Goal: Answer question/provide support: Share knowledge or assist other users

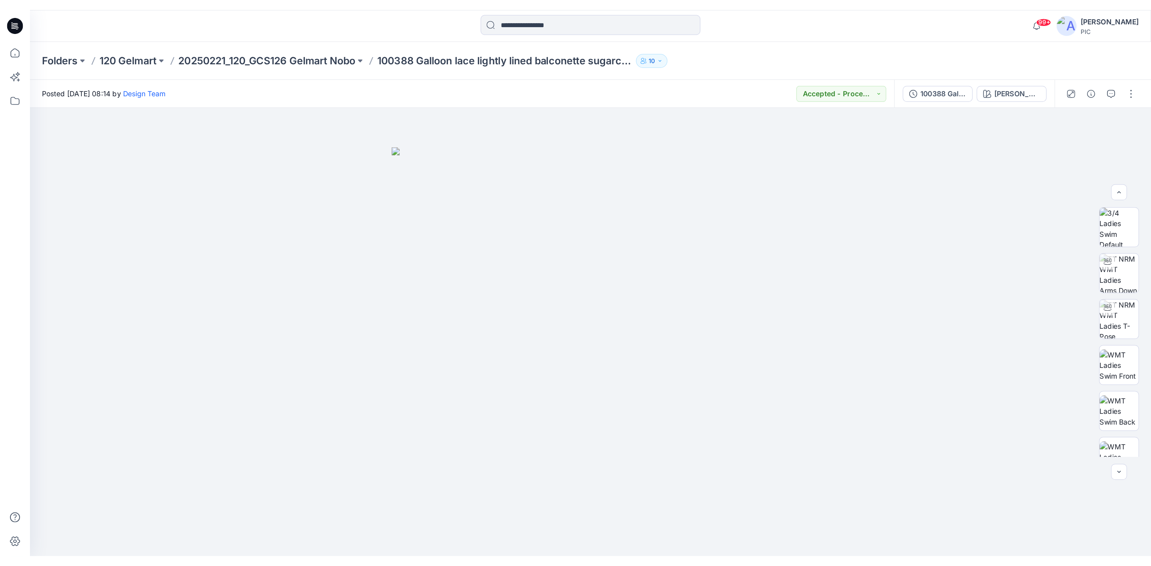
scroll to position [199, 0]
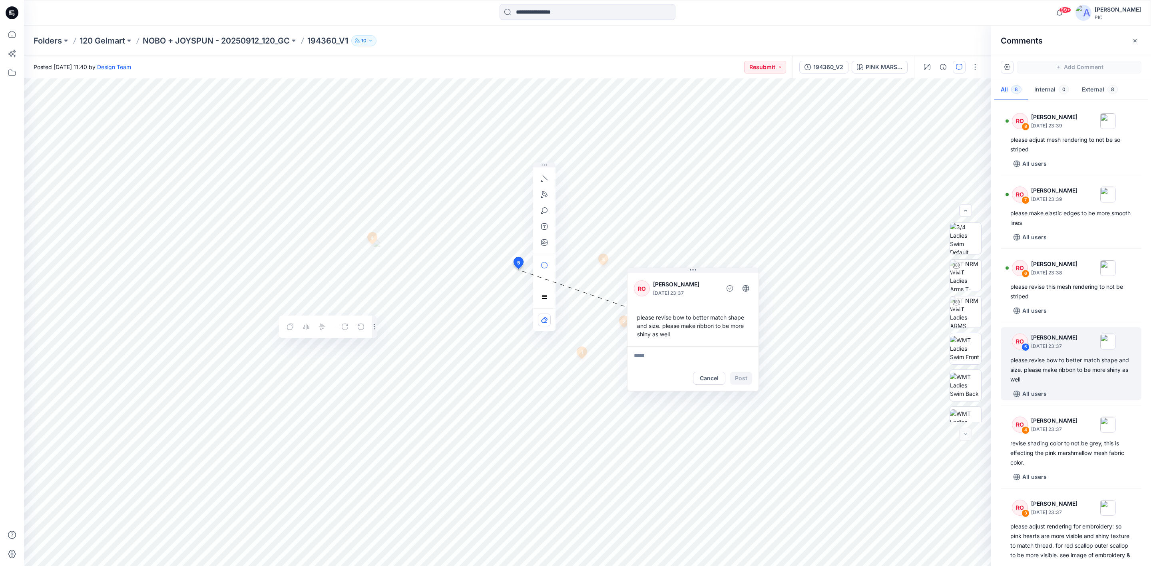
scroll to position [56, 0]
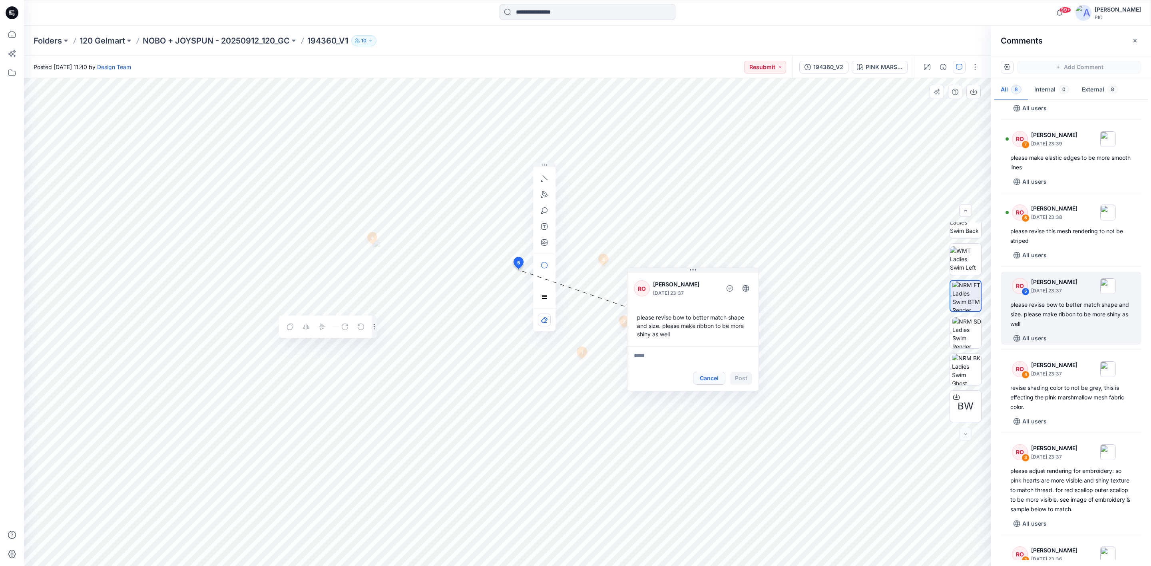
click at [708, 380] on button "Cancel" at bounding box center [709, 378] width 32 height 13
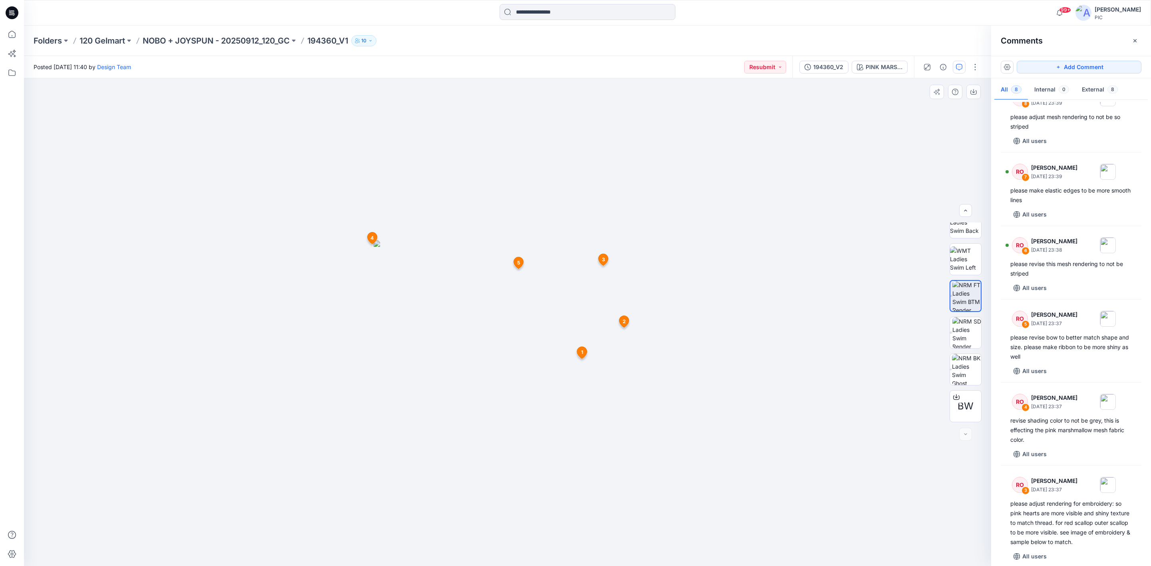
scroll to position [0, 0]
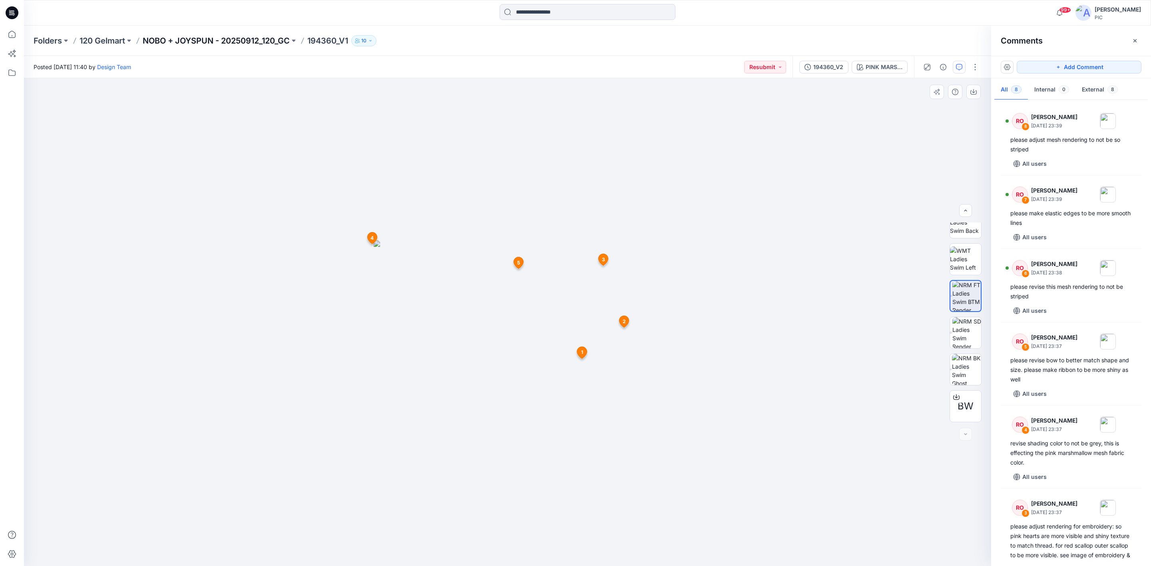
click at [187, 41] on p "NOBO + JOYSPUN - 20250912_120_GC" at bounding box center [216, 40] width 147 height 11
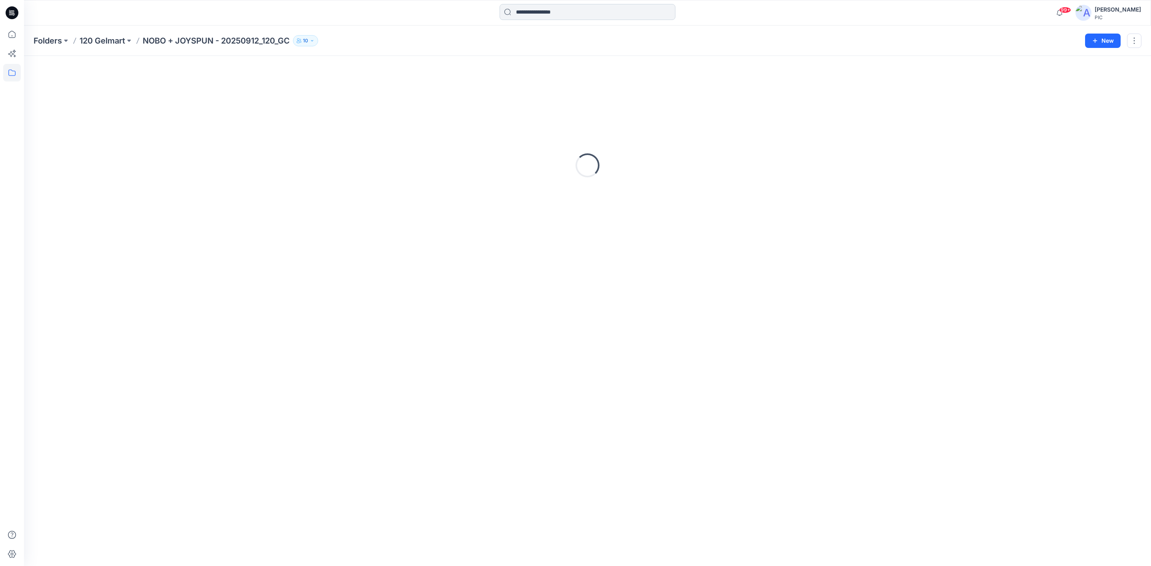
click at [539, 12] on input at bounding box center [587, 12] width 176 height 16
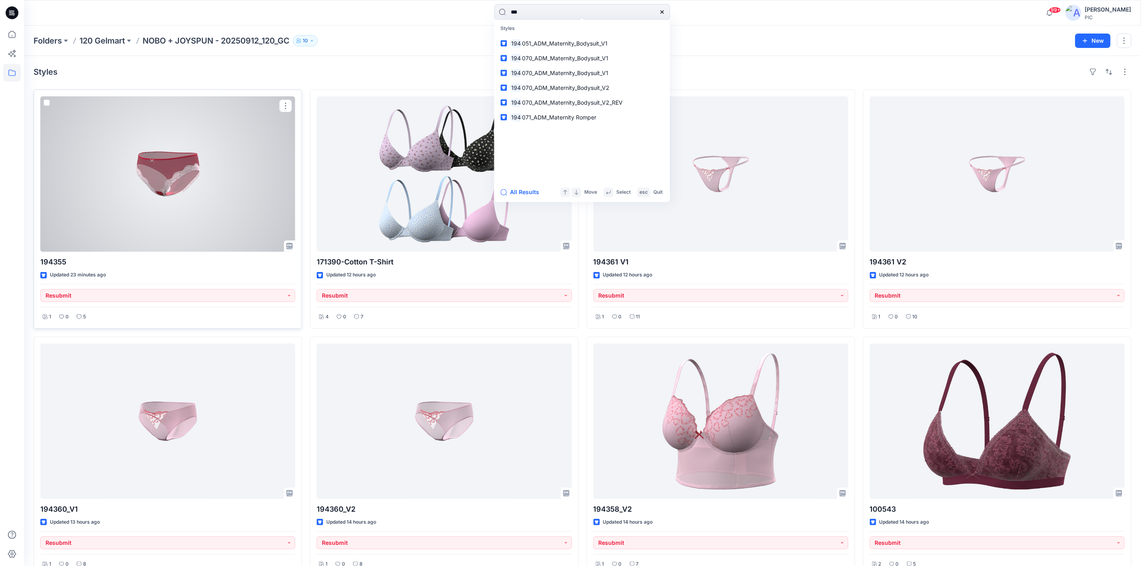
type input "***"
click at [221, 205] on div at bounding box center [167, 173] width 255 height 155
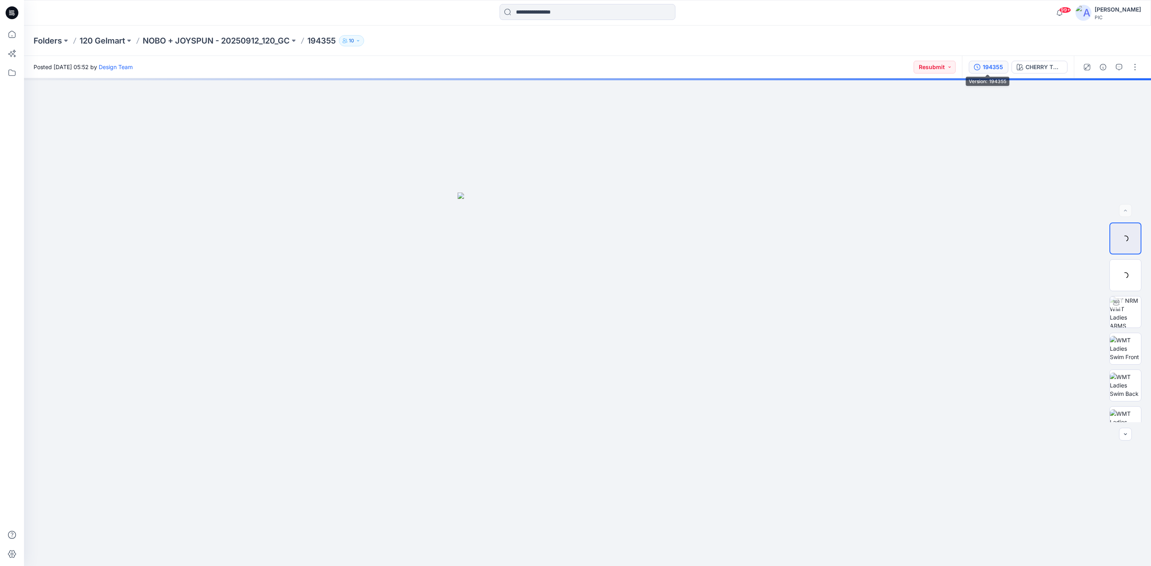
click at [986, 65] on div "194355" at bounding box center [992, 67] width 20 height 9
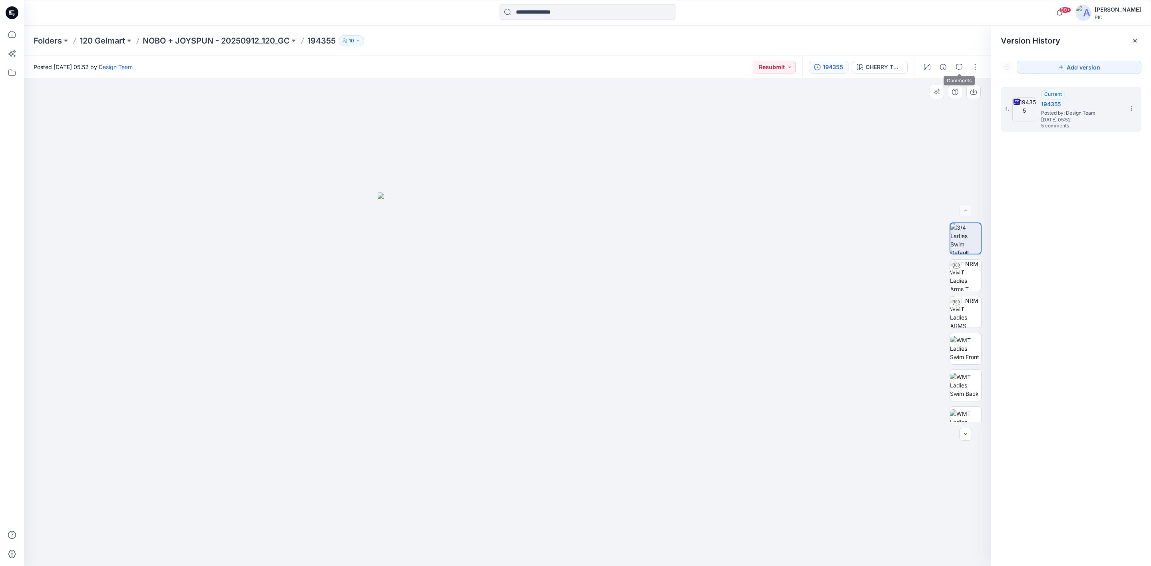
drag, startPoint x: 952, startPoint y: 66, endPoint x: 971, endPoint y: 83, distance: 25.8
click at [953, 66] on button "button" at bounding box center [958, 67] width 13 height 13
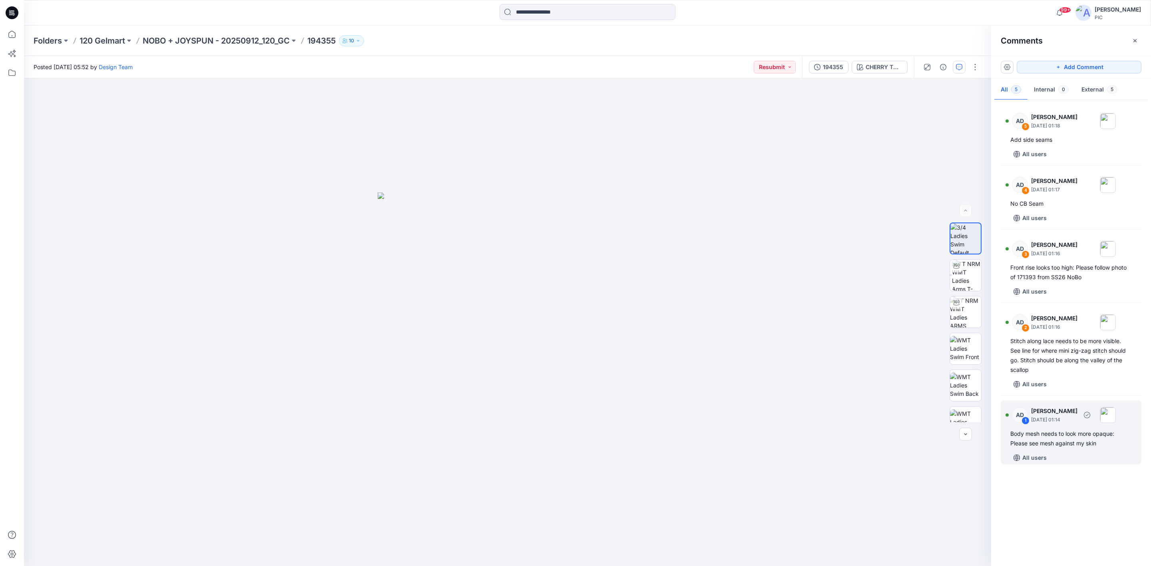
click at [1058, 441] on div "Body mesh needs to look more opaque: Please see mesh against my skin" at bounding box center [1070, 438] width 121 height 19
click at [161, 38] on p "NOBO + JOYSPUN - 20250912_120_GC" at bounding box center [216, 40] width 147 height 11
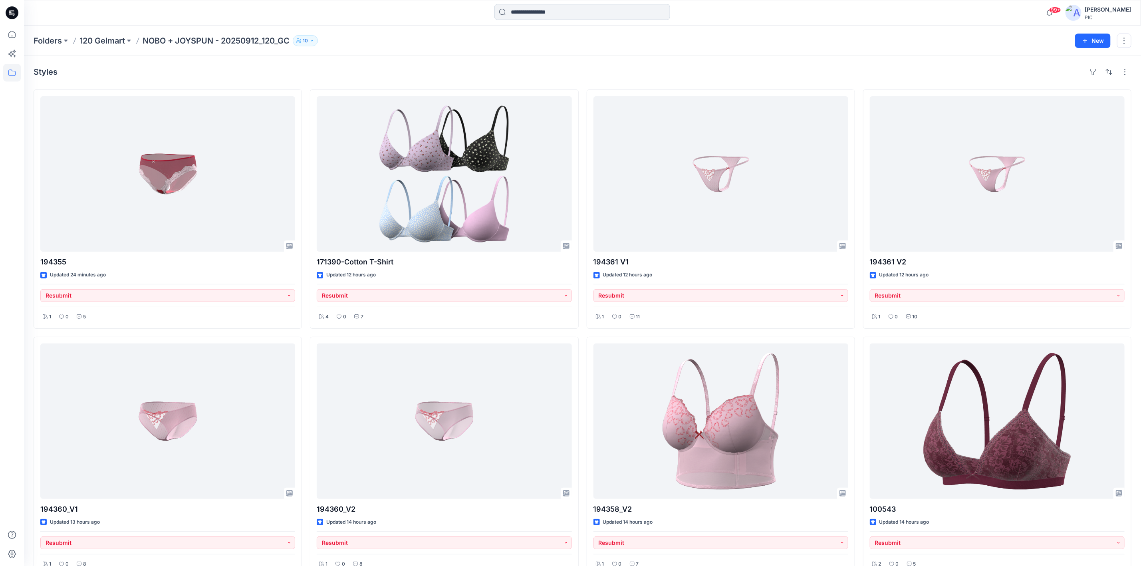
click at [508, 14] on input at bounding box center [583, 12] width 176 height 16
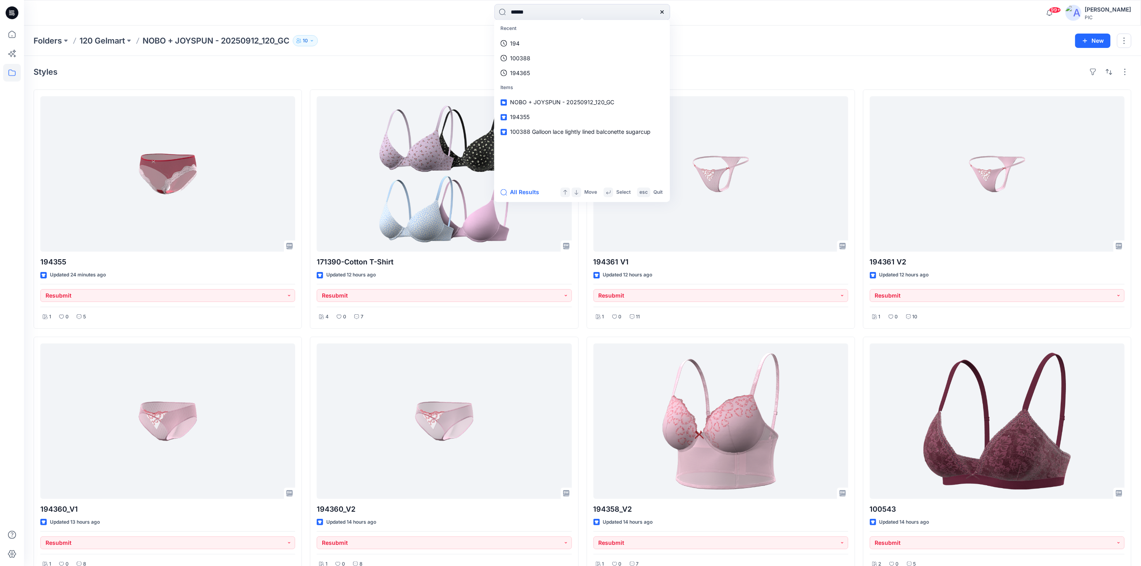
type input "******"
click at [531, 41] on mark "194376" at bounding box center [522, 43] width 22 height 9
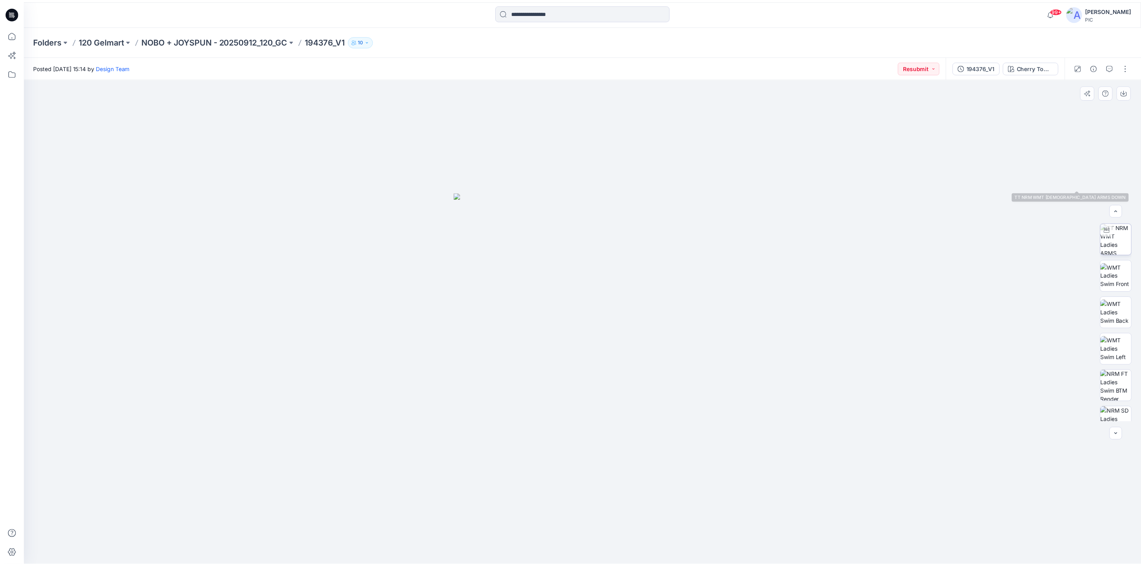
scroll to position [160, 0]
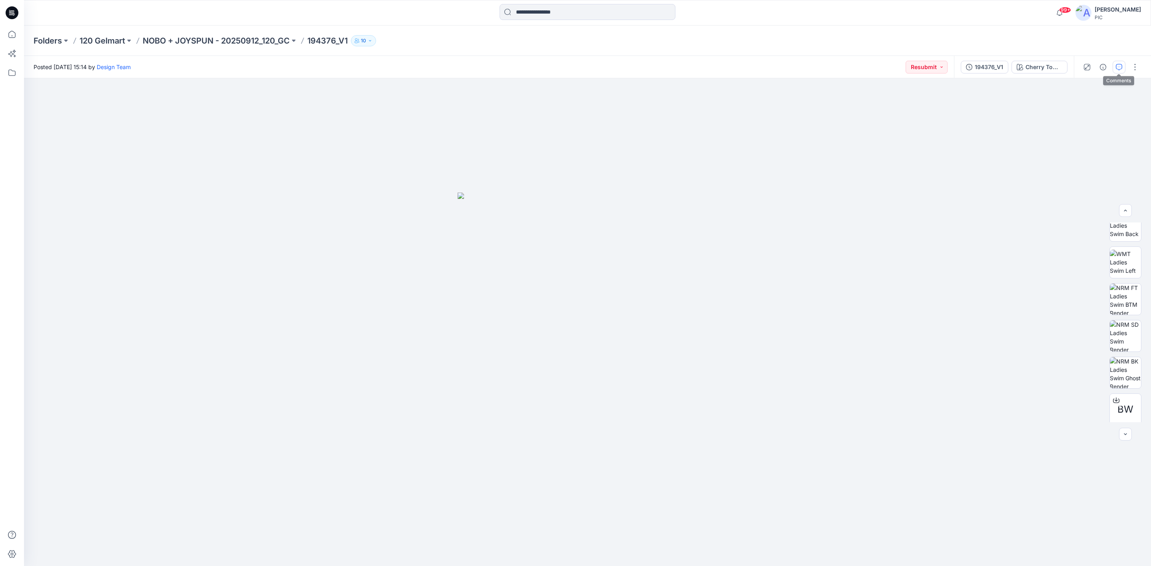
click at [1117, 65] on icon "button" at bounding box center [1118, 67] width 6 height 6
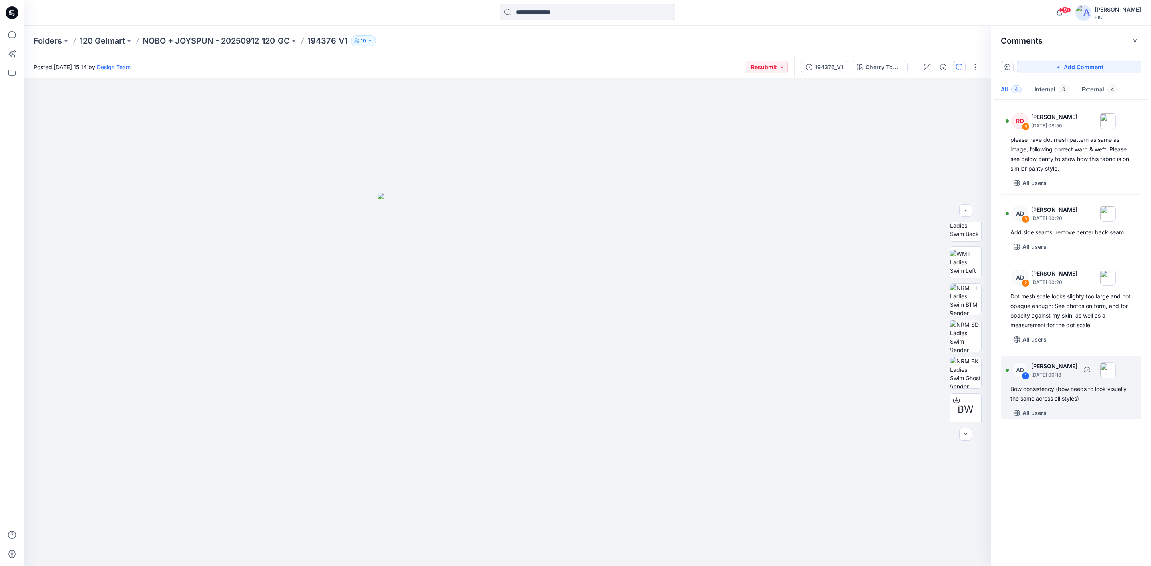
click at [1052, 400] on div "Bow consistency (bow needs to look visually the same across all styles)" at bounding box center [1070, 393] width 121 height 19
click at [1063, 396] on div "Bow consistency (bow needs to look visually the same across all styles)" at bounding box center [1070, 393] width 121 height 19
click at [550, 406] on div "Reply" at bounding box center [563, 405] width 131 height 18
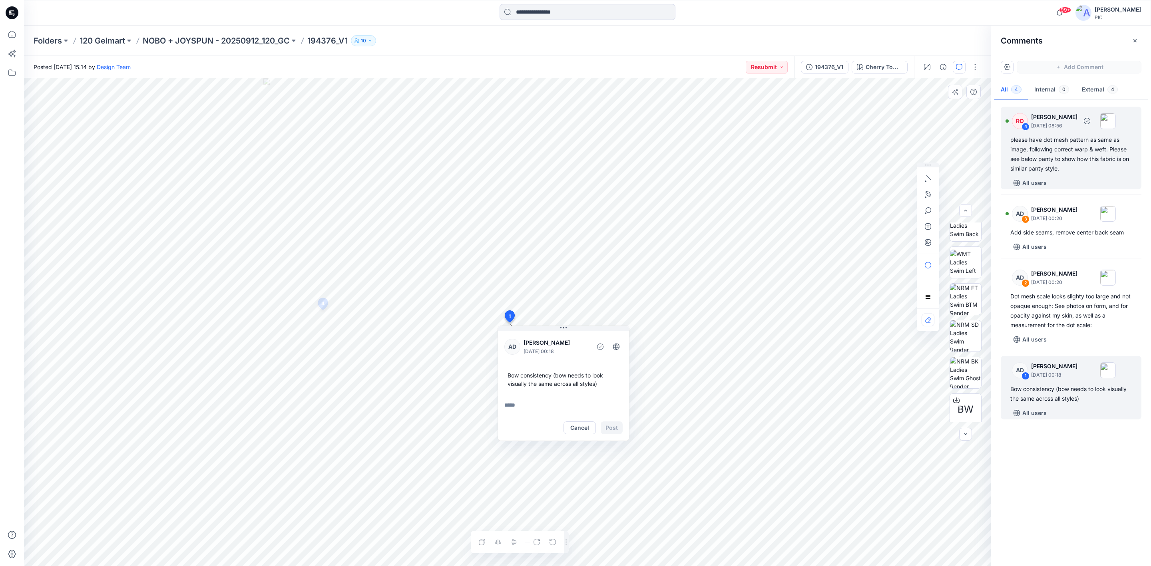
click at [1054, 151] on div "please have dot mesh pattern as same as image, following correct warp & weft. P…" at bounding box center [1070, 154] width 121 height 38
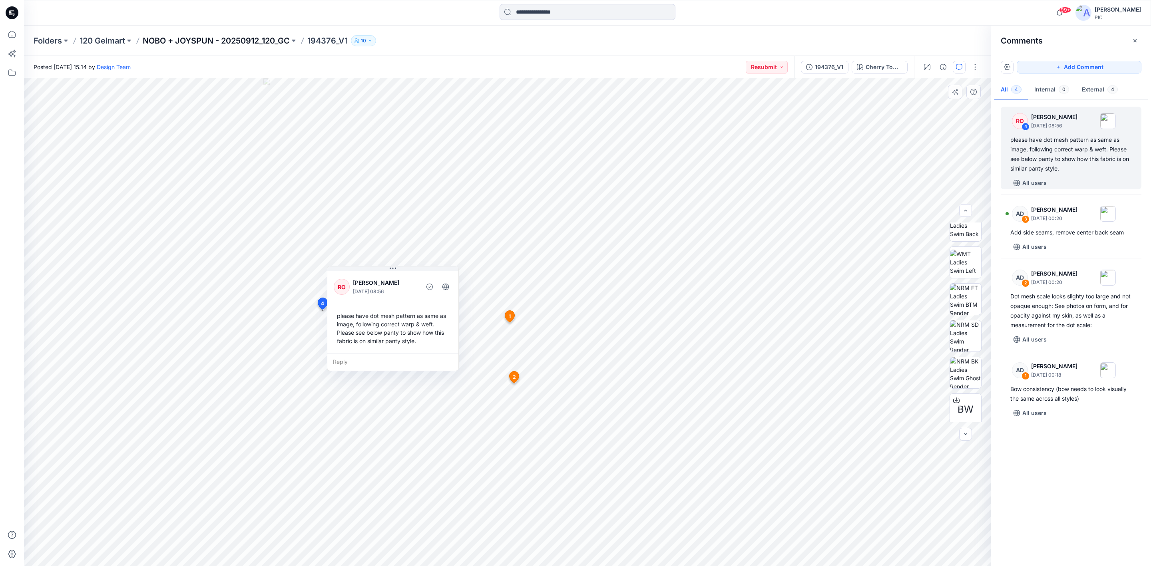
click at [265, 37] on p "NOBO + JOYSPUN - 20250912_120_GC" at bounding box center [216, 40] width 147 height 11
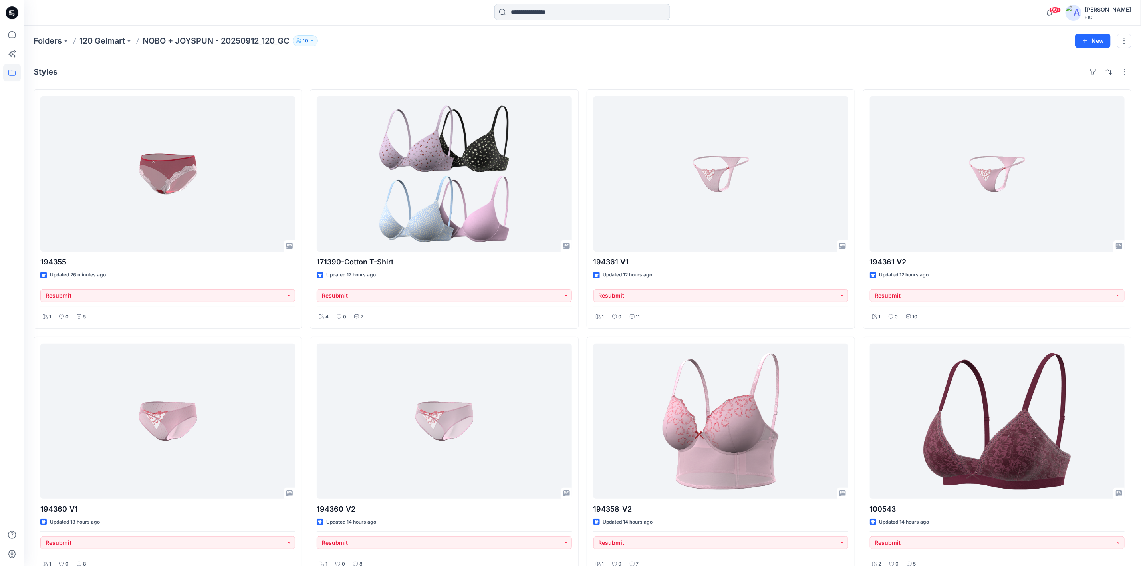
click at [547, 12] on input at bounding box center [583, 12] width 176 height 16
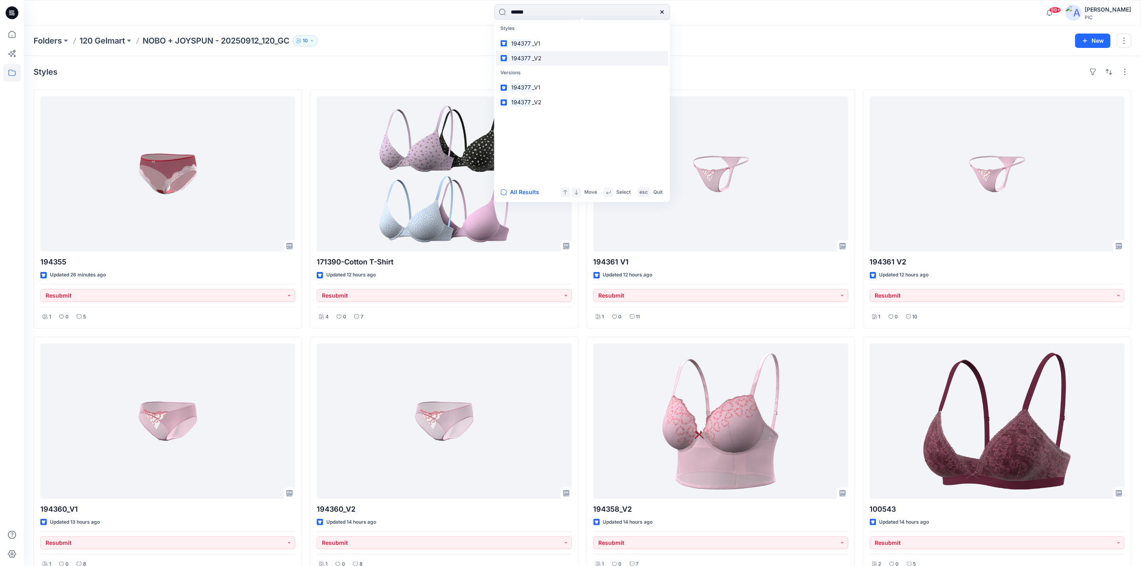
type input "******"
click at [533, 56] on span "_V2" at bounding box center [537, 58] width 10 height 7
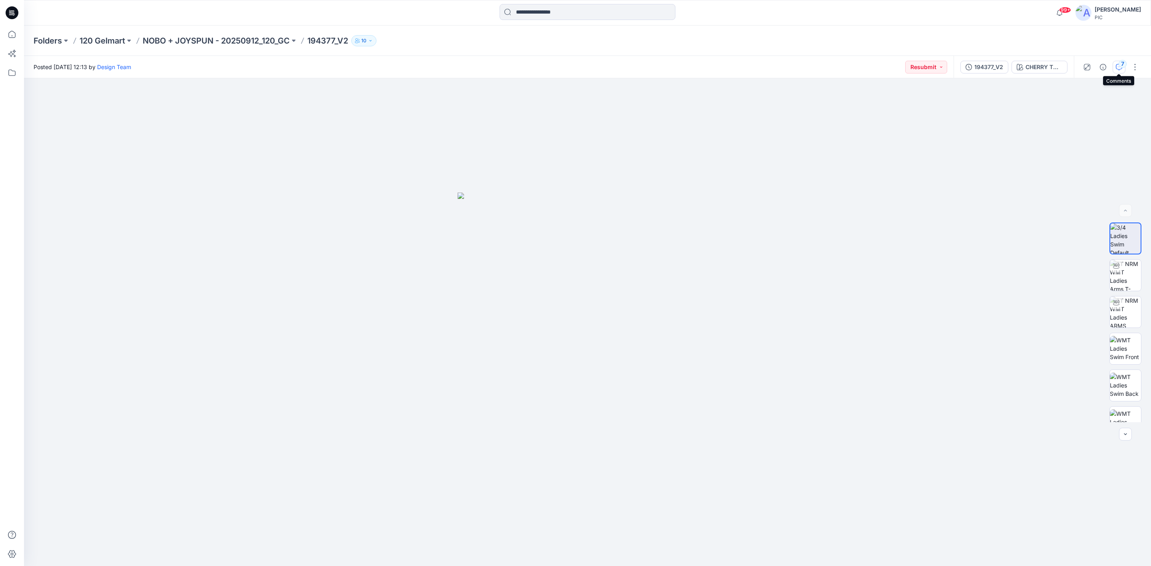
click at [1116, 68] on icon "button" at bounding box center [1118, 67] width 6 height 6
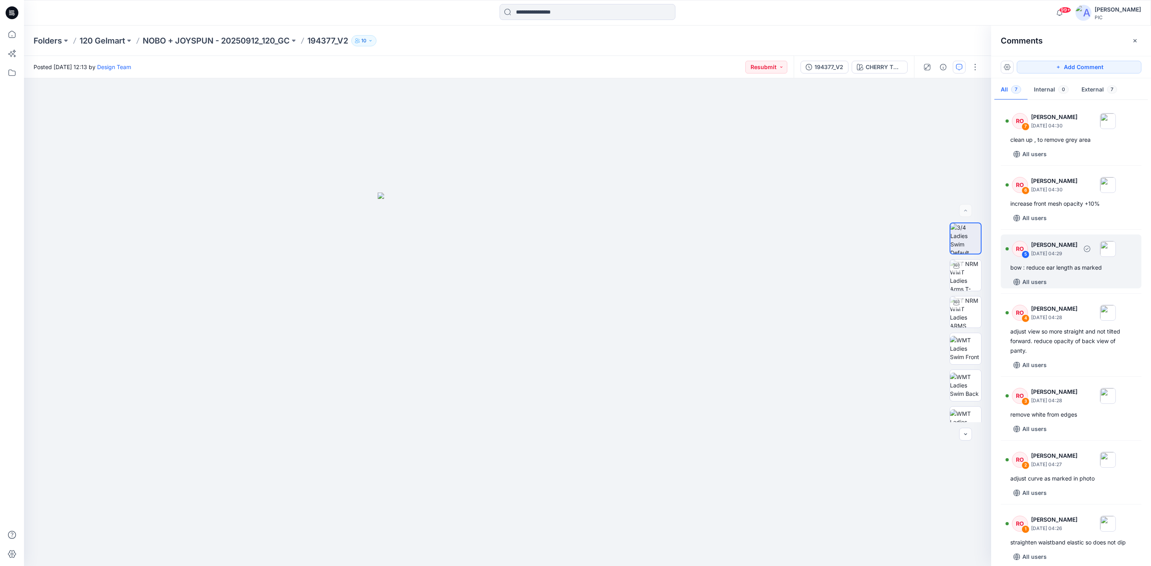
click at [1054, 268] on div "bow : reduce ear length as marked" at bounding box center [1070, 268] width 121 height 10
click at [222, 39] on p "NOBO + JOYSPUN - 20250912_120_GC" at bounding box center [216, 40] width 147 height 11
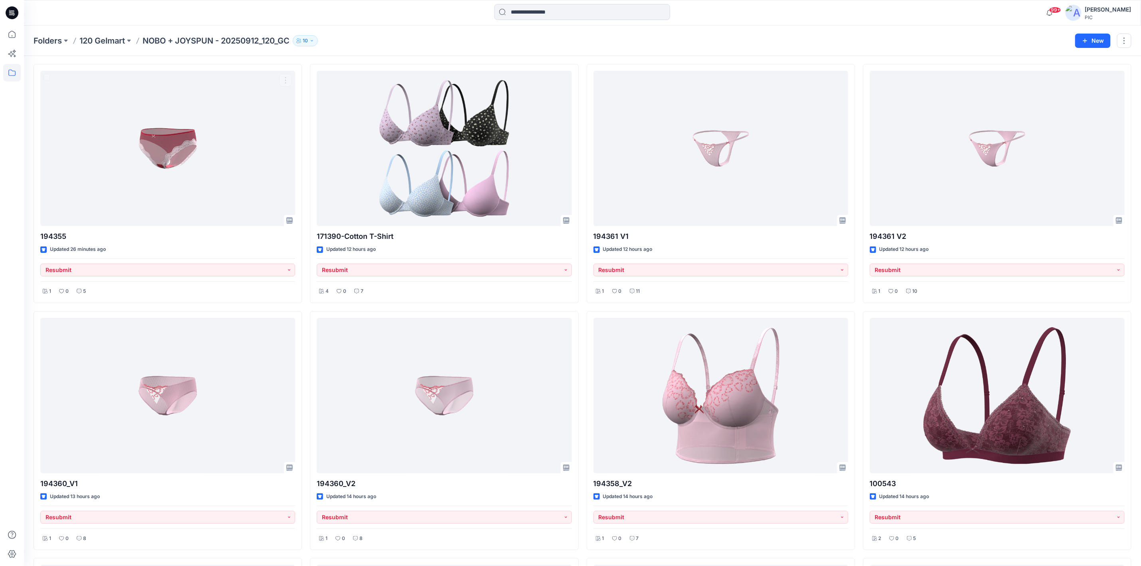
scroll to position [40, 0]
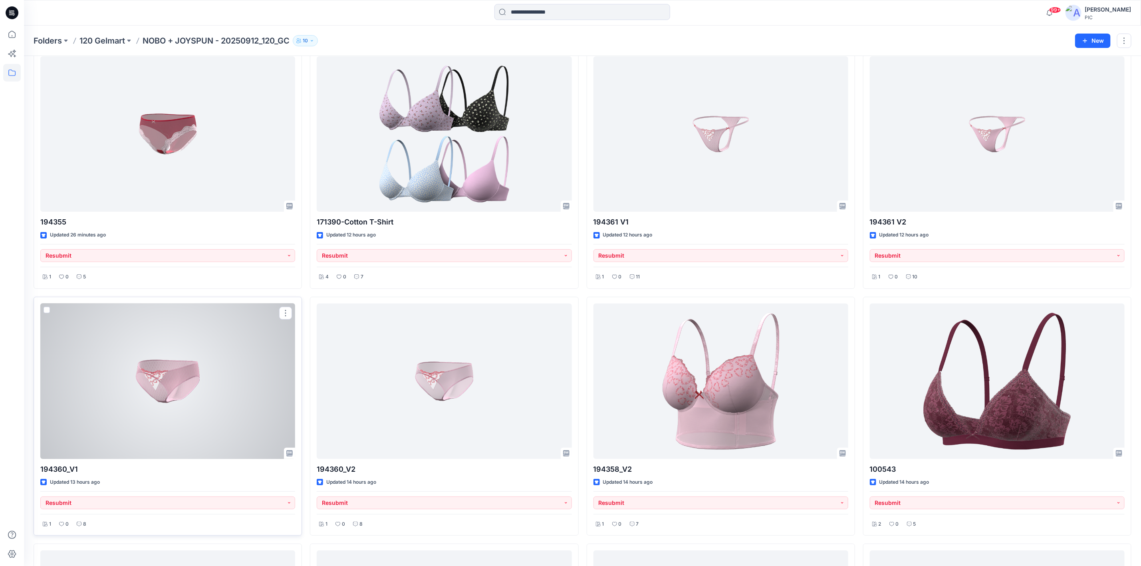
click at [177, 364] on div at bounding box center [167, 381] width 255 height 155
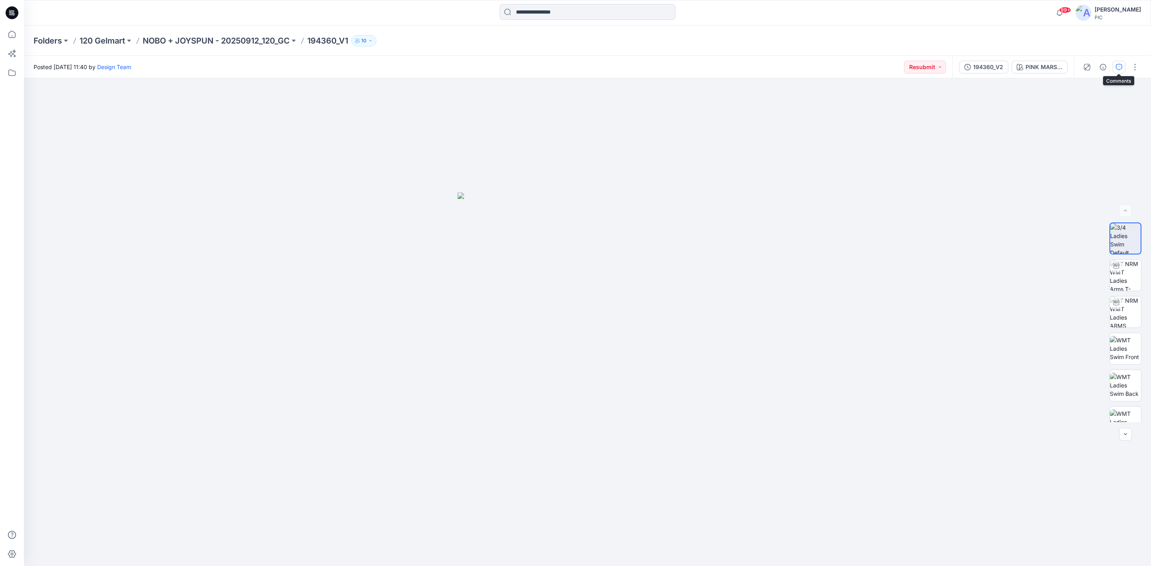
click at [1113, 66] on button "button" at bounding box center [1118, 67] width 13 height 13
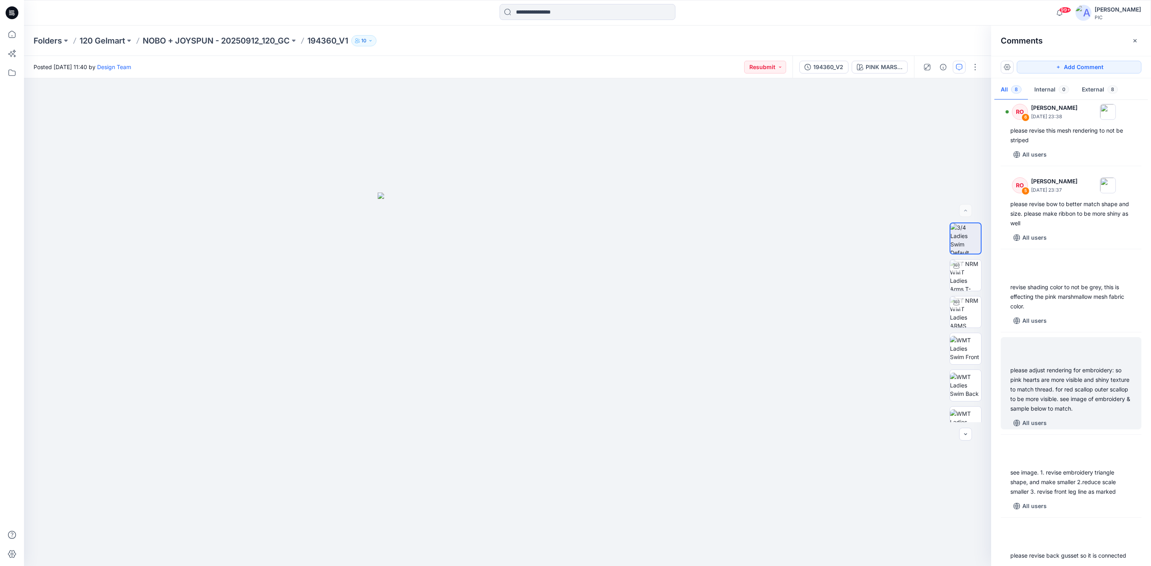
scroll to position [216, 0]
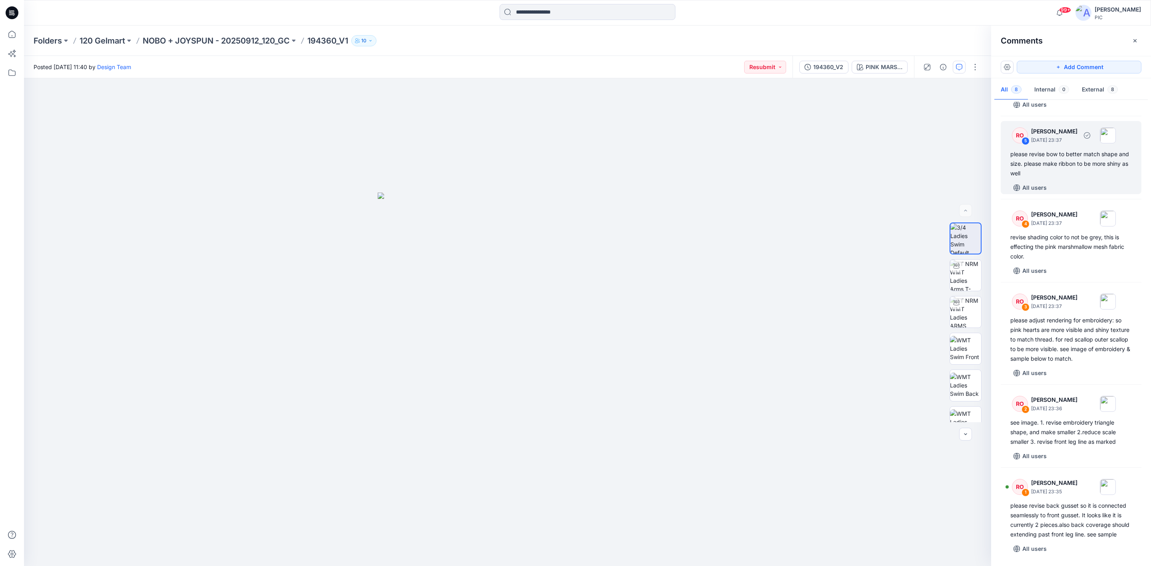
click at [1050, 149] on div "please revise bow to better match shape and size. please make ribbon to be more…" at bounding box center [1070, 163] width 121 height 29
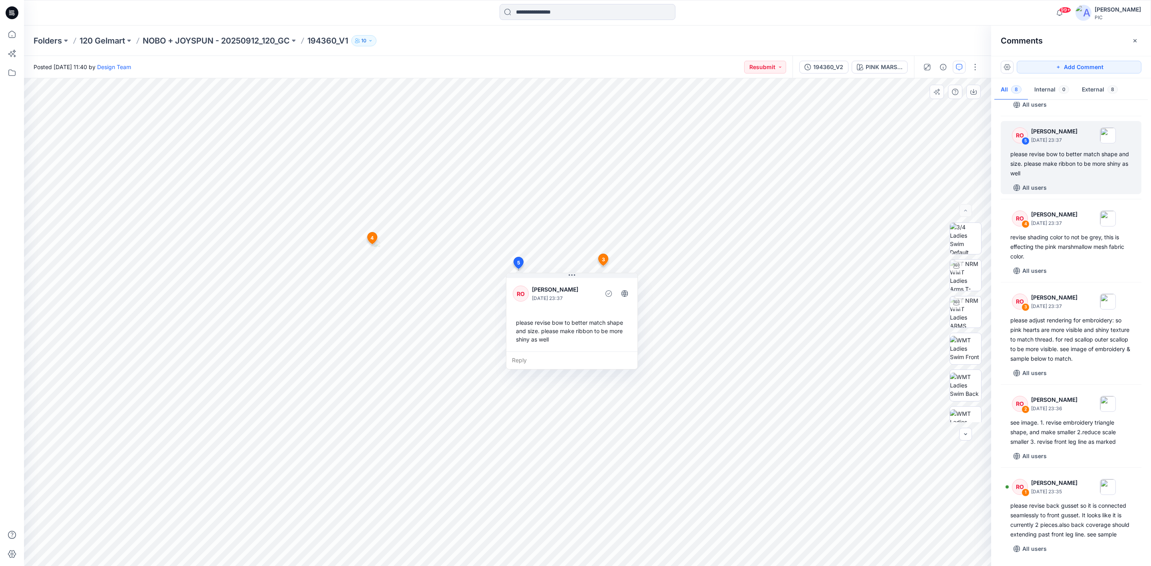
click at [556, 359] on div "Reply" at bounding box center [571, 361] width 131 height 18
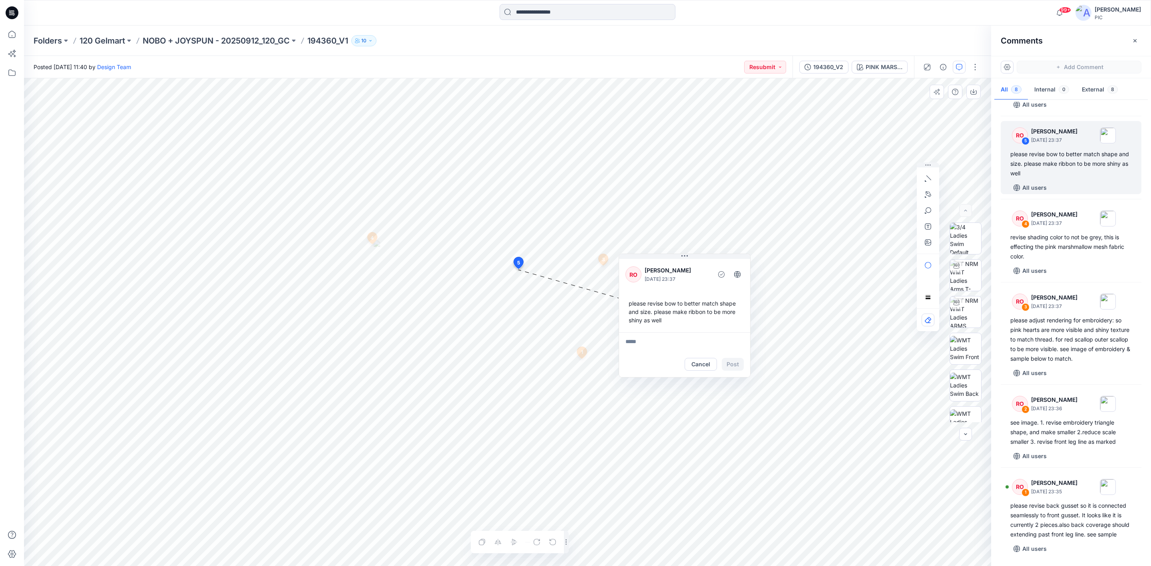
drag, startPoint x: 581, startPoint y: 282, endPoint x: 694, endPoint y: 263, distance: 114.3
click at [694, 263] on div "RO Raquel Ortiz October 01, 2025 23:37 please revise bow to better match shape …" at bounding box center [684, 294] width 131 height 75
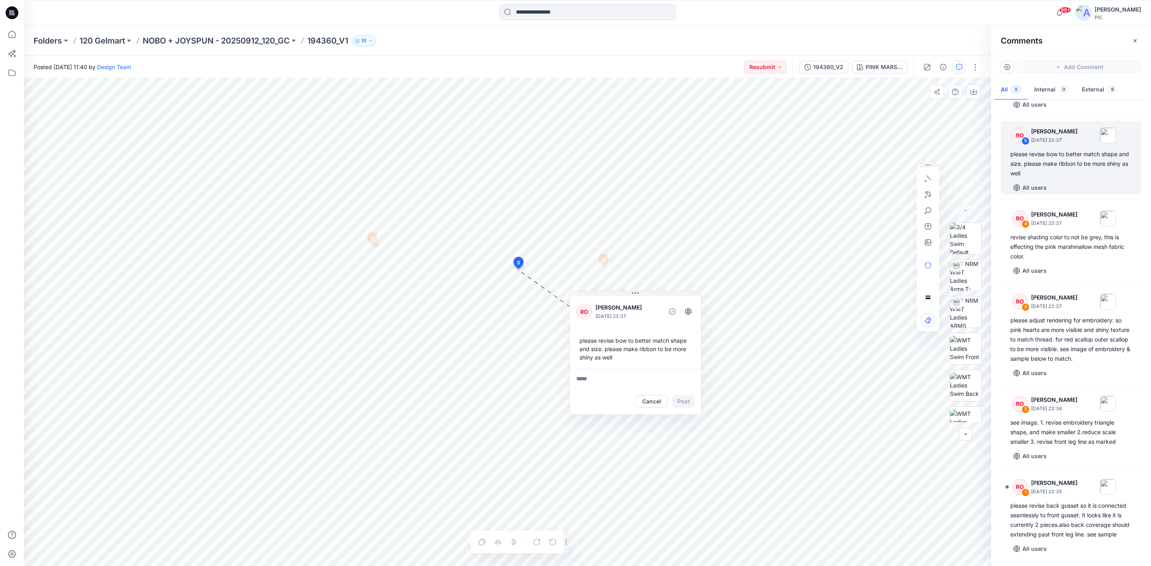
drag, startPoint x: 690, startPoint y: 265, endPoint x: 640, endPoint y: 302, distance: 61.6
click at [640, 302] on div "RO Raquel Ortiz October 01, 2025 23:37" at bounding box center [635, 312] width 118 height 22
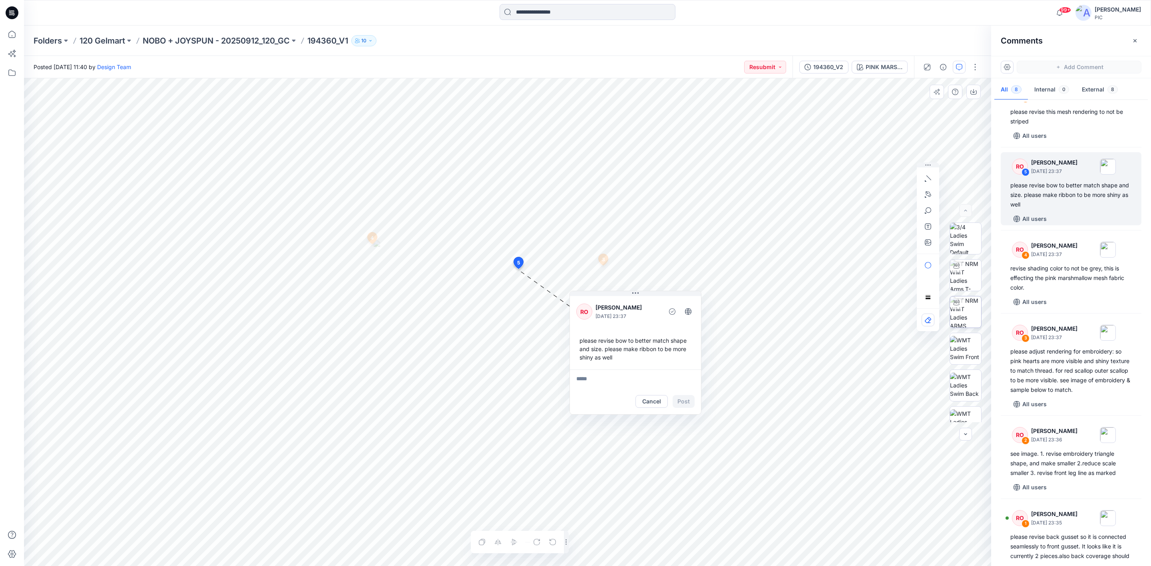
scroll to position [137, 0]
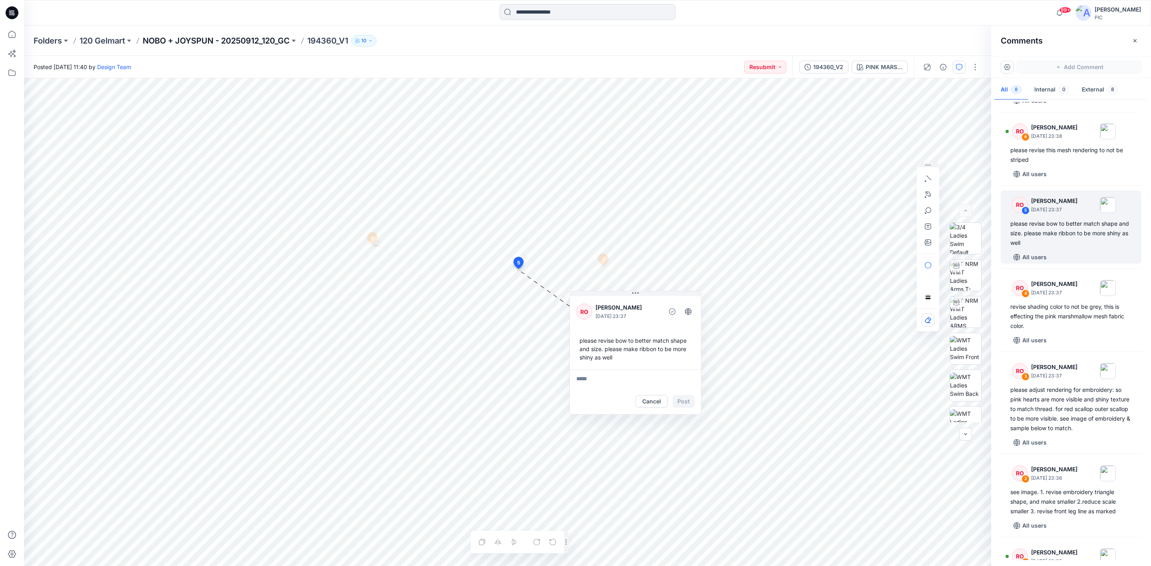
click at [186, 41] on p "NOBO + JOYSPUN - 20250912_120_GC" at bounding box center [216, 40] width 147 height 11
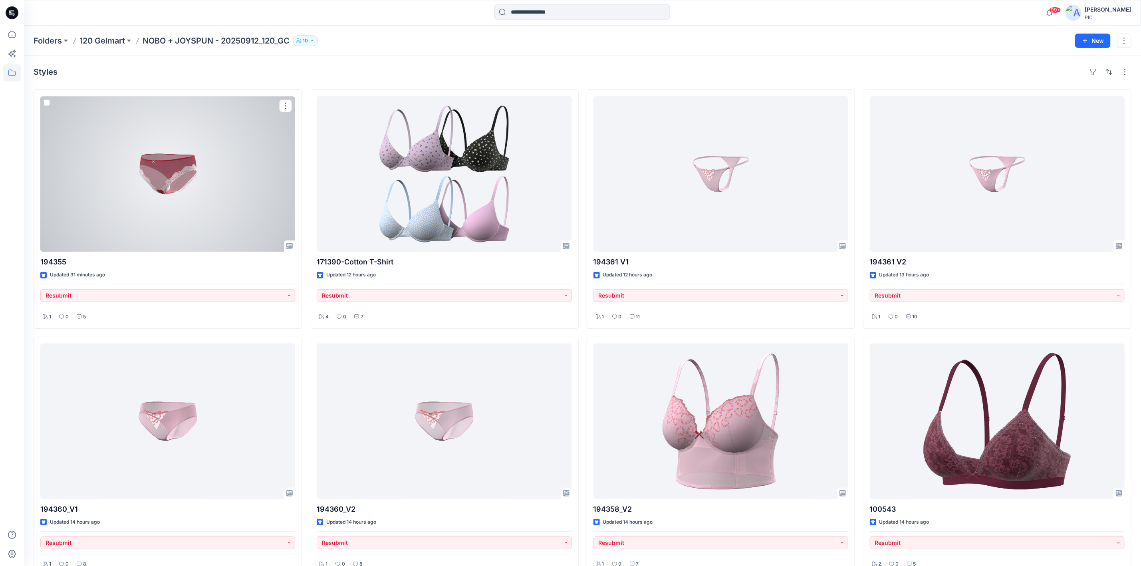
click at [144, 177] on div at bounding box center [167, 173] width 255 height 155
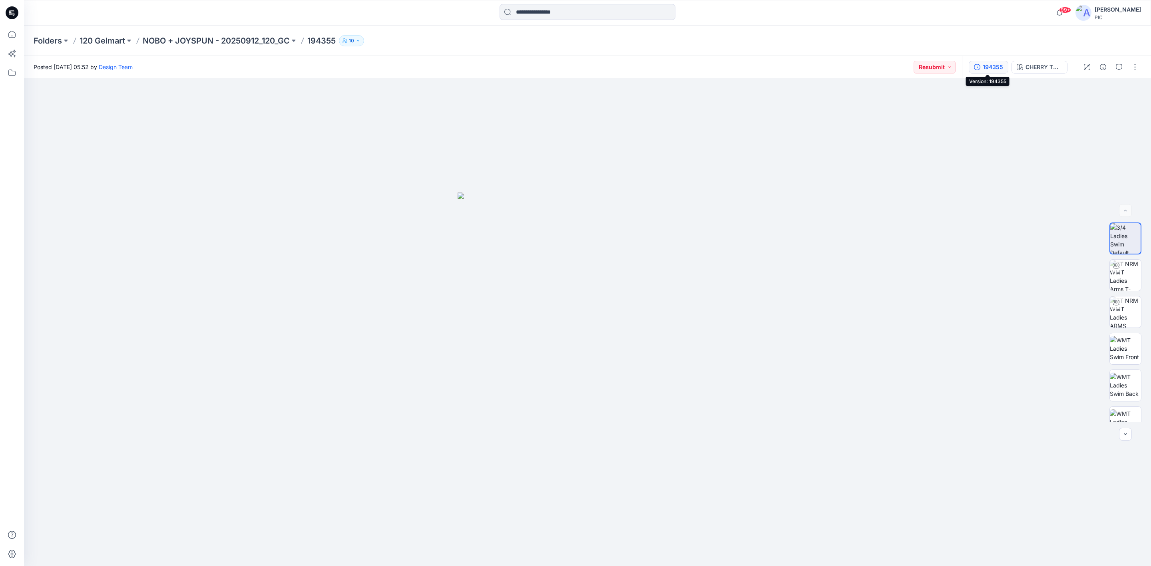
click at [986, 64] on div "194355" at bounding box center [992, 67] width 20 height 9
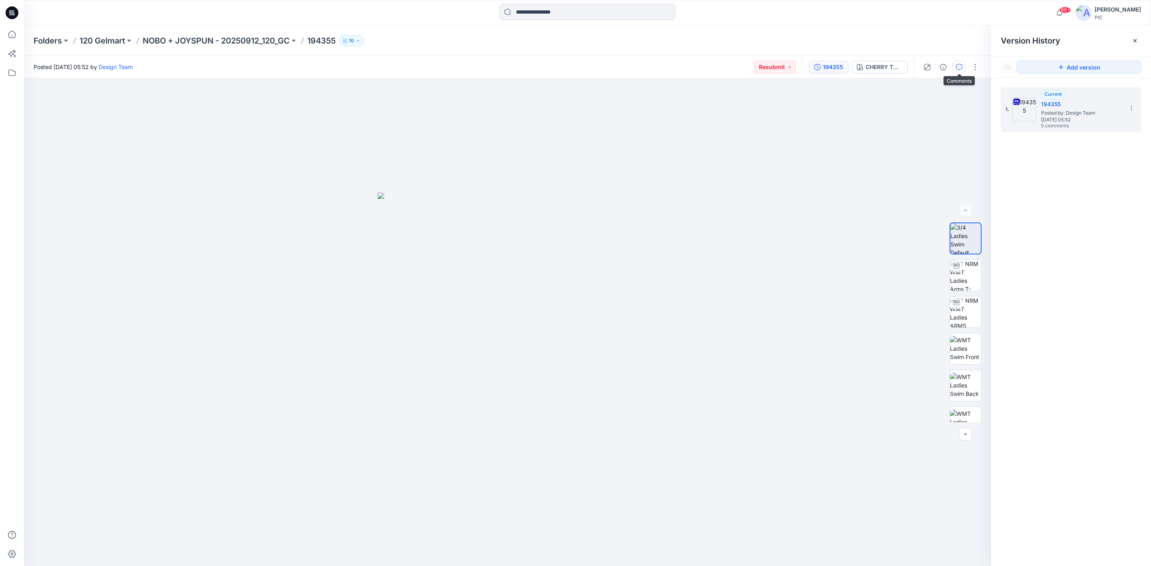
click at [959, 65] on icon "button" at bounding box center [959, 67] width 6 height 6
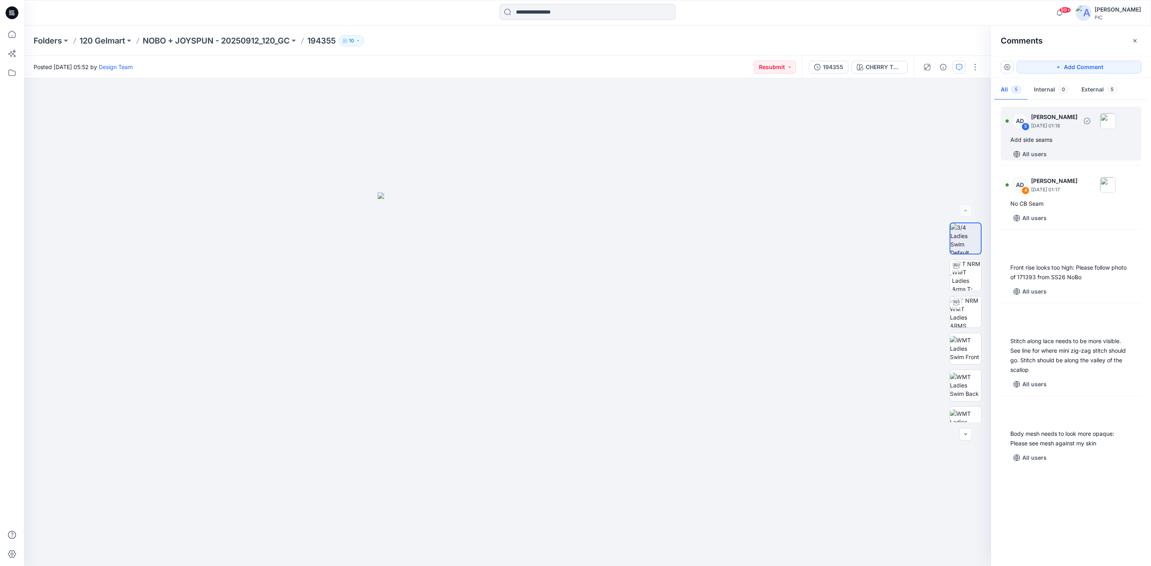
drag, startPoint x: 1078, startPoint y: 145, endPoint x: 1075, endPoint y: 140, distance: 5.6
click at [1077, 143] on div "AD 5 Alex Degner September 26, 2025 01:18 Add side seams All users" at bounding box center [1070, 134] width 141 height 54
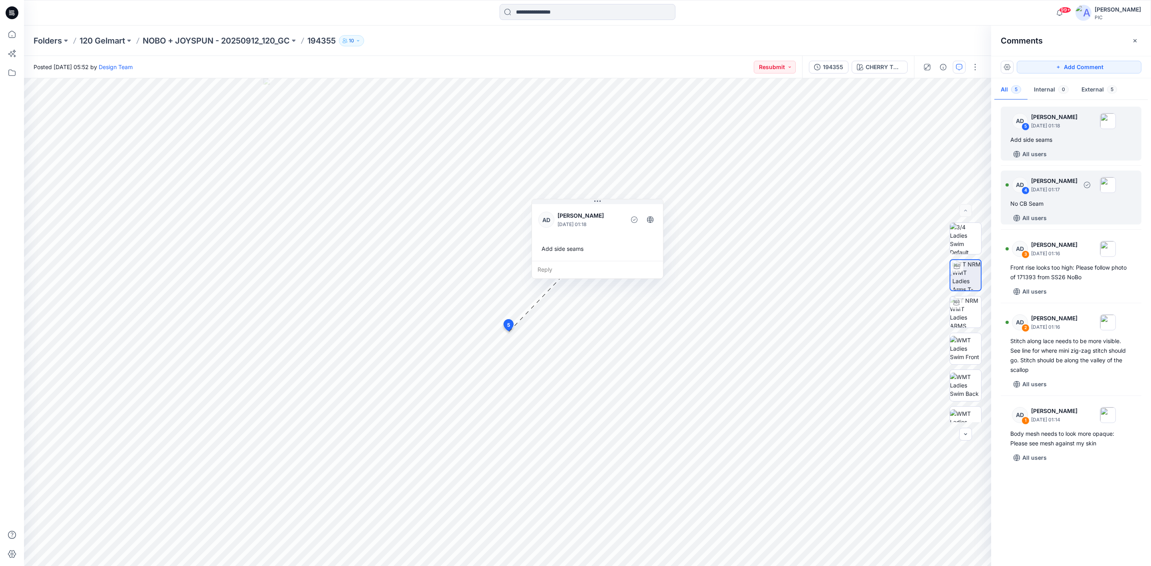
click at [1071, 199] on div "No CB Seam" at bounding box center [1070, 204] width 121 height 10
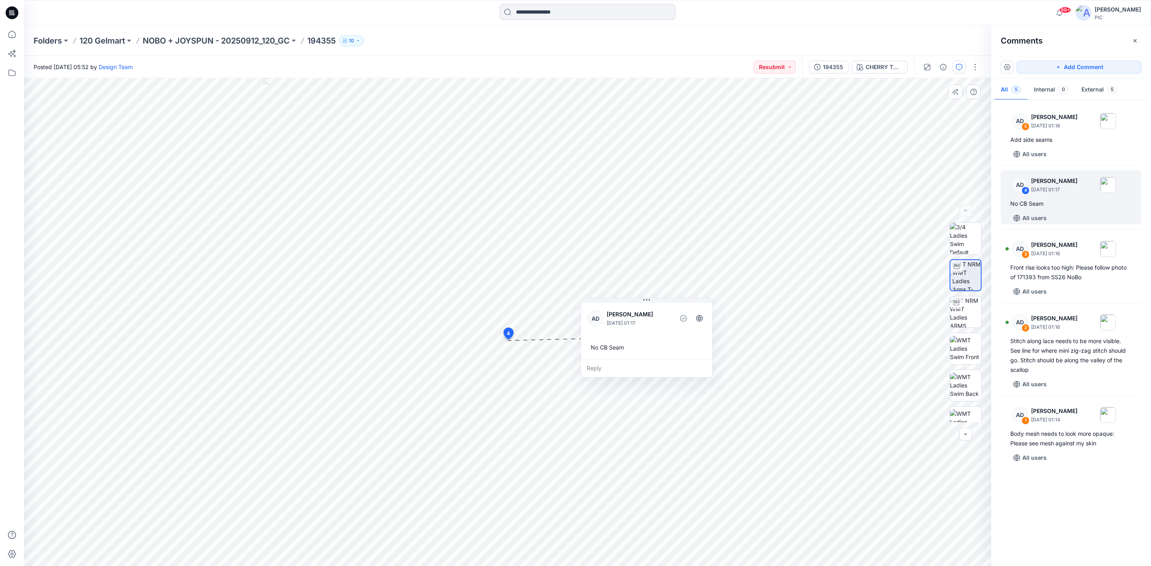
drag, startPoint x: 571, startPoint y: 352, endPoint x: 656, endPoint y: 306, distance: 96.4
click at [656, 306] on div "AD Alex Degner September 26, 2025 01:17 No CB Seam" at bounding box center [646, 330] width 131 height 58
click at [1051, 266] on div "Front rise looks too high: Please follow photo of 171393 from SS26 NoBo" at bounding box center [1070, 272] width 121 height 19
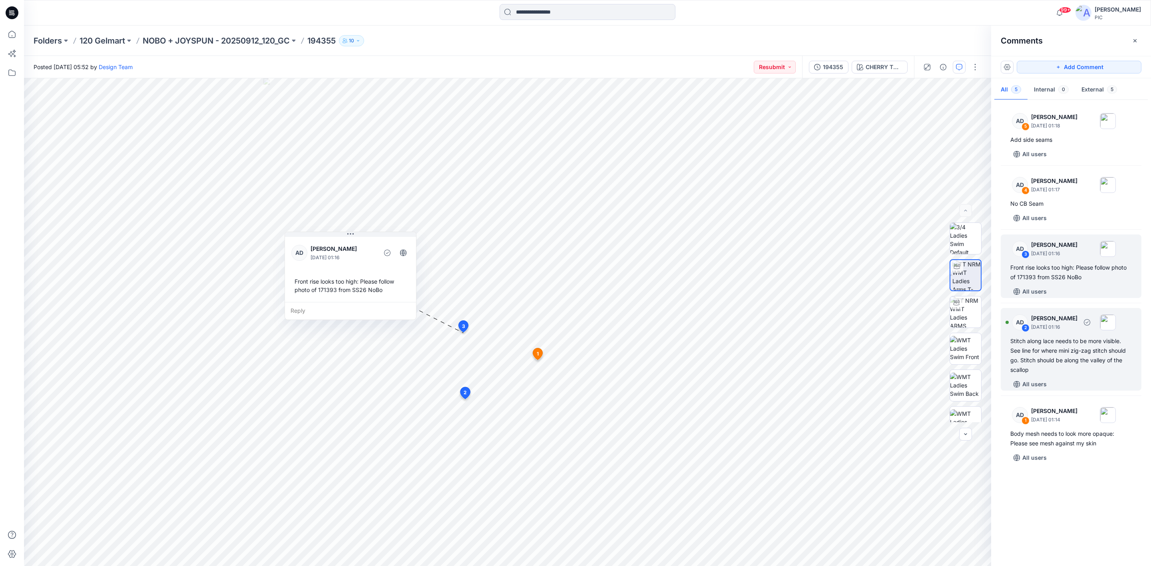
drag, startPoint x: 1059, startPoint y: 350, endPoint x: 1060, endPoint y: 355, distance: 4.9
click at [1060, 349] on div "Stitch along lace needs to be more visible. See line for where mini zig-zag sti…" at bounding box center [1070, 355] width 121 height 38
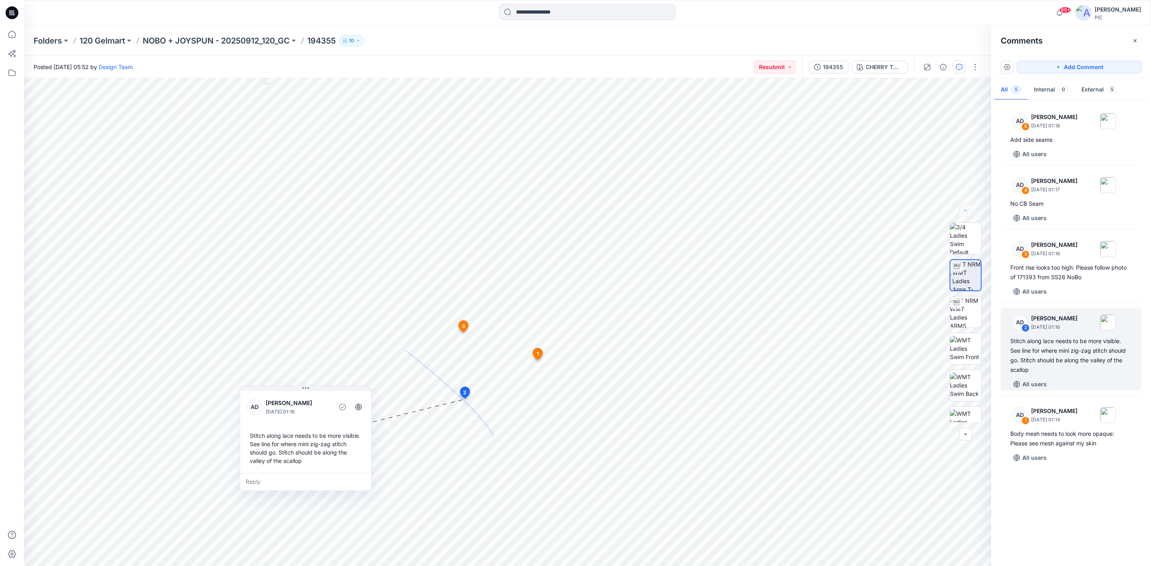
click at [1055, 524] on div "AD 5 Alex Degner September 26, 2025 01:18 Add side seams All users AD 4 Alex De…" at bounding box center [1071, 331] width 160 height 458
click at [1048, 435] on div "Body mesh needs to look more opaque: Please see mesh against my skin" at bounding box center [1070, 438] width 121 height 19
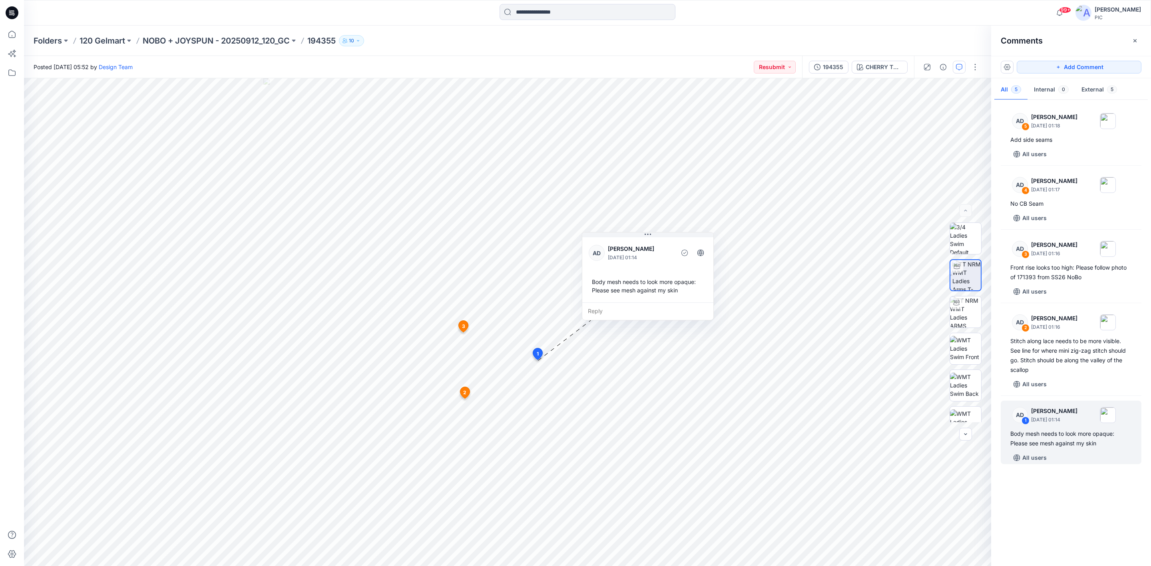
click at [1046, 523] on div "AD 5 Alex Degner September 26, 2025 01:18 Add side seams All users AD 4 Alex De…" at bounding box center [1071, 331] width 160 height 458
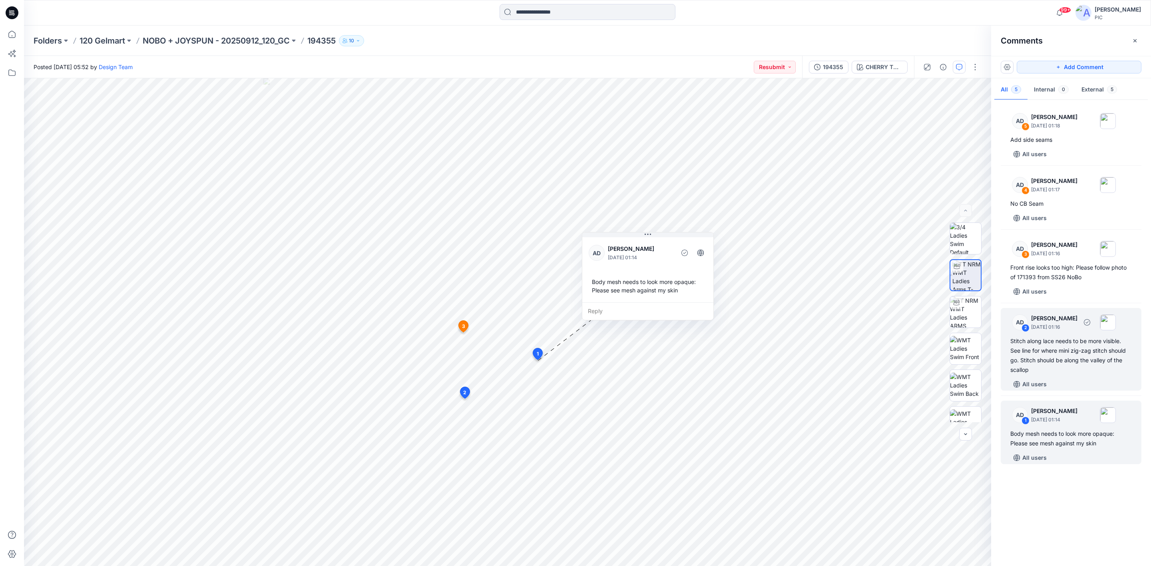
click at [1072, 351] on div "Stitch along lace needs to be more visible. See line for where mini zig-zag sti…" at bounding box center [1070, 355] width 121 height 38
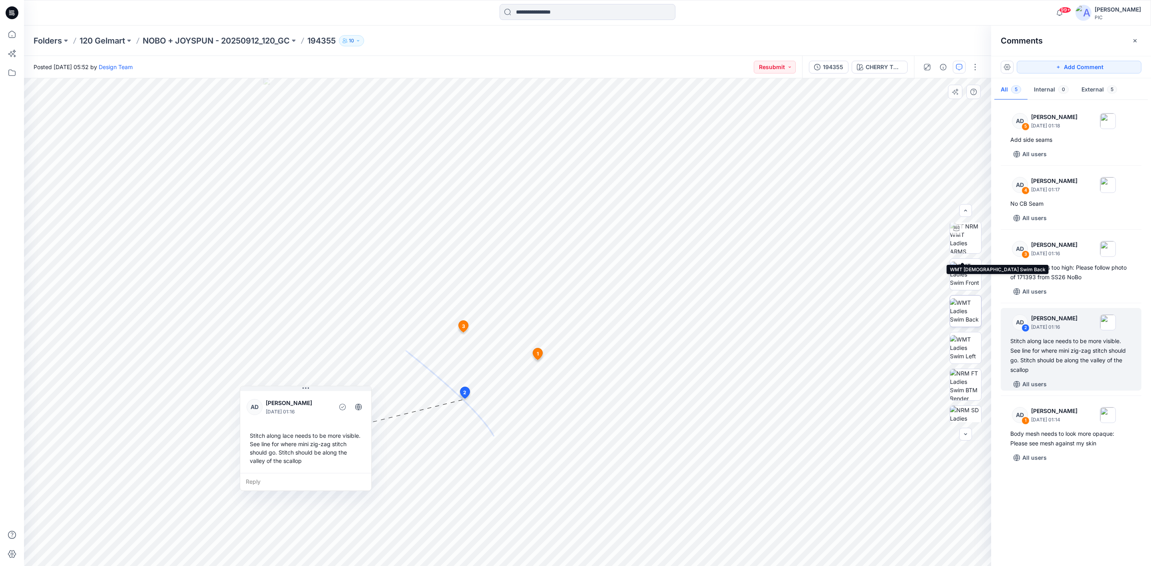
scroll to position [163, 0]
click at [959, 288] on img at bounding box center [965, 295] width 31 height 31
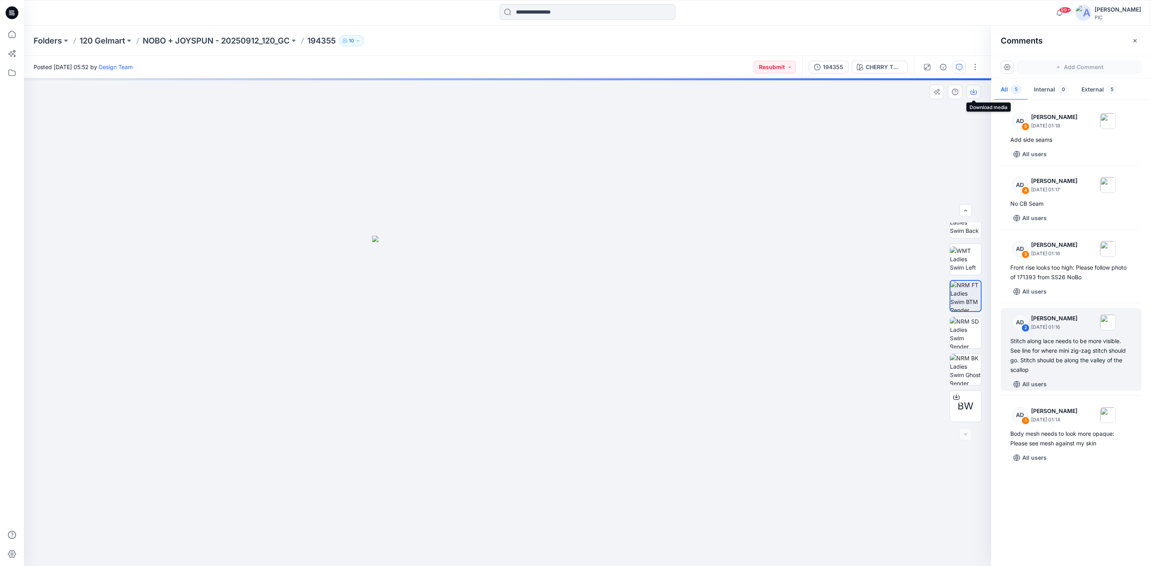
click at [971, 93] on icon "button" at bounding box center [973, 92] width 6 height 6
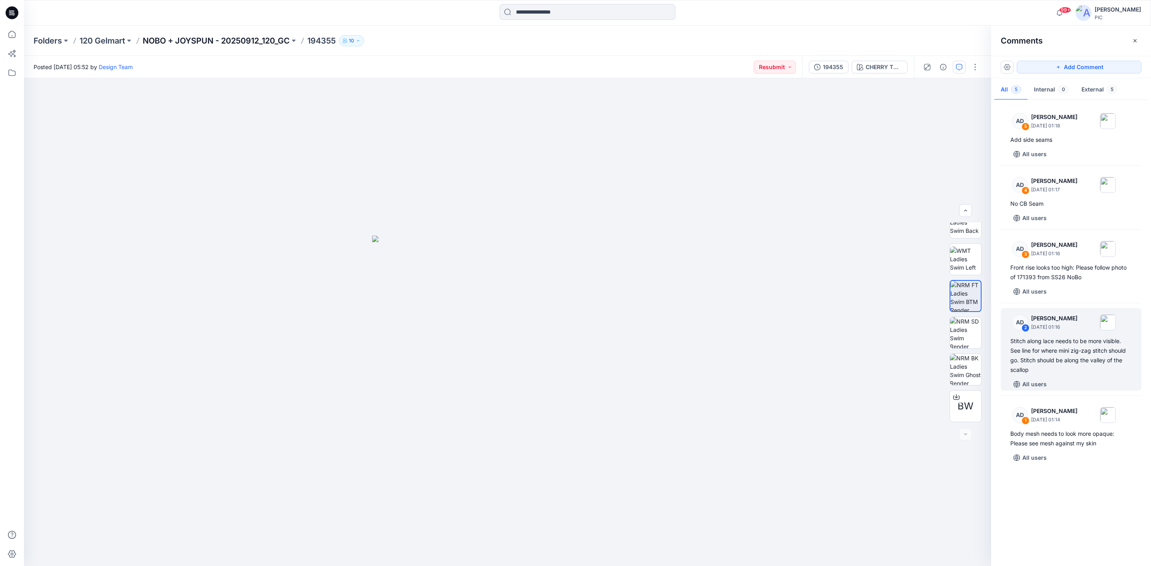
click at [213, 40] on p "NOBO + JOYSPUN - 20250912_120_GC" at bounding box center [216, 40] width 147 height 11
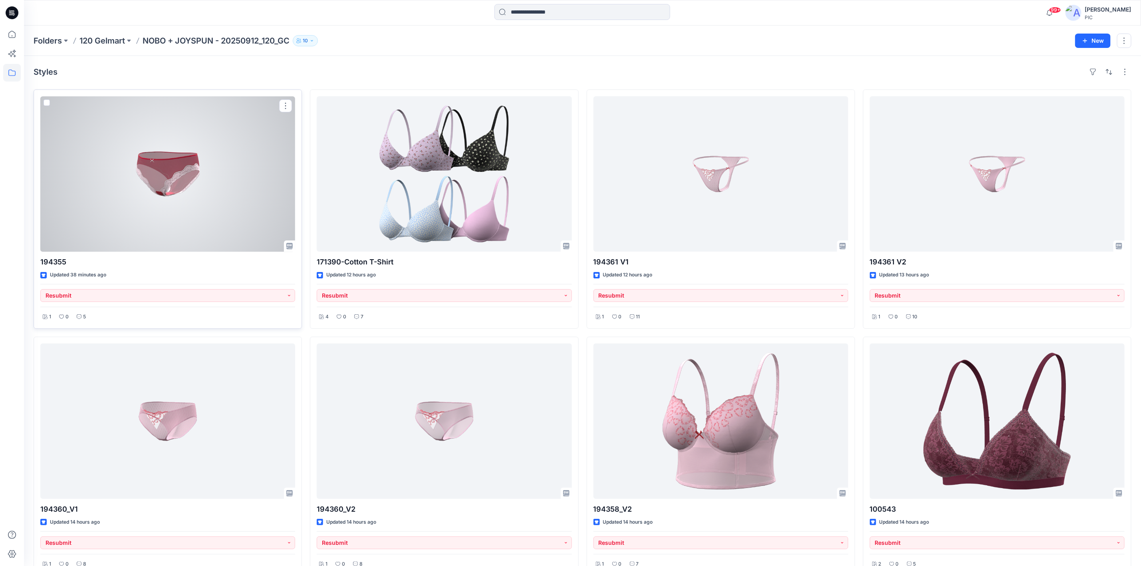
click at [139, 186] on div at bounding box center [167, 173] width 255 height 155
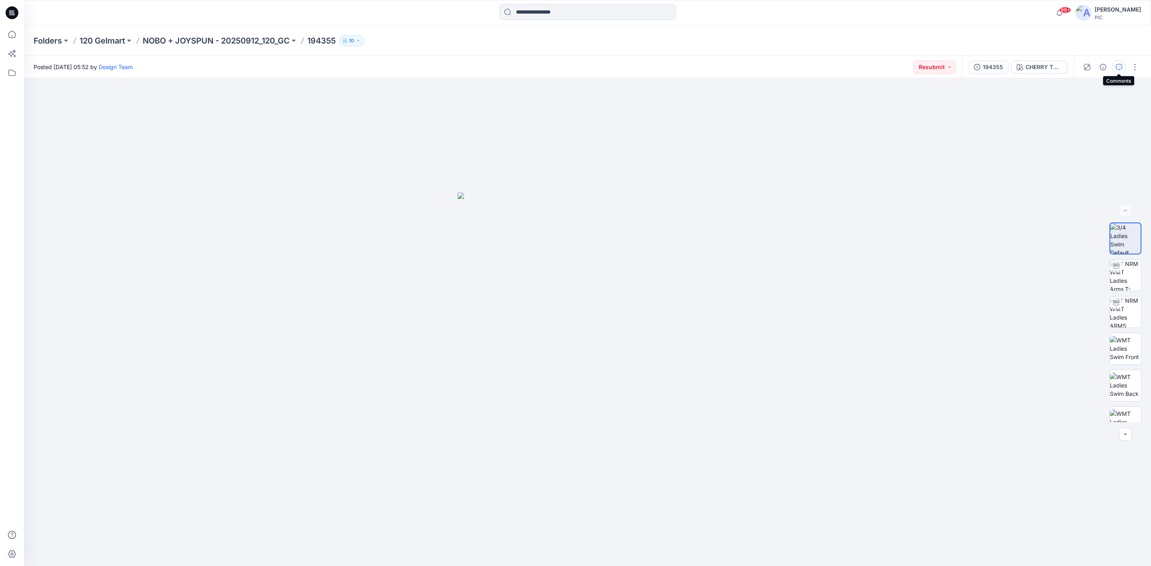
click at [1117, 66] on icon "button" at bounding box center [1118, 67] width 6 height 6
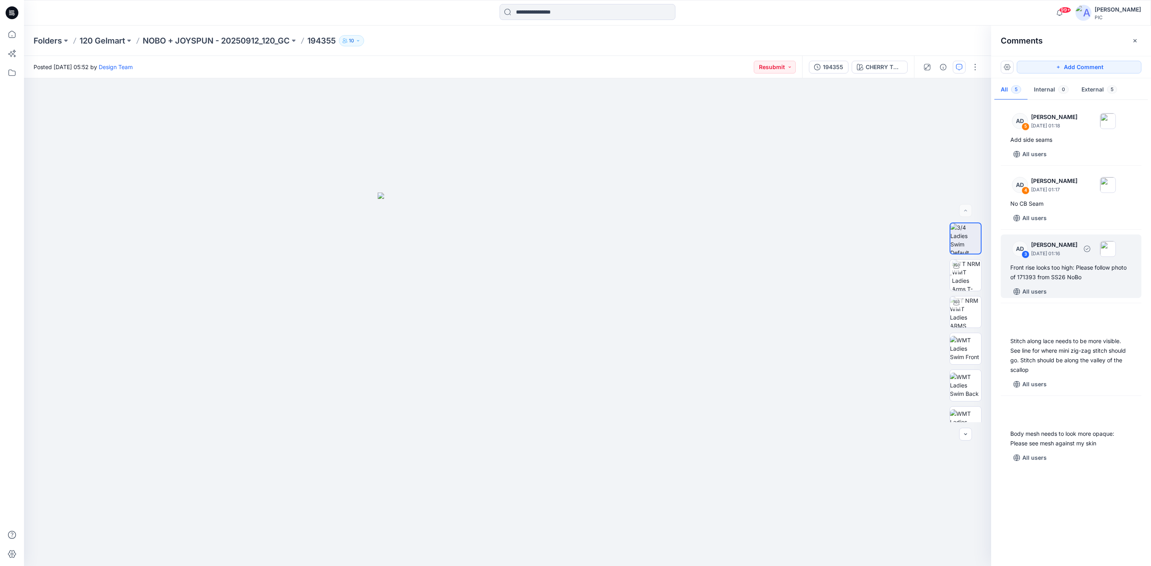
click at [1062, 271] on div "Front rise looks too high: Please follow photo of 171393 from SS26 NoBo" at bounding box center [1070, 272] width 121 height 19
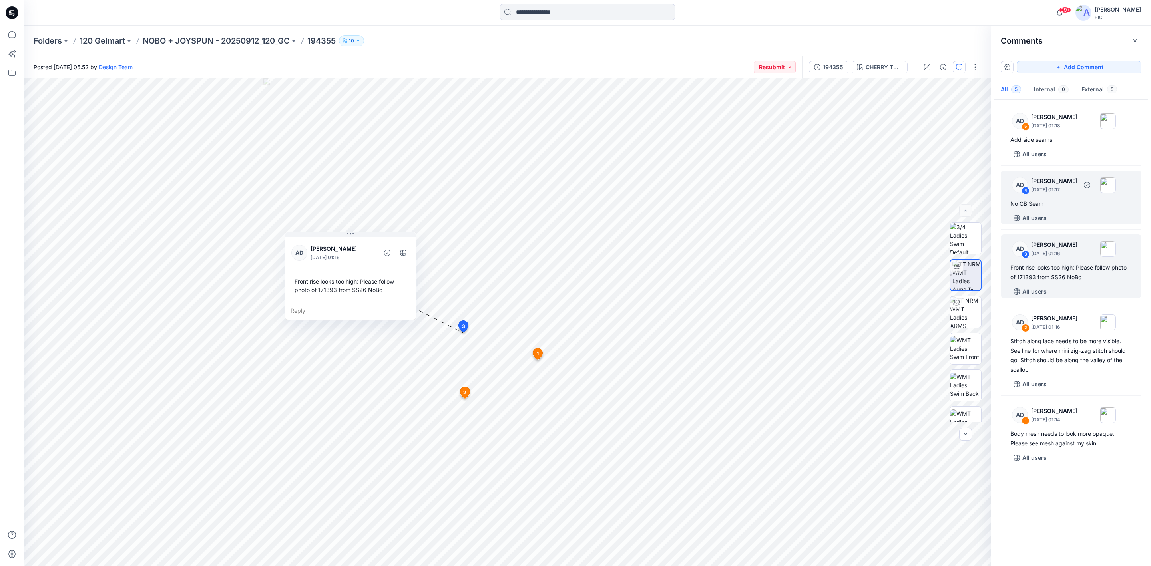
click at [1064, 195] on div "AD 4 Alex Degner September 26, 2025 01:17" at bounding box center [1060, 185] width 110 height 22
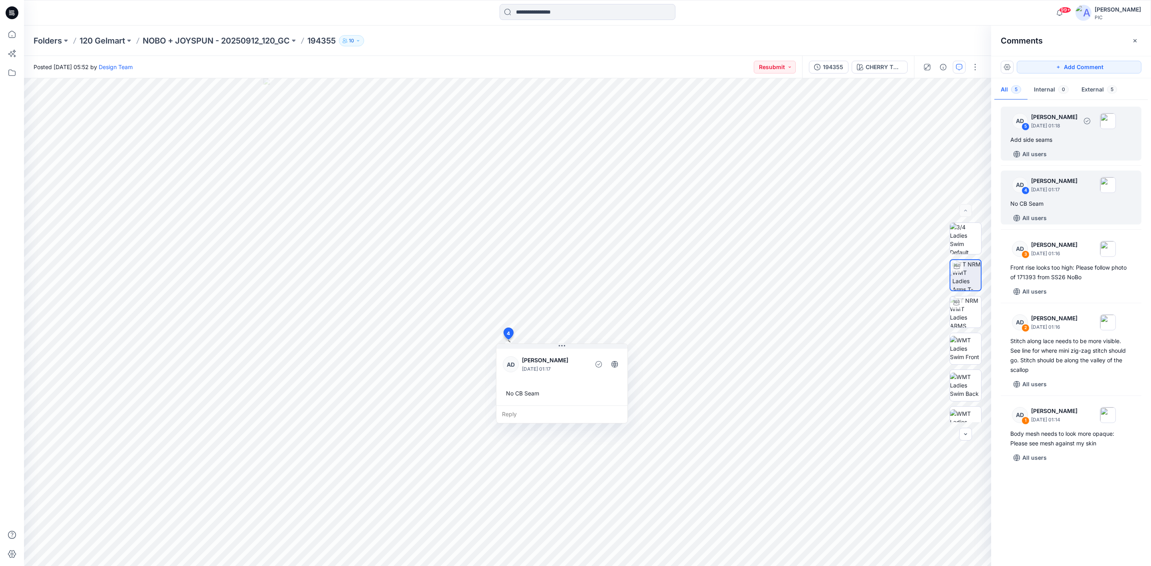
drag, startPoint x: 1055, startPoint y: 132, endPoint x: 1046, endPoint y: 131, distance: 8.9
click at [1055, 132] on div "AD 5 Alex Degner September 26, 2025 01:18 Add side seams All users" at bounding box center [1070, 134] width 141 height 54
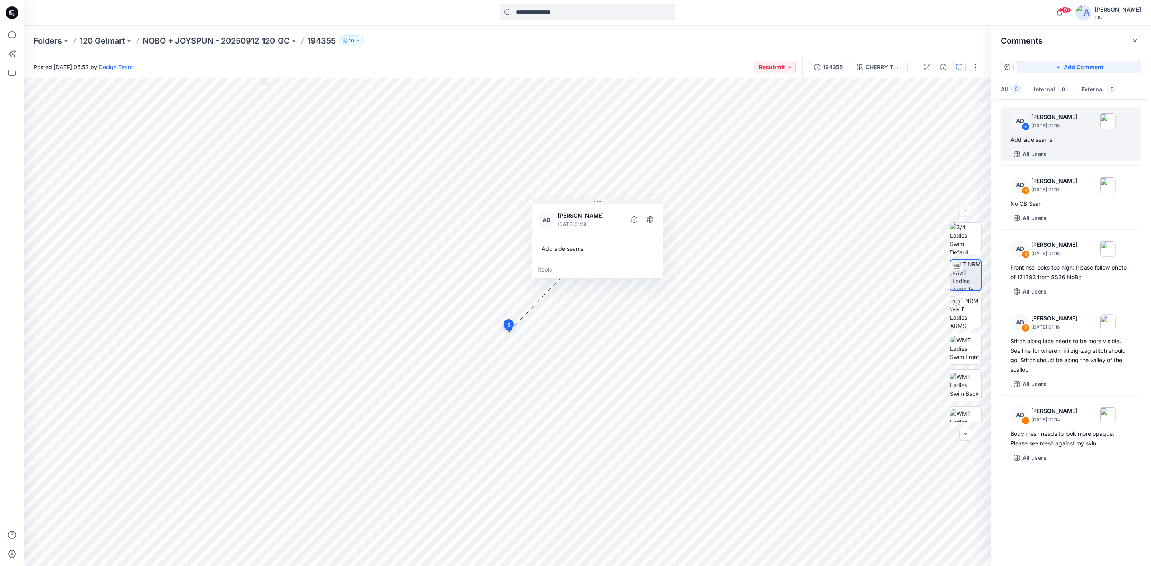
click at [234, 34] on div "Folders 120 Gelmart NOBO + JOYSPUN - 20250912_120_GC 194355 10" at bounding box center [587, 41] width 1127 height 30
click at [234, 41] on p "NOBO + JOYSPUN - 20250912_120_GC" at bounding box center [216, 40] width 147 height 11
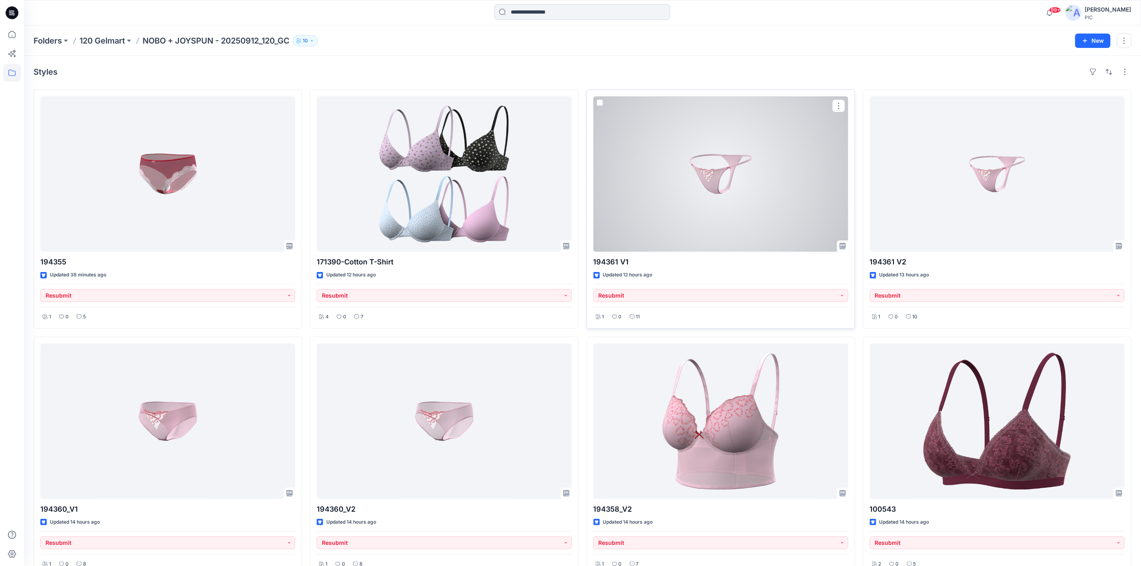
click at [723, 160] on div at bounding box center [721, 173] width 255 height 155
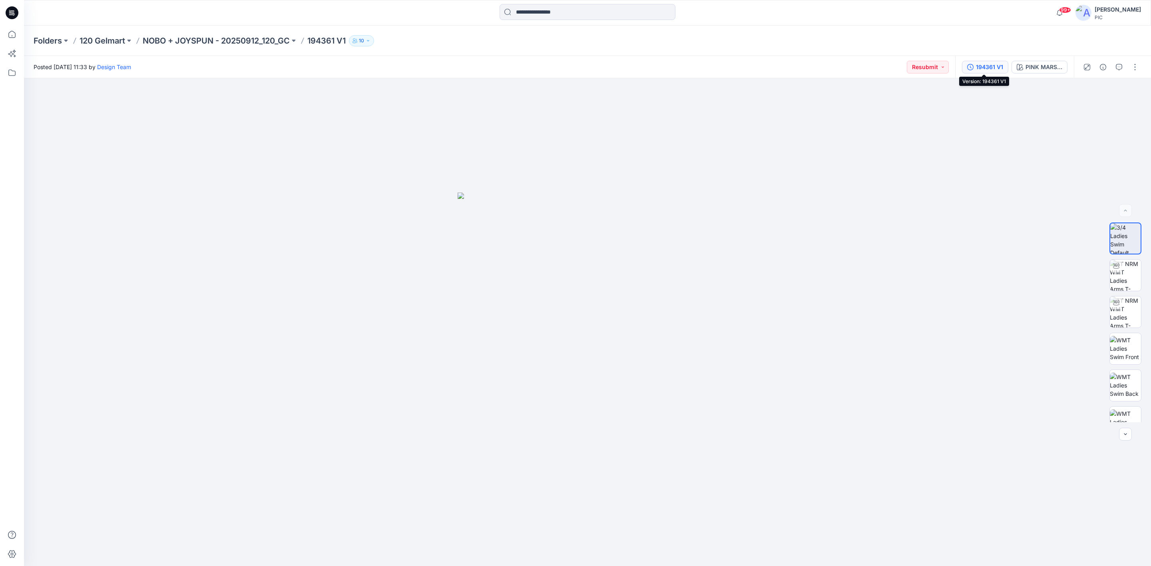
click at [972, 68] on button "194361 V1" at bounding box center [985, 67] width 46 height 13
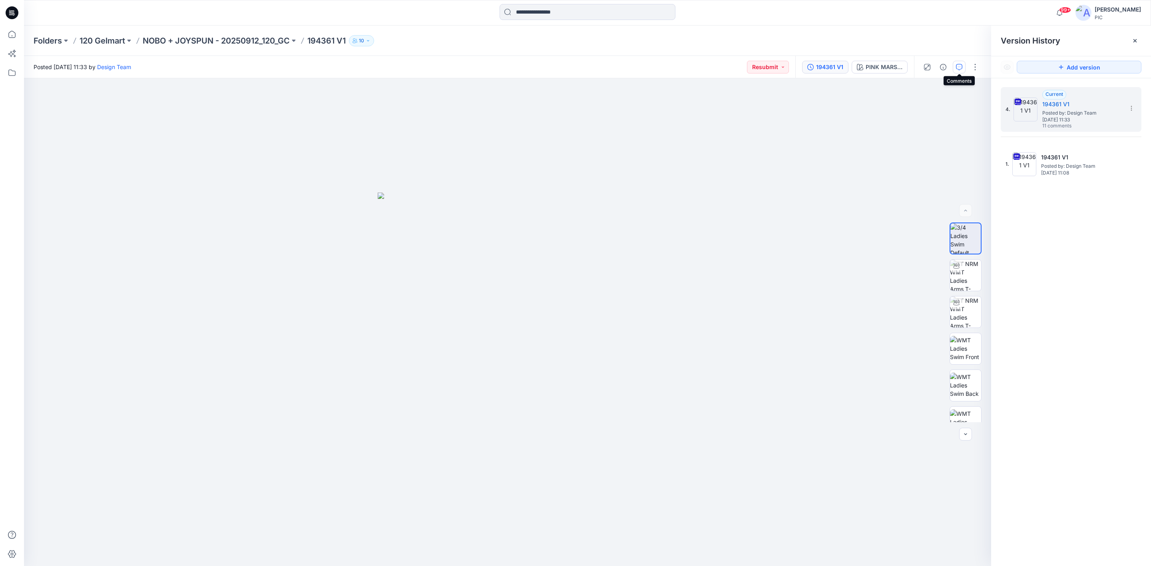
click at [958, 64] on icon "button" at bounding box center [959, 67] width 6 height 6
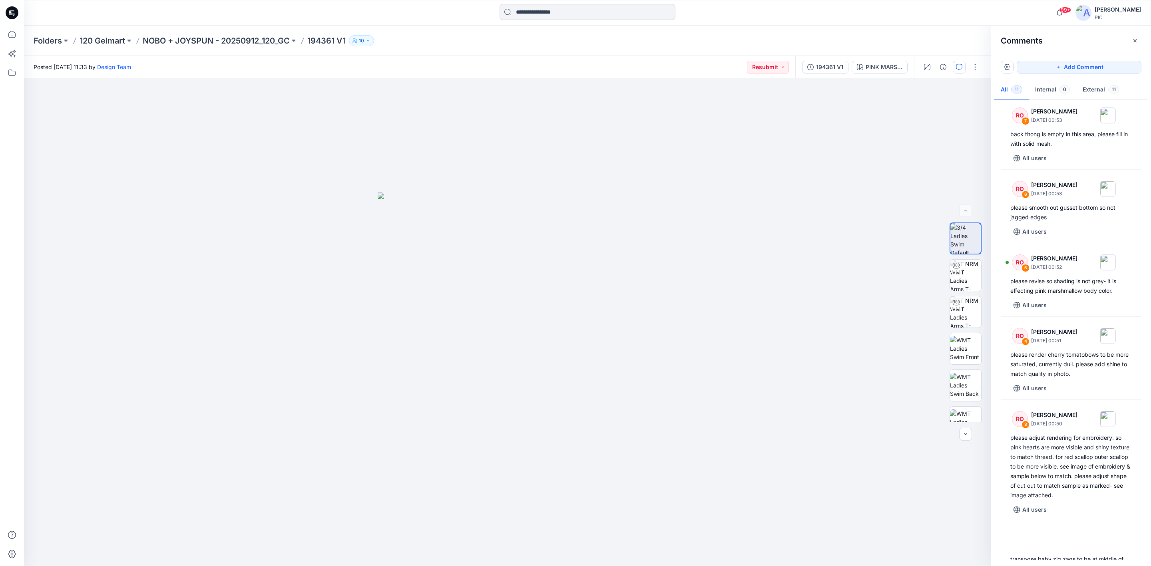
scroll to position [418, 0]
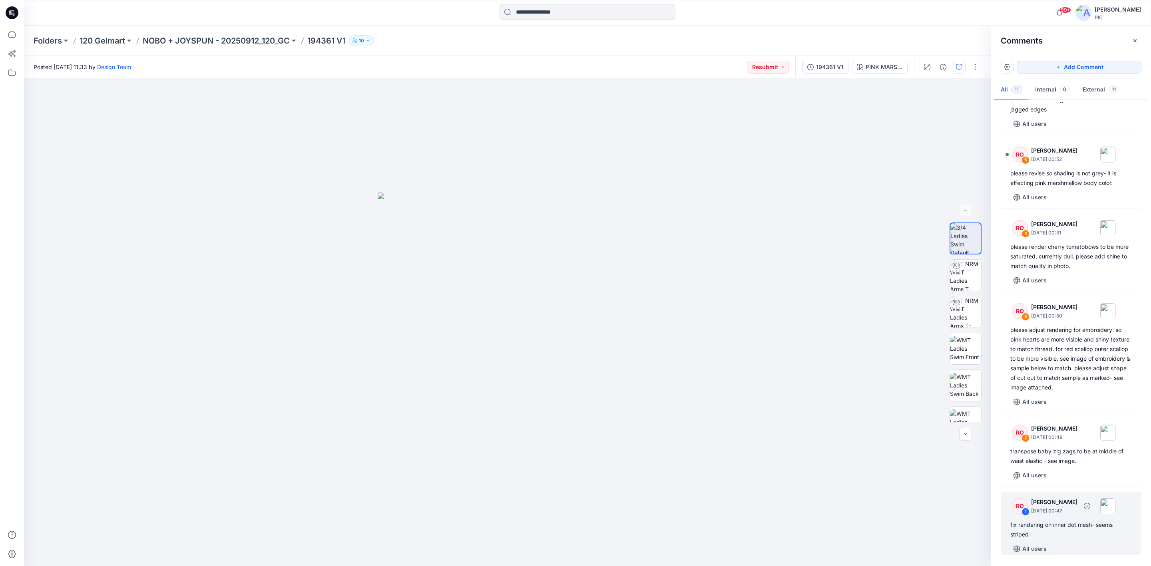
click at [1055, 541] on div "RO 1 Raquel Ortiz October 02, 2025 00:47 fix rendering on inner dot mesh- seems…" at bounding box center [1070, 524] width 141 height 64
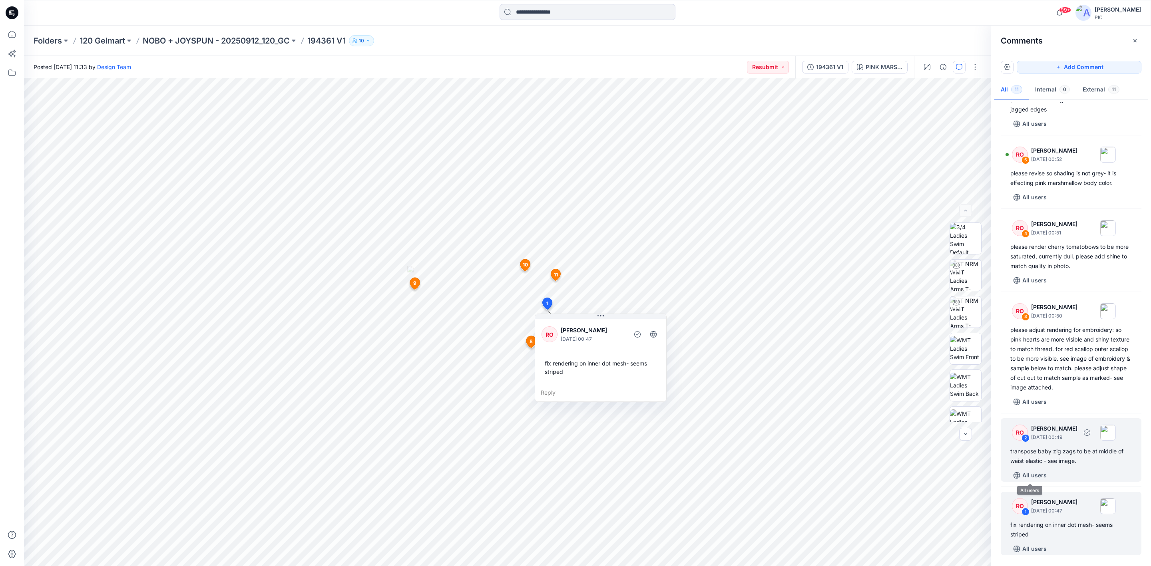
click at [1050, 463] on div "transpose baby zig zags to be at middle of waist elastic - see image." at bounding box center [1070, 456] width 121 height 19
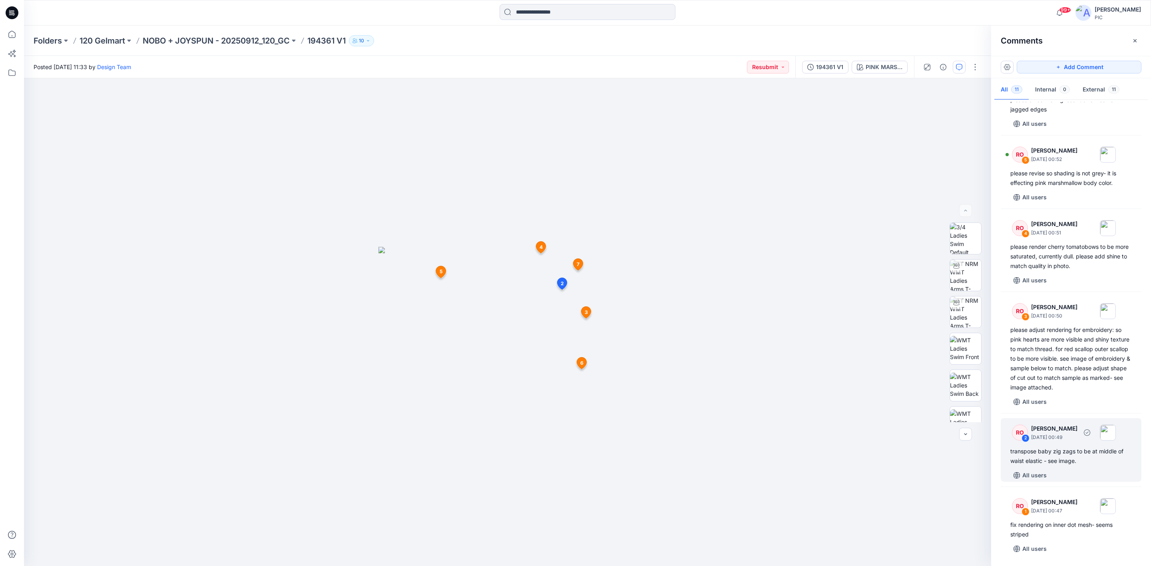
click at [1056, 469] on div "RO 2 Raquel Ortiz October 02, 2025 00:49 transpose baby zig zags to be at middl…" at bounding box center [1070, 450] width 141 height 64
click at [566, 270] on div "Reply" at bounding box center [570, 274] width 131 height 18
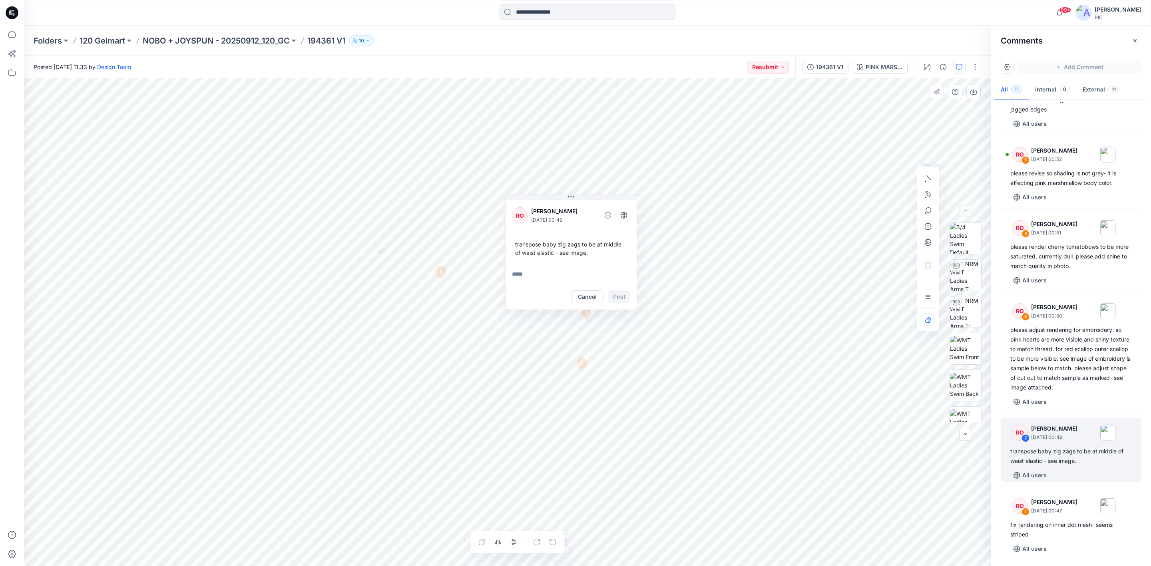
click at [139, 566] on html "99+ Notifications Design Team has updated 194358_V2 with 194358_V2 NEW PATTERN …" at bounding box center [575, 283] width 1151 height 566
click at [585, 297] on button "Cancel" at bounding box center [587, 296] width 32 height 13
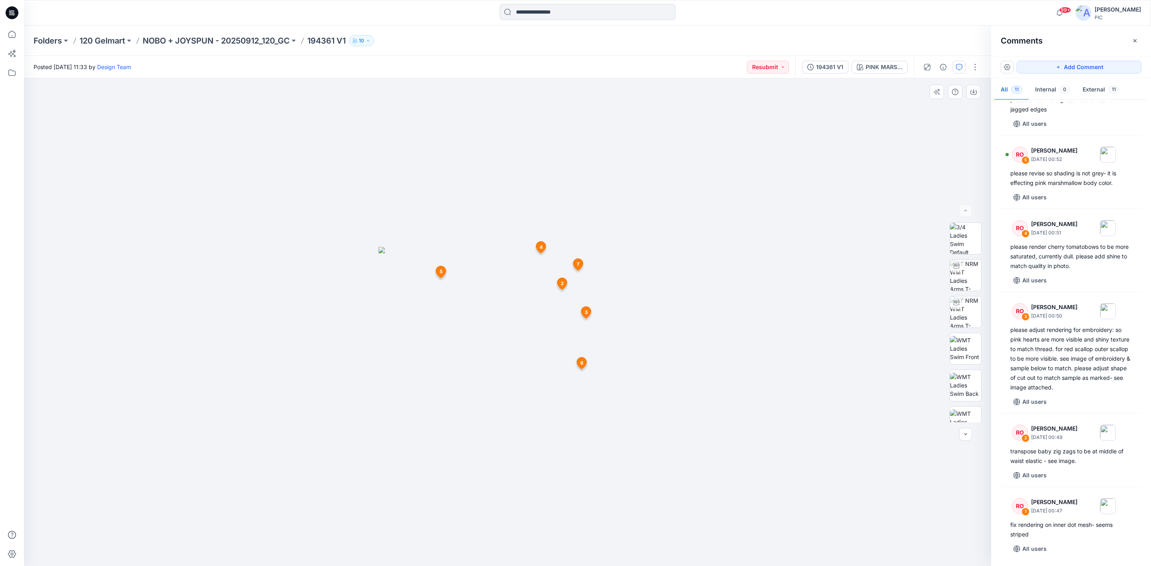
click at [482, 315] on img at bounding box center [507, 407] width 258 height 320
click at [1041, 455] on div "transpose baby zig zags to be at middle of waist elastic - see image." at bounding box center [1070, 456] width 121 height 19
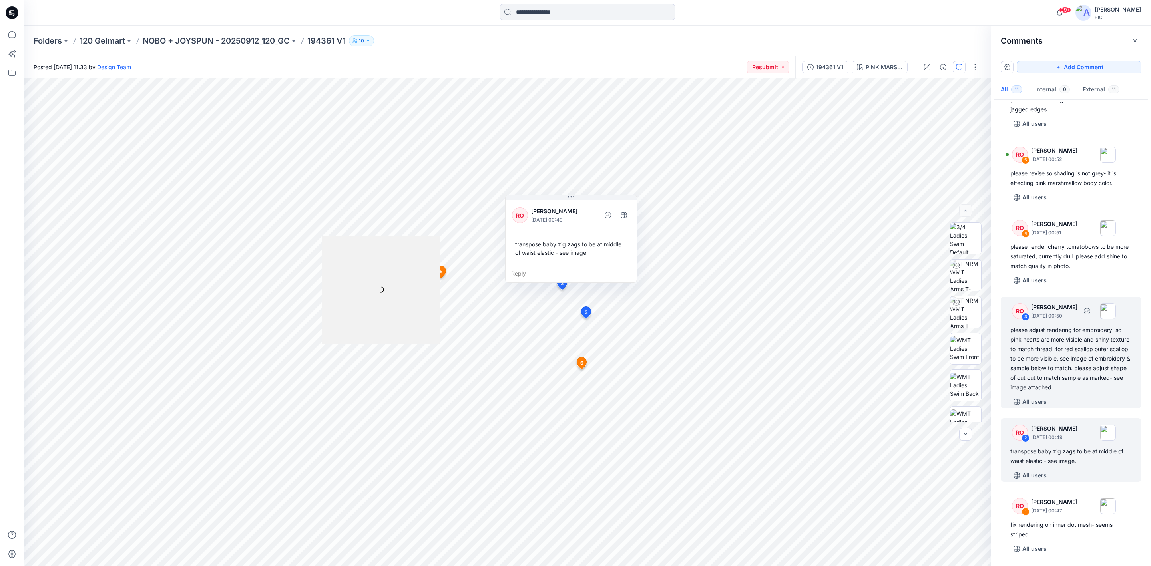
click at [1048, 385] on div "please adjust rendering for embroidery: so pink hearts are more visible and shi…" at bounding box center [1070, 358] width 121 height 67
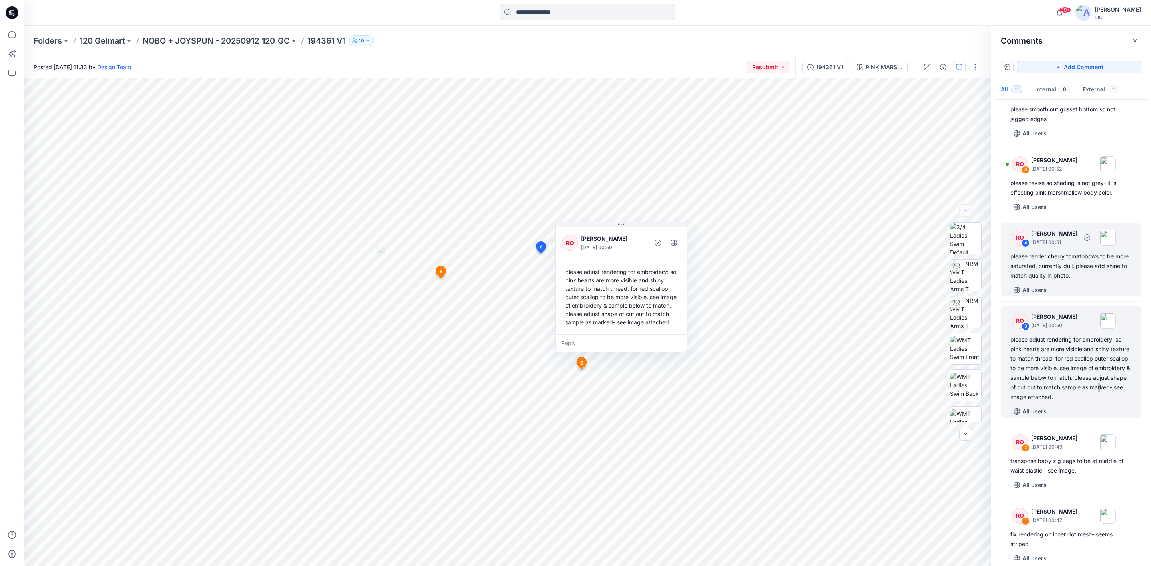
scroll to position [378, 0]
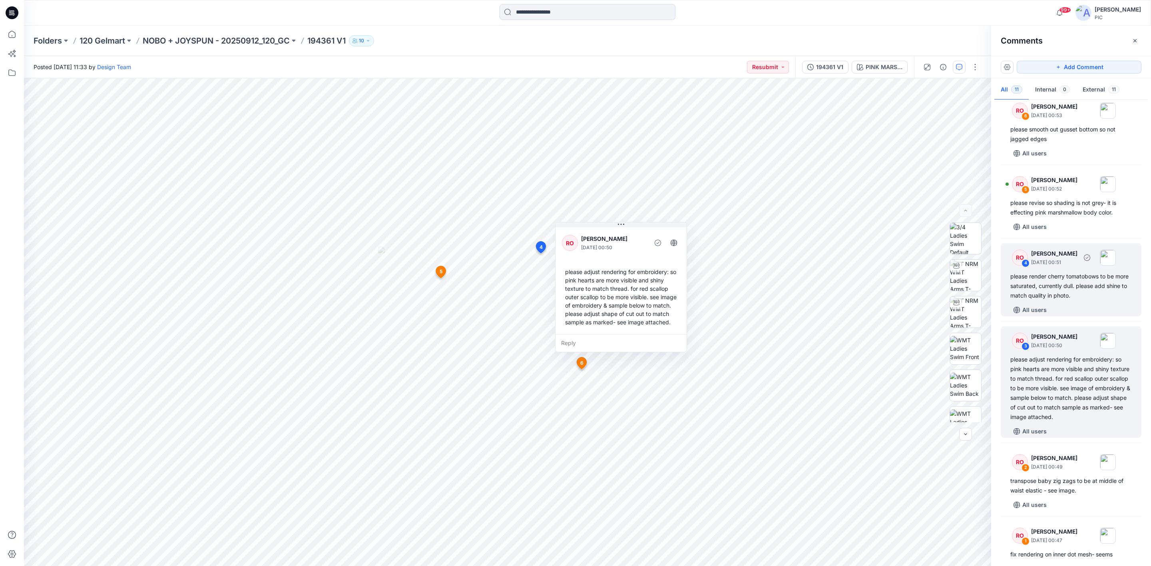
click at [1070, 292] on div "please render cherry tomatobows to be more saturated, currently dull. please ad…" at bounding box center [1070, 286] width 121 height 29
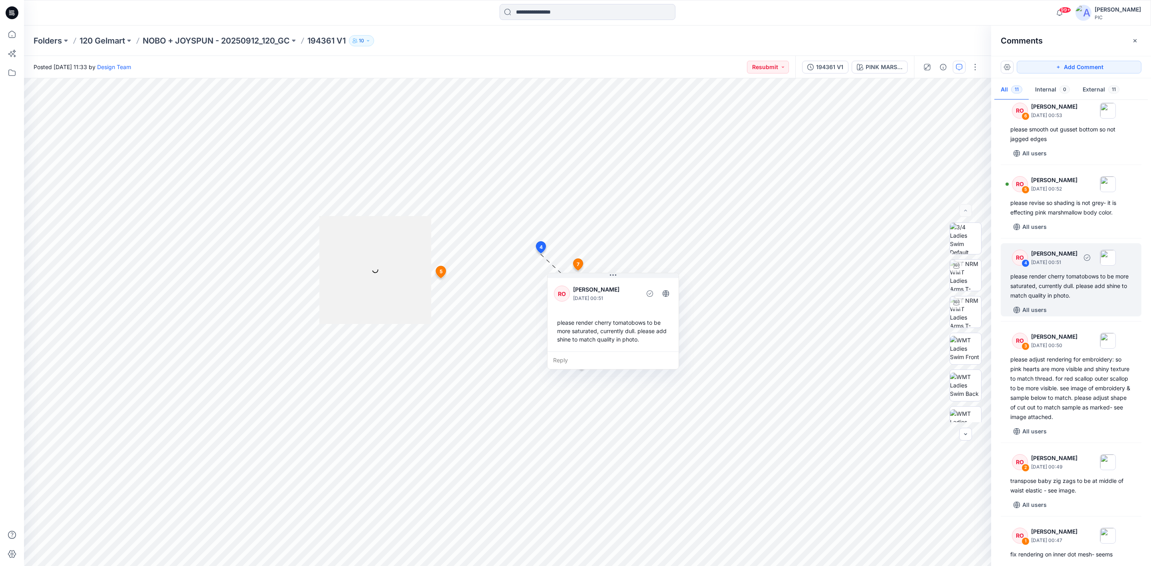
click at [1058, 300] on div "please render cherry tomatobows to be more saturated, currently dull. please ad…" at bounding box center [1070, 286] width 121 height 29
click at [1068, 207] on div "RO 5 Raquel Ortiz October 02, 2025 00:52 please revise so shading is not grey- …" at bounding box center [1070, 202] width 141 height 64
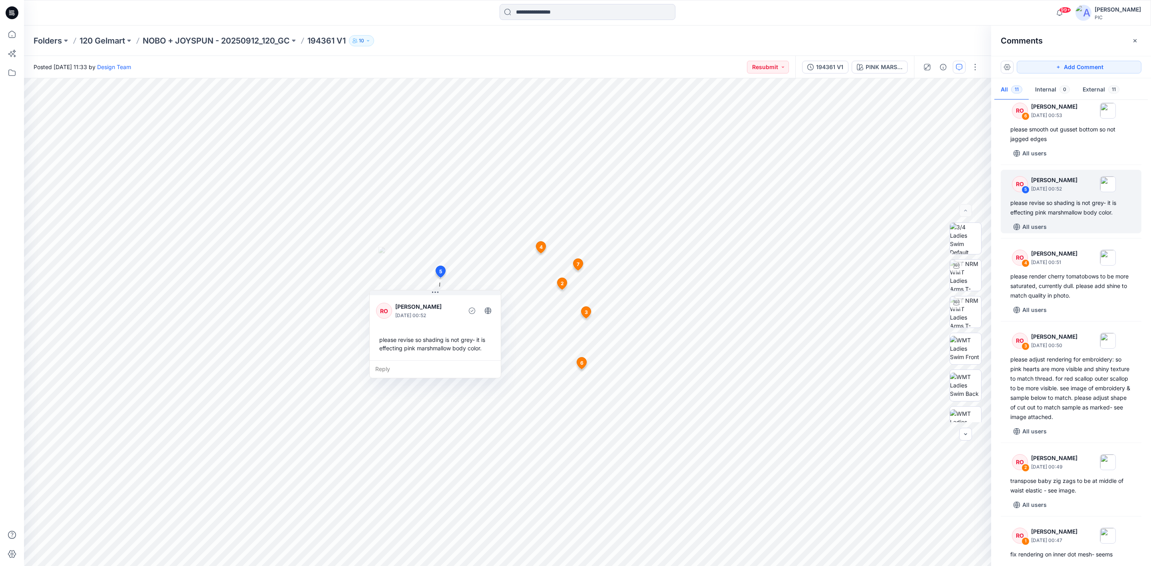
drag, startPoint x: 511, startPoint y: 296, endPoint x: 453, endPoint y: 304, distance: 58.5
click at [453, 304] on p "Raquel Ortiz" at bounding box center [427, 307] width 65 height 10
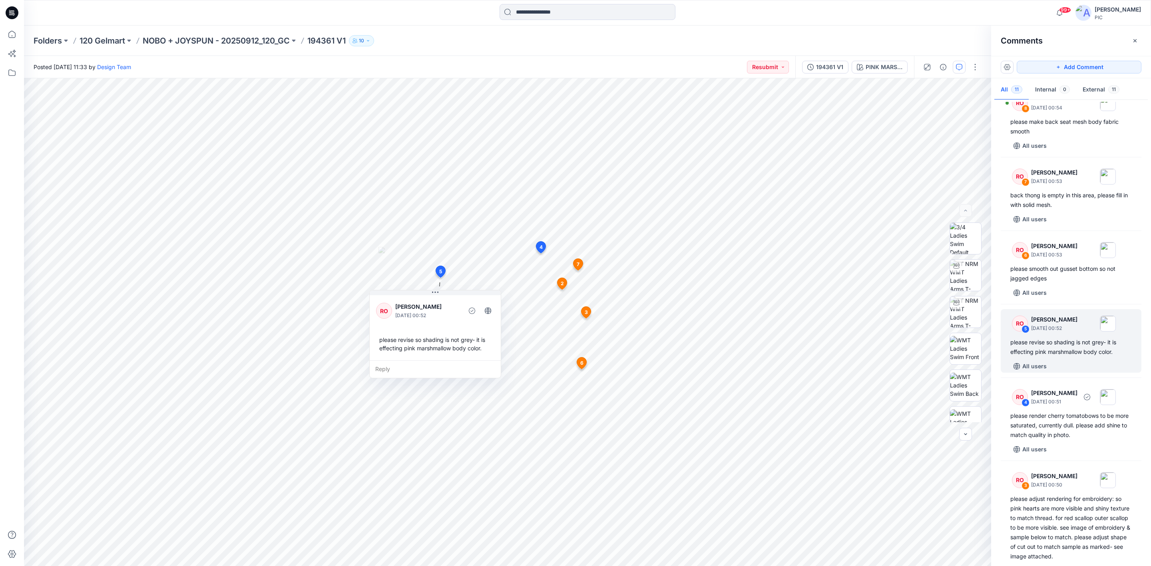
scroll to position [219, 0]
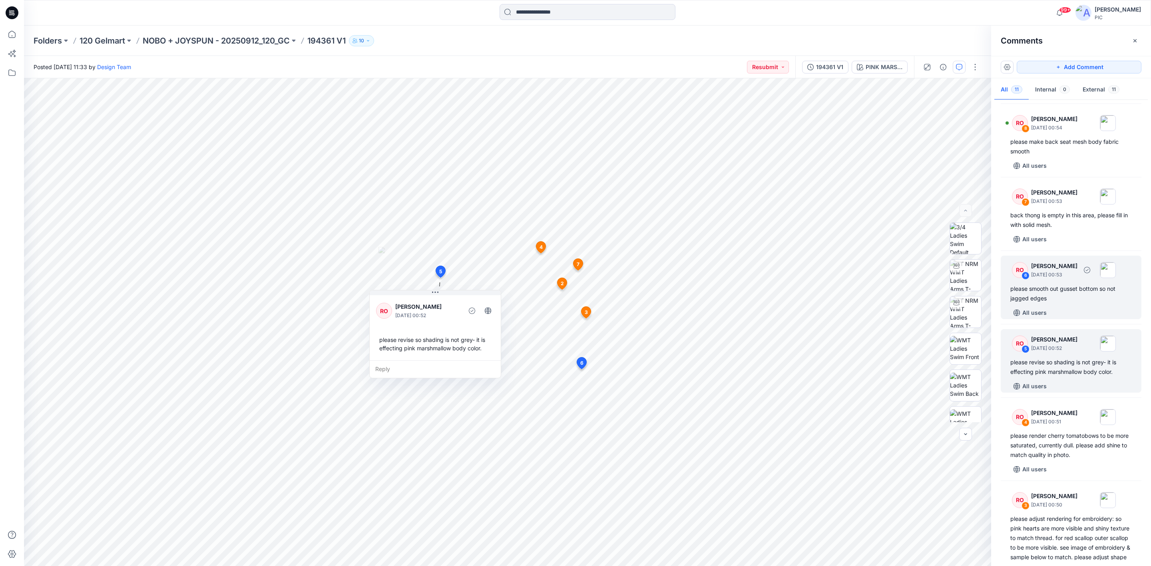
click at [1035, 303] on div "please smooth out gusset bottom so not jagged edges" at bounding box center [1070, 293] width 121 height 19
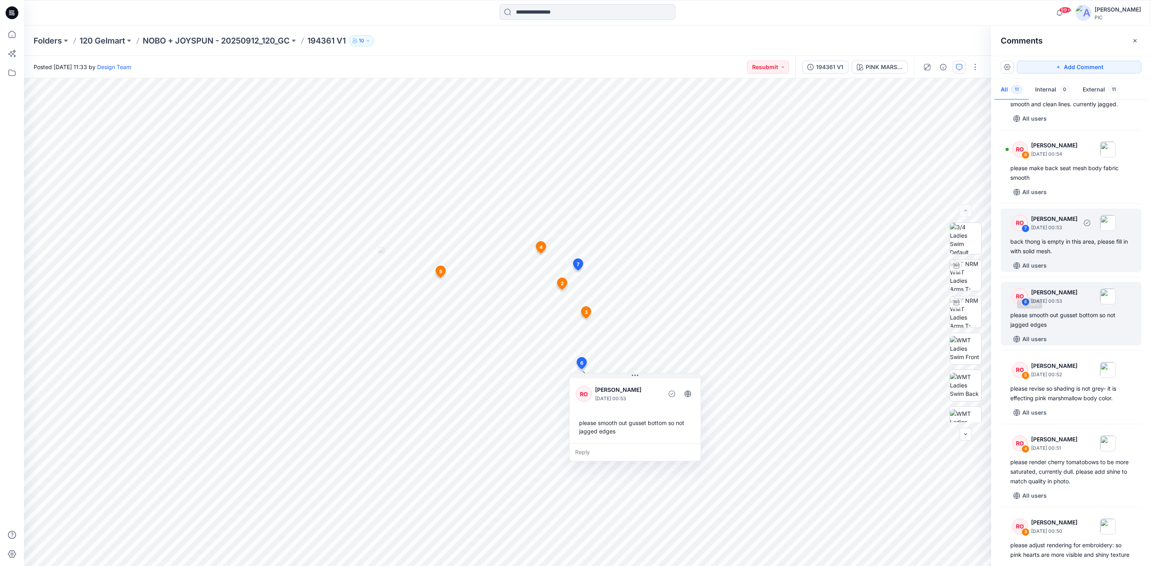
scroll to position [179, 0]
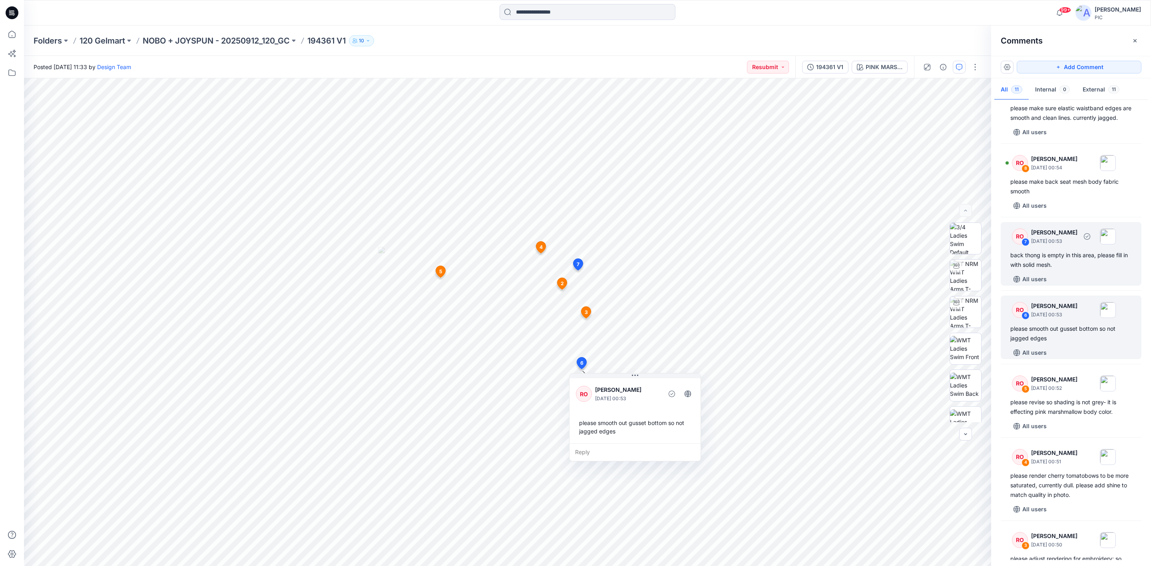
drag, startPoint x: 1050, startPoint y: 273, endPoint x: 1048, endPoint y: 277, distance: 4.3
click at [1049, 270] on div "back thong is empty in this area, please fill in with solid mesh." at bounding box center [1070, 259] width 121 height 19
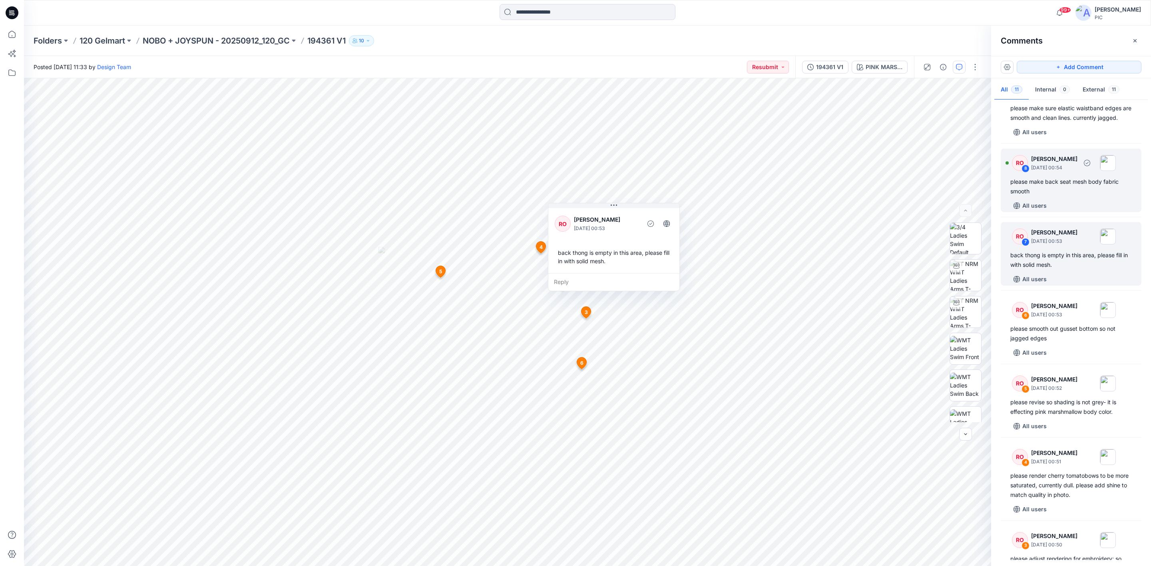
click at [1058, 196] on div "please make back seat mesh body fabric smooth" at bounding box center [1070, 186] width 121 height 19
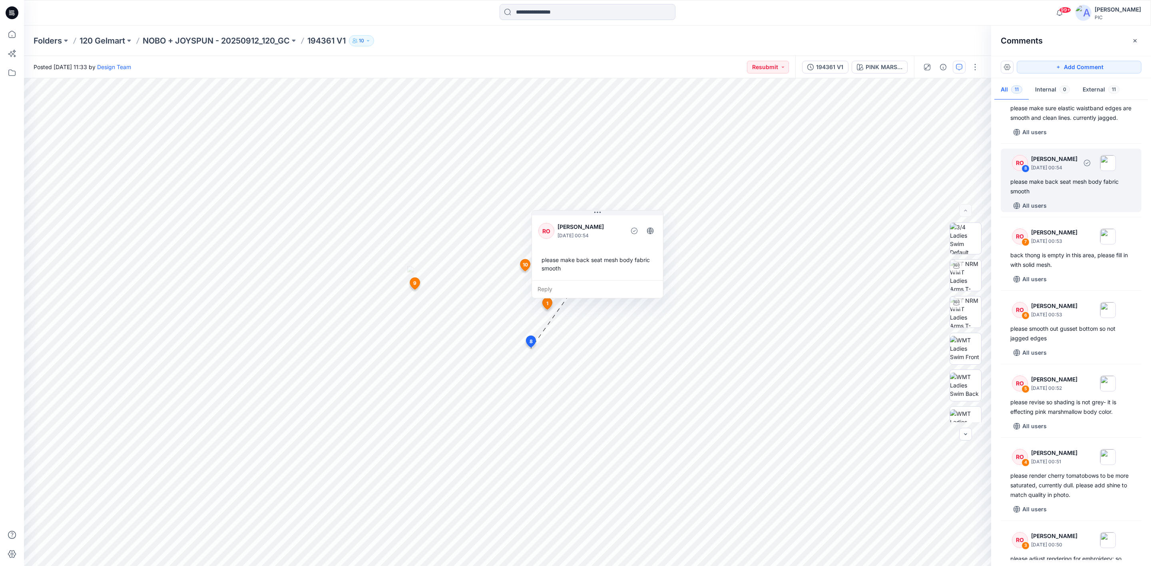
scroll to position [99, 0]
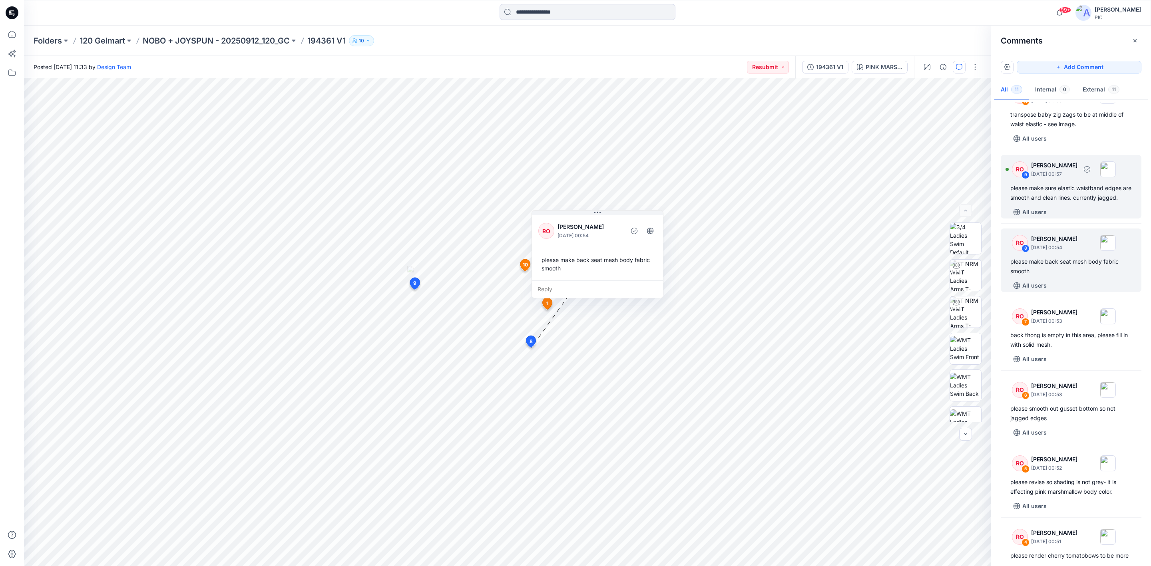
click at [1061, 196] on div "please make sure elastic waistband edges are smooth and clean lines. currently …" at bounding box center [1070, 192] width 121 height 19
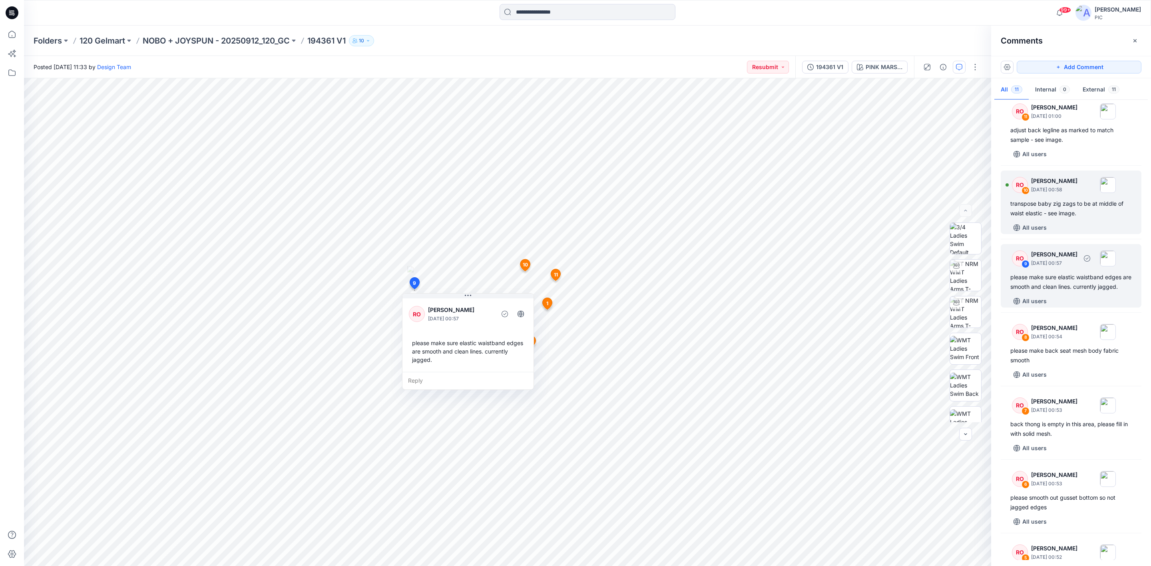
scroll to position [0, 0]
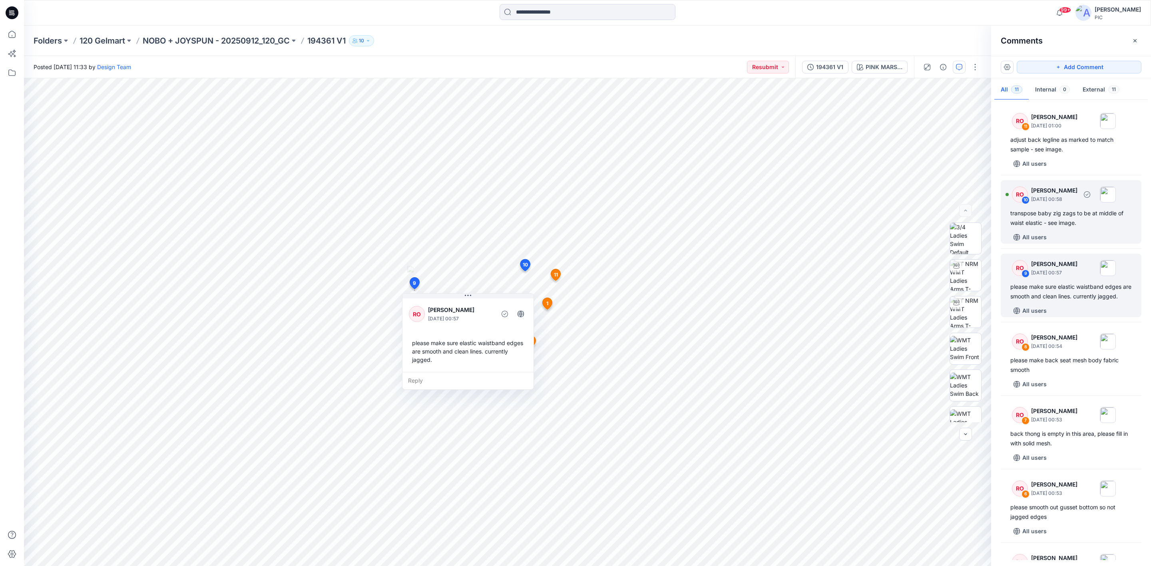
click at [1060, 209] on div "transpose baby zig zags to be at middle of waist elastic - see image." at bounding box center [1070, 218] width 121 height 19
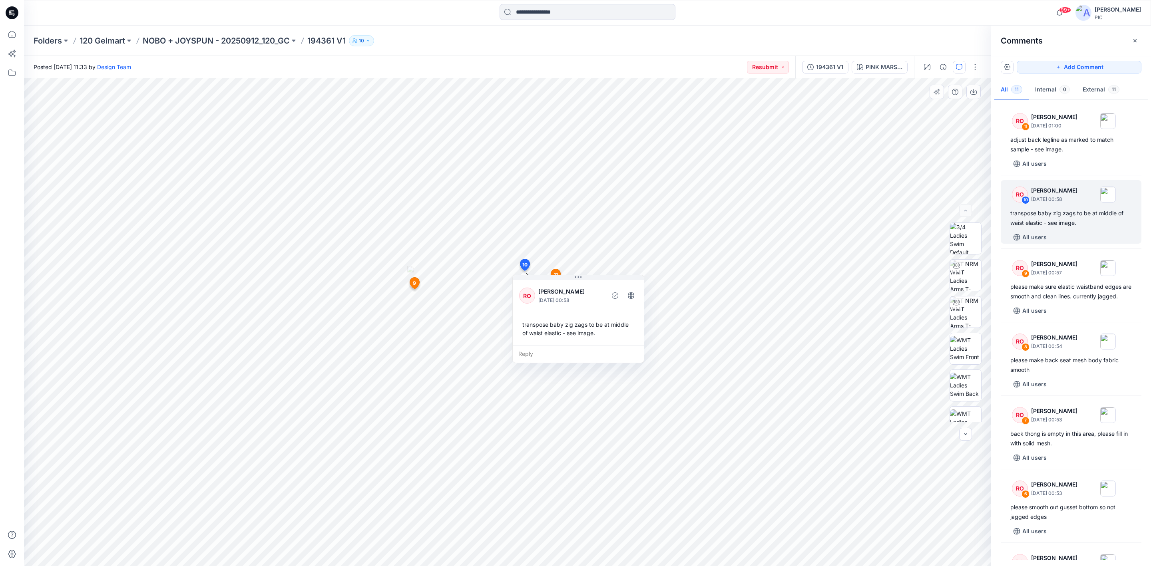
click at [591, 351] on div "Reply" at bounding box center [578, 354] width 131 height 18
click at [590, 376] on button "Cancel" at bounding box center [594, 377] width 32 height 13
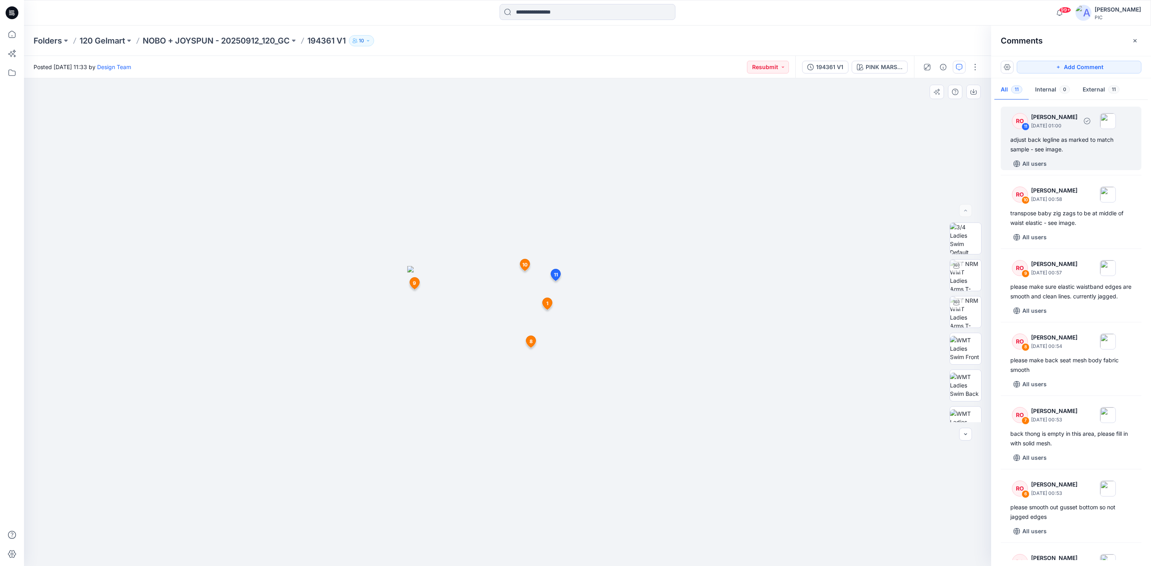
click at [1062, 143] on div "adjust back legline as marked to match sample - see image." at bounding box center [1070, 144] width 121 height 19
click at [196, 34] on div "Folders 120 Gelmart NOBO + JOYSPUN - 20250912_120_GC 194361 V1 10" at bounding box center [587, 41] width 1127 height 30
click at [239, 42] on p "NOBO + JOYSPUN - 20250912_120_GC" at bounding box center [216, 40] width 147 height 11
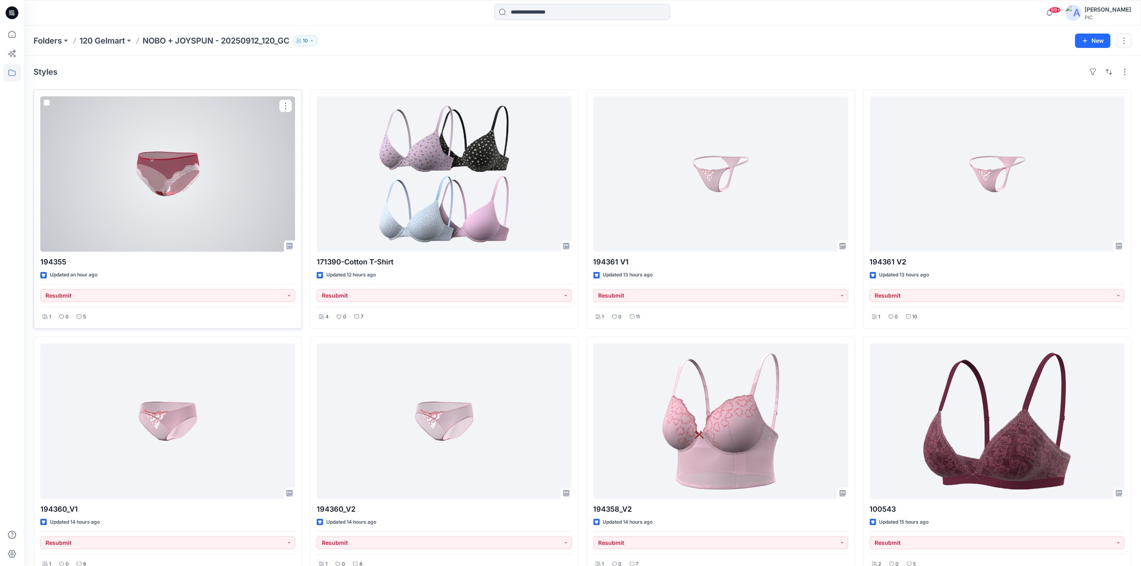
click at [148, 180] on div at bounding box center [167, 173] width 255 height 155
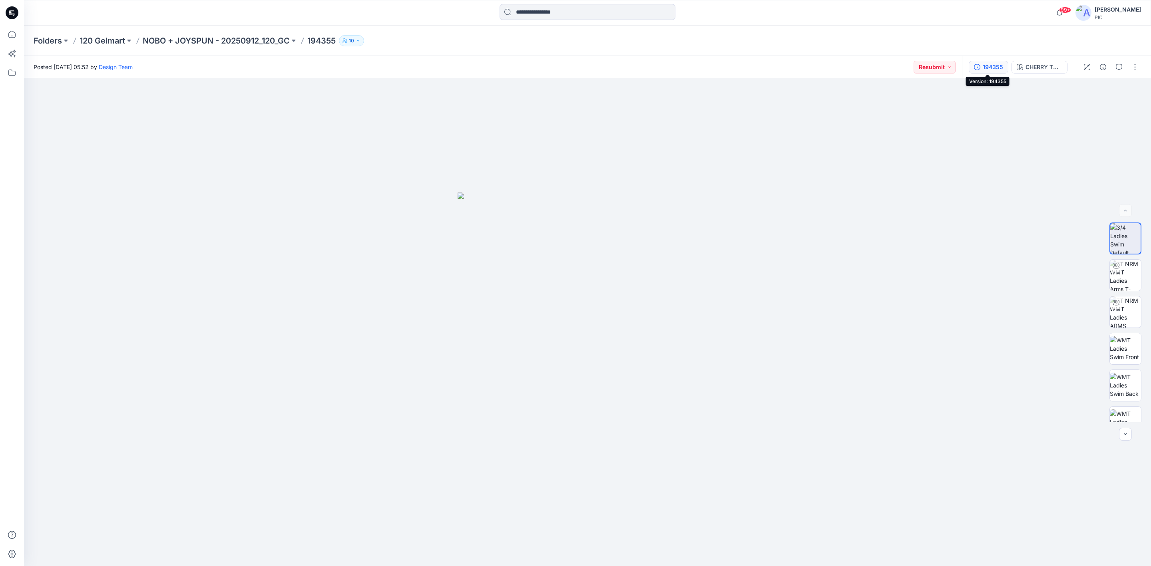
click at [990, 63] on div "194355" at bounding box center [992, 67] width 20 height 9
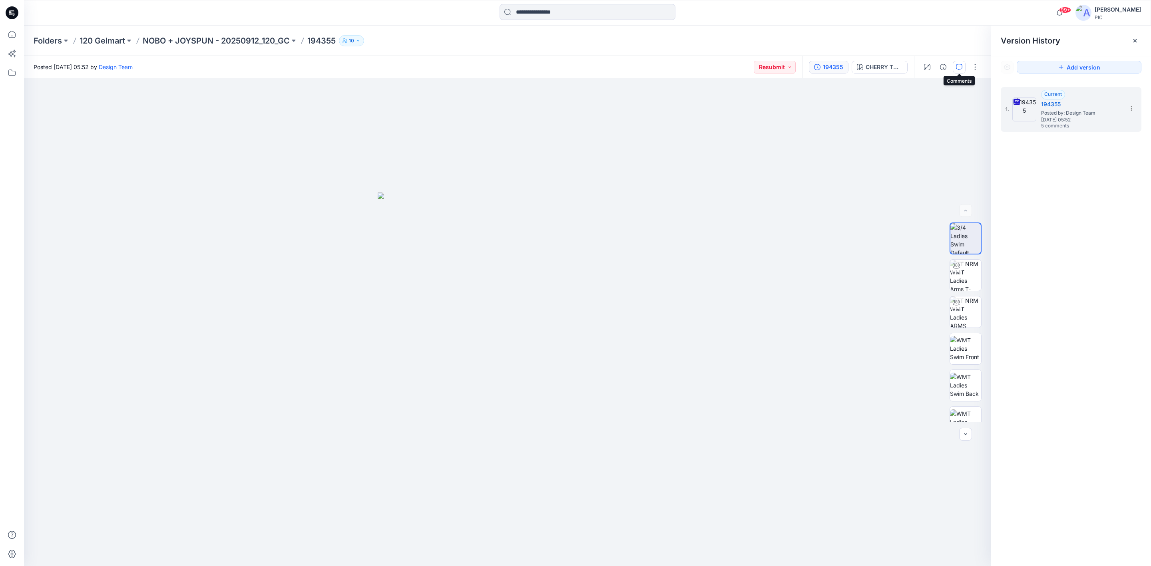
click at [959, 68] on icon "button" at bounding box center [959, 67] width 6 height 6
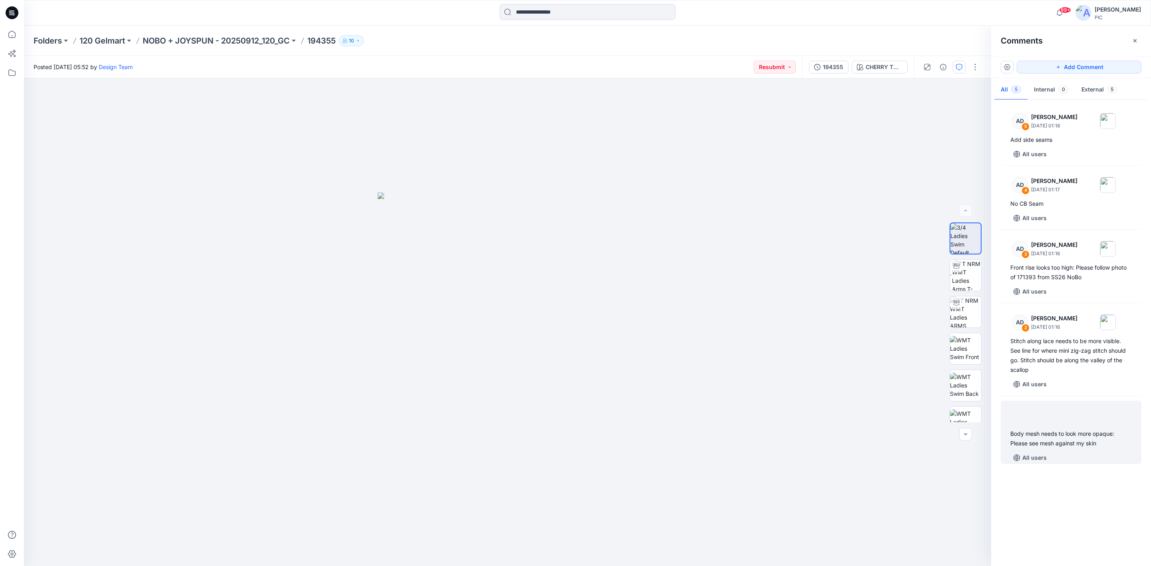
click at [1057, 440] on div "Body mesh needs to look more opaque: Please see mesh against my skin" at bounding box center [1070, 438] width 121 height 19
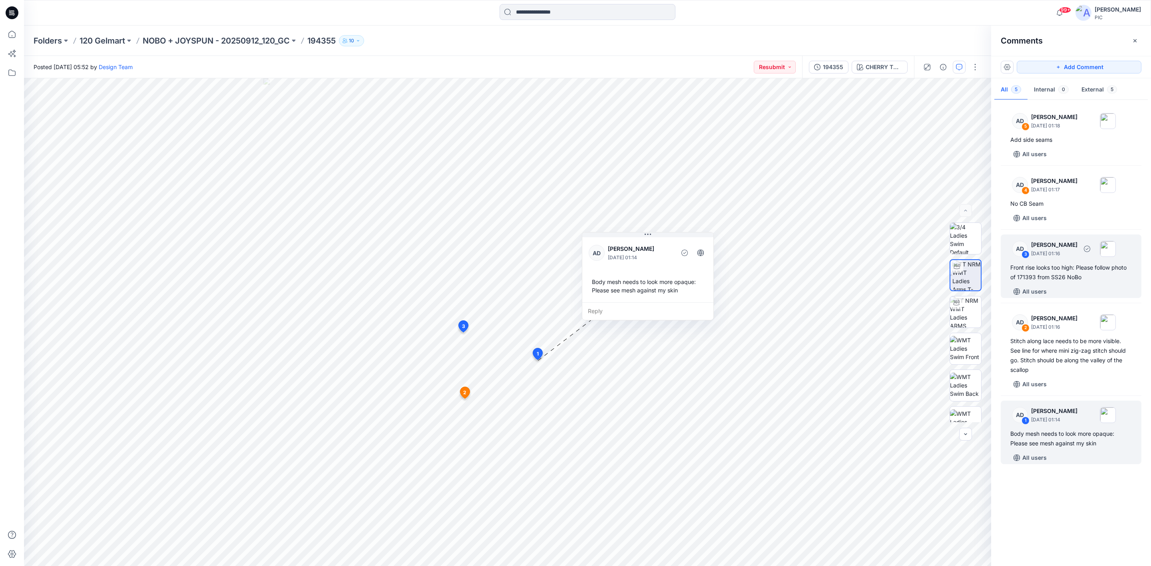
click at [1064, 277] on div "Front rise looks too high: Please follow photo of 171393 from SS26 NoBo" at bounding box center [1070, 272] width 121 height 19
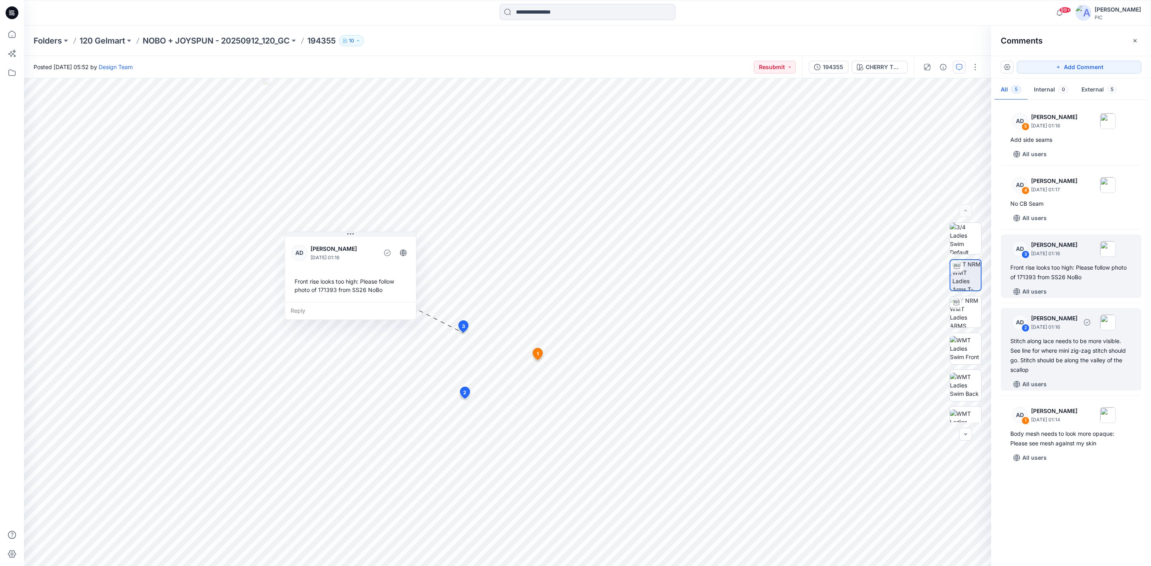
click at [1048, 344] on div "Stitch along lace needs to be more visible. See line for where mini zig-zag sti…" at bounding box center [1070, 355] width 121 height 38
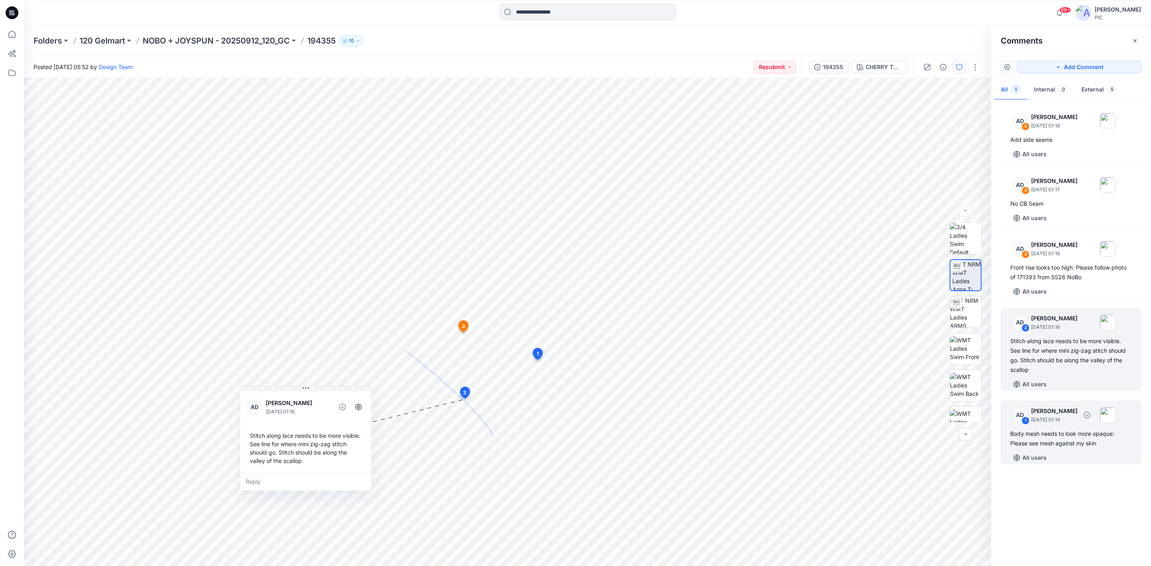
click at [1053, 435] on div "Body mesh needs to look more opaque: Please see mesh against my skin" at bounding box center [1070, 438] width 121 height 19
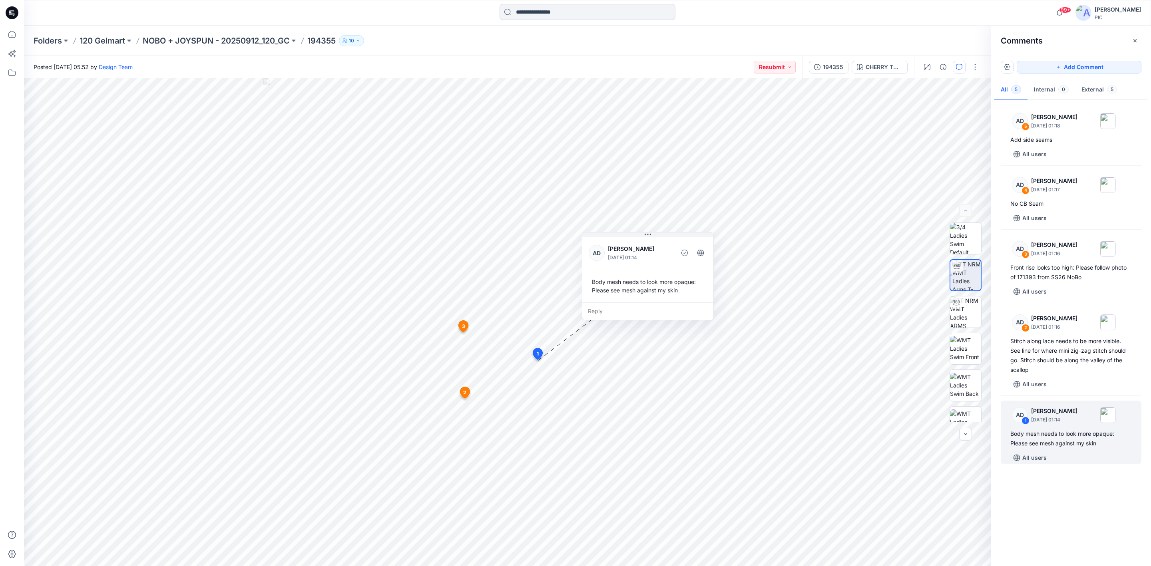
drag, startPoint x: 1087, startPoint y: 500, endPoint x: 1092, endPoint y: 473, distance: 27.6
click at [1088, 501] on div "AD 5 Alex Degner September 26, 2025 01:18 Add side seams All users AD 4 Alex De…" at bounding box center [1071, 331] width 160 height 458
drag, startPoint x: 1034, startPoint y: 128, endPoint x: 1045, endPoint y: 137, distance: 13.9
click at [1034, 129] on p "September 26, 2025 01:18" at bounding box center [1054, 126] width 46 height 8
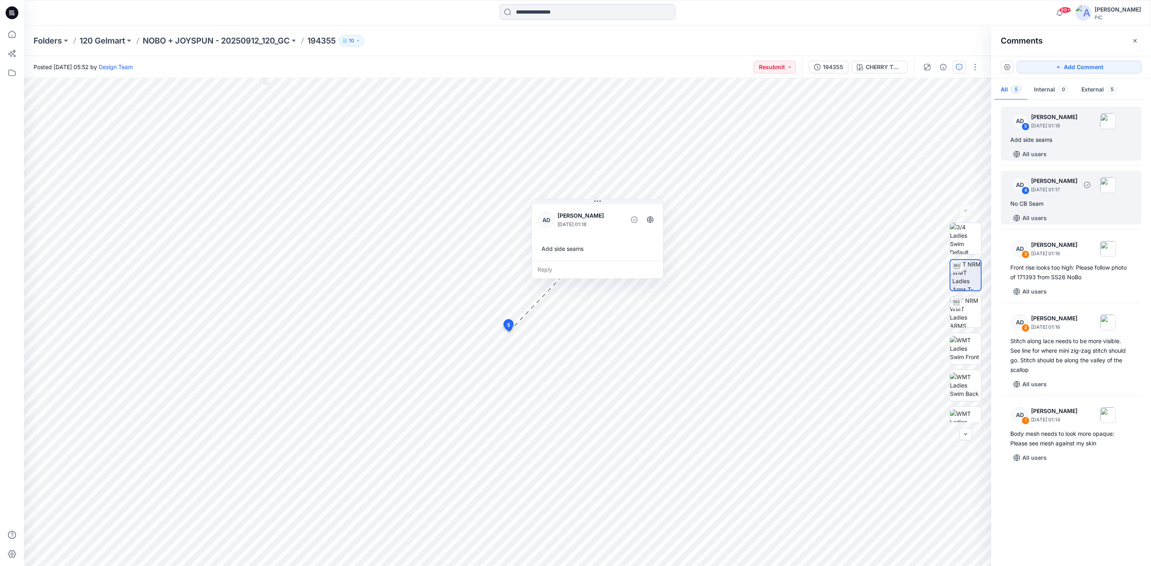
click at [1041, 197] on div "AD 4 Alex Degner September 26, 2025 01:17 No CB Seam All users" at bounding box center [1070, 198] width 141 height 54
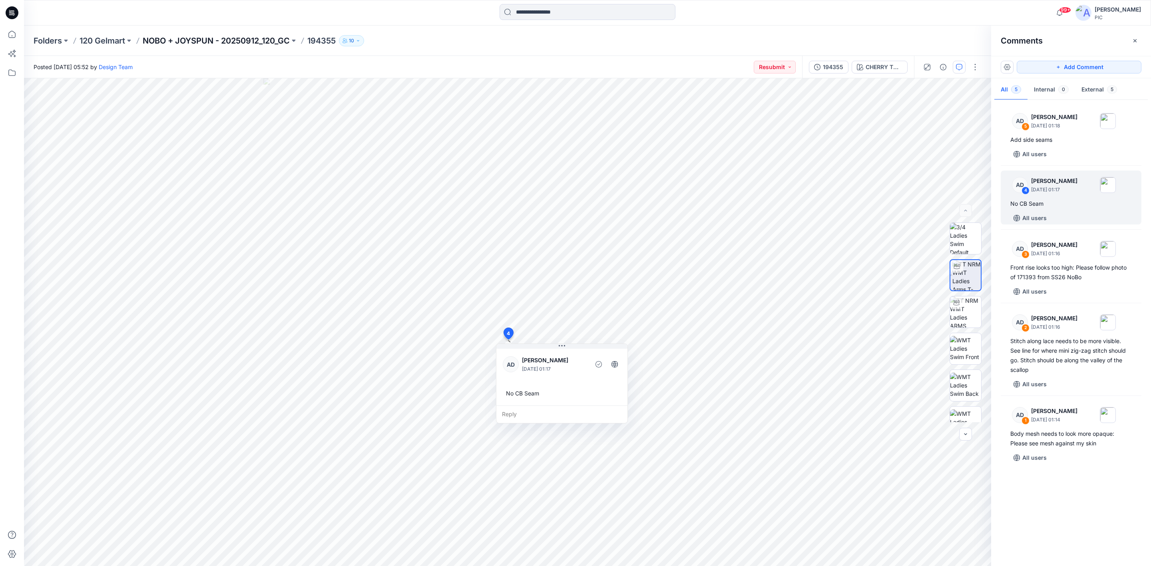
click at [222, 42] on p "NOBO + JOYSPUN - 20250912_120_GC" at bounding box center [216, 40] width 147 height 11
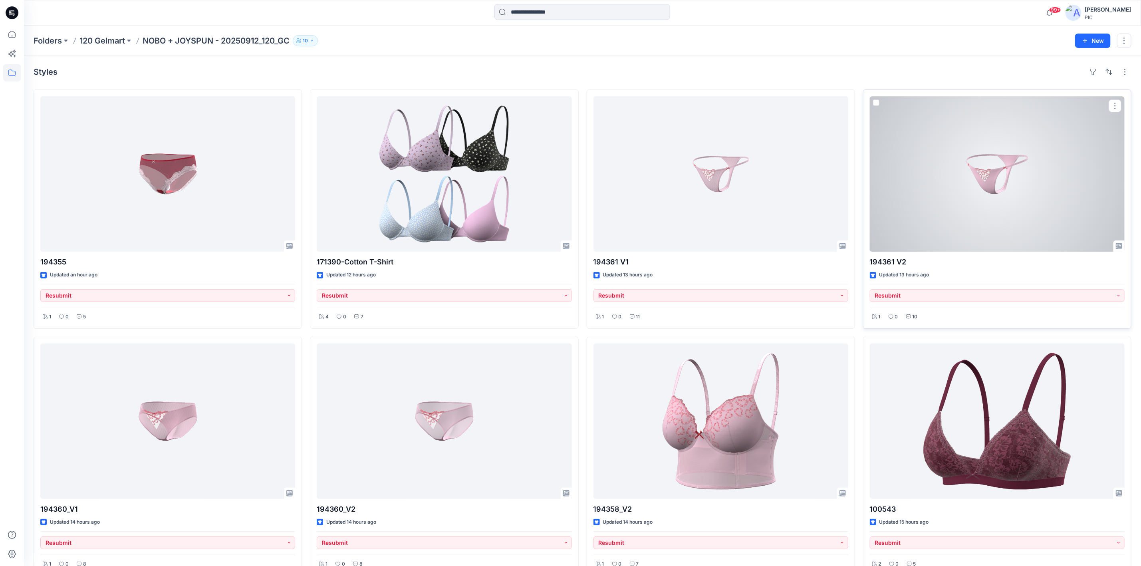
click at [949, 193] on div at bounding box center [997, 173] width 255 height 155
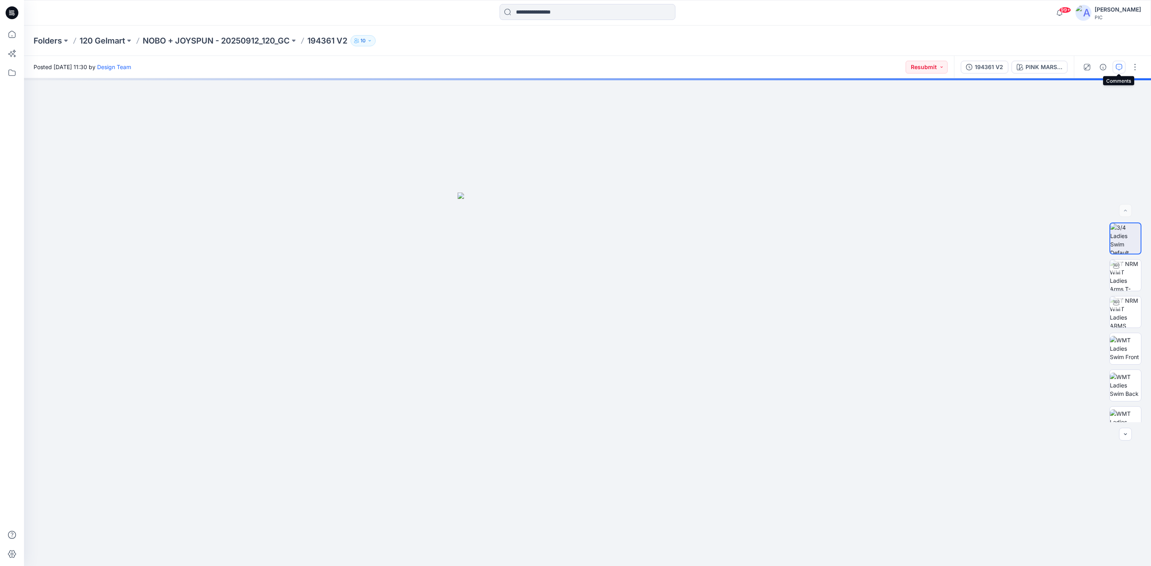
click at [1119, 65] on icon "button" at bounding box center [1118, 67] width 6 height 6
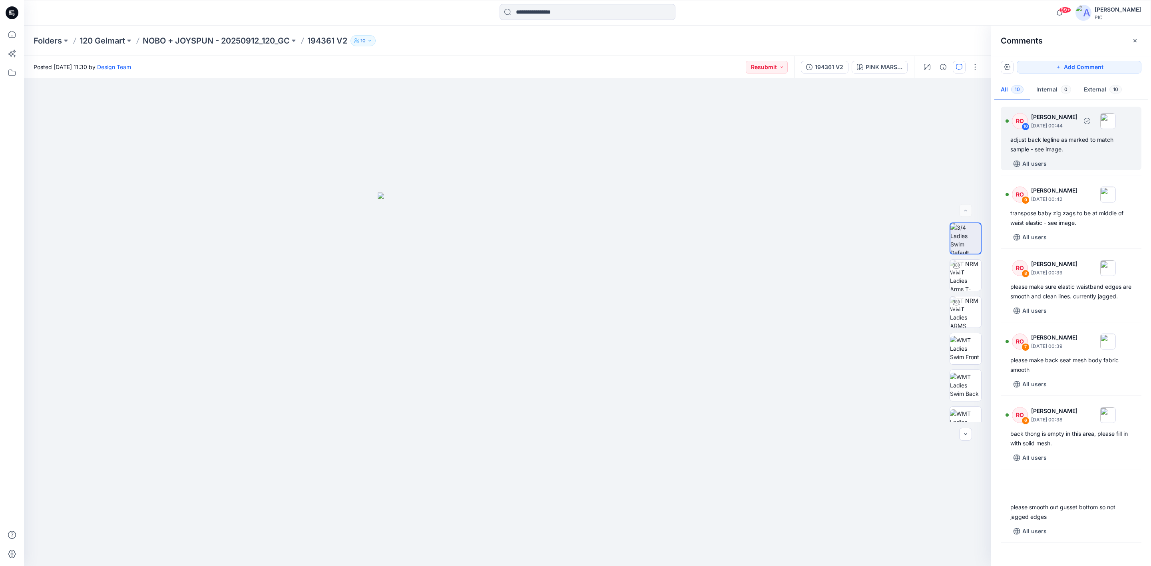
click at [1067, 151] on div "adjust back legline as marked to match sample - see image." at bounding box center [1070, 144] width 121 height 19
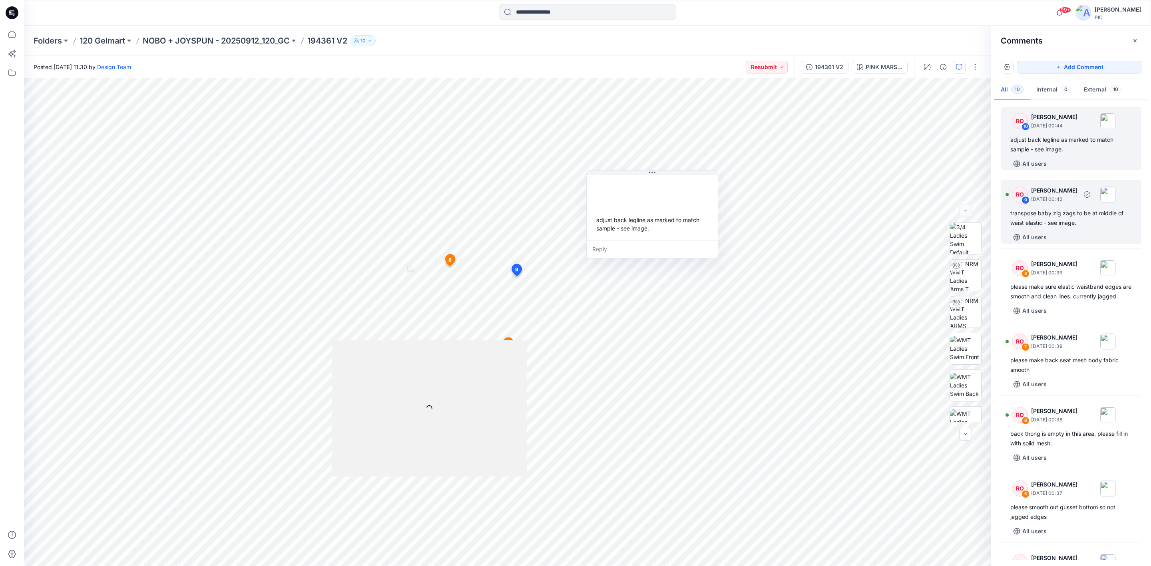
click at [1061, 217] on div "transpose baby zig zags to be at middle of waist elastic - see image." at bounding box center [1070, 218] width 121 height 19
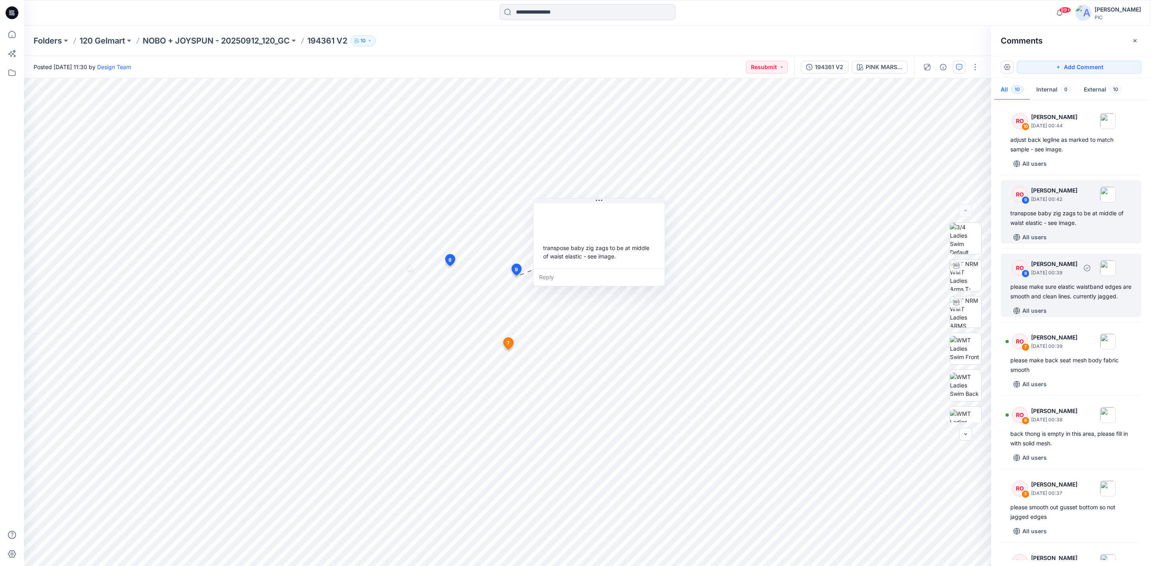
click at [1057, 301] on div "please make sure elastic waistband edges are smooth and clean lines. currently …" at bounding box center [1070, 291] width 121 height 19
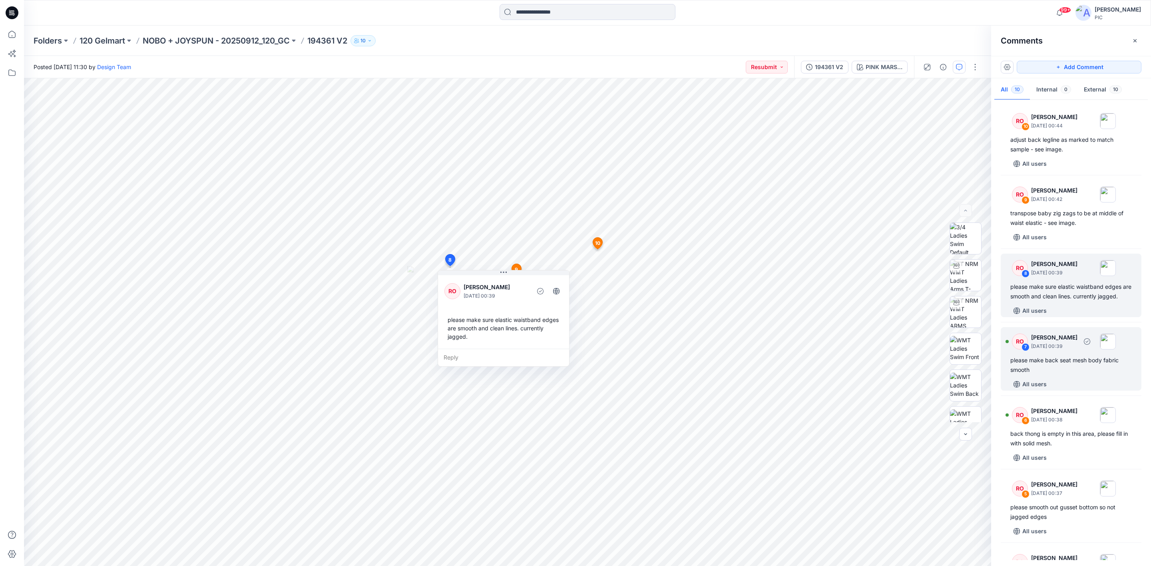
click at [1061, 370] on div "please make back seat mesh body fabric smooth" at bounding box center [1070, 365] width 121 height 19
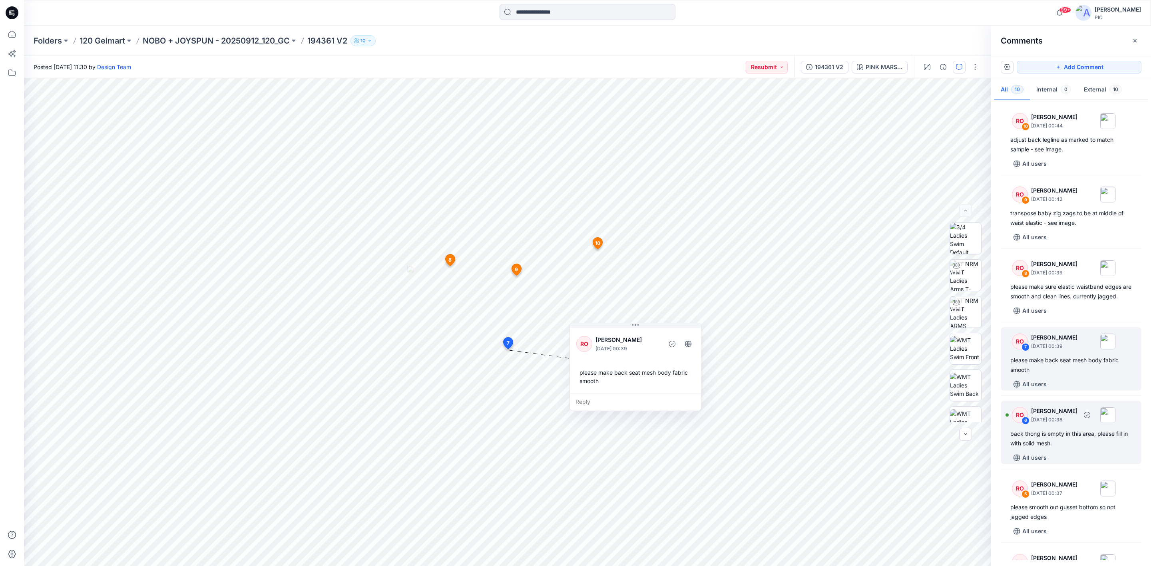
click at [1062, 447] on div "back thong is empty in this area, please fill in with solid mesh." at bounding box center [1070, 438] width 121 height 19
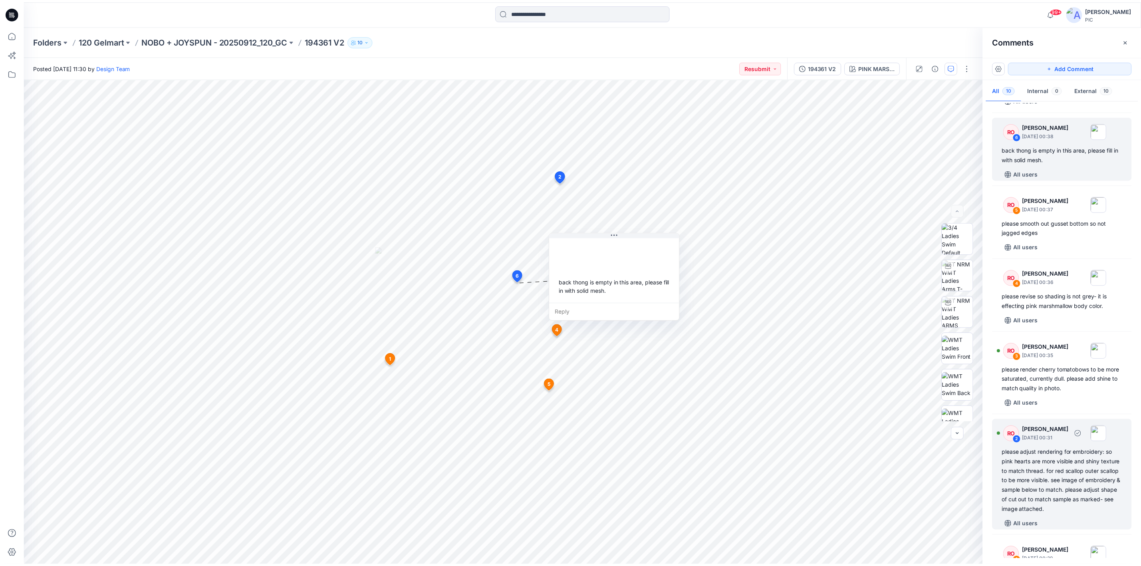
scroll to position [344, 0]
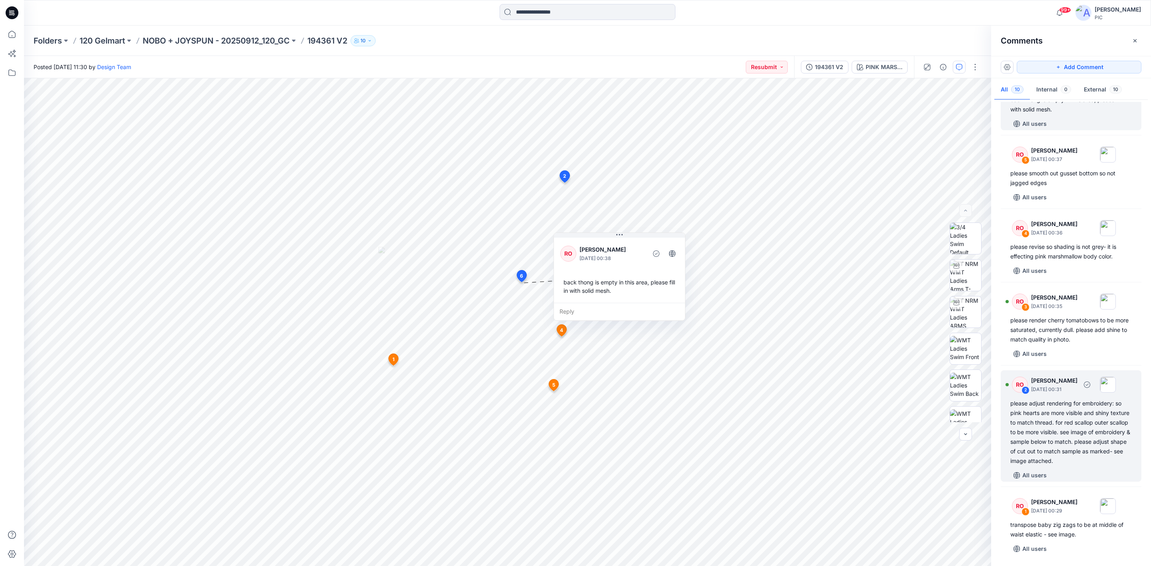
click at [1065, 439] on div "please adjust rendering for embroidery: so pink hearts are more visible and shi…" at bounding box center [1070, 432] width 121 height 67
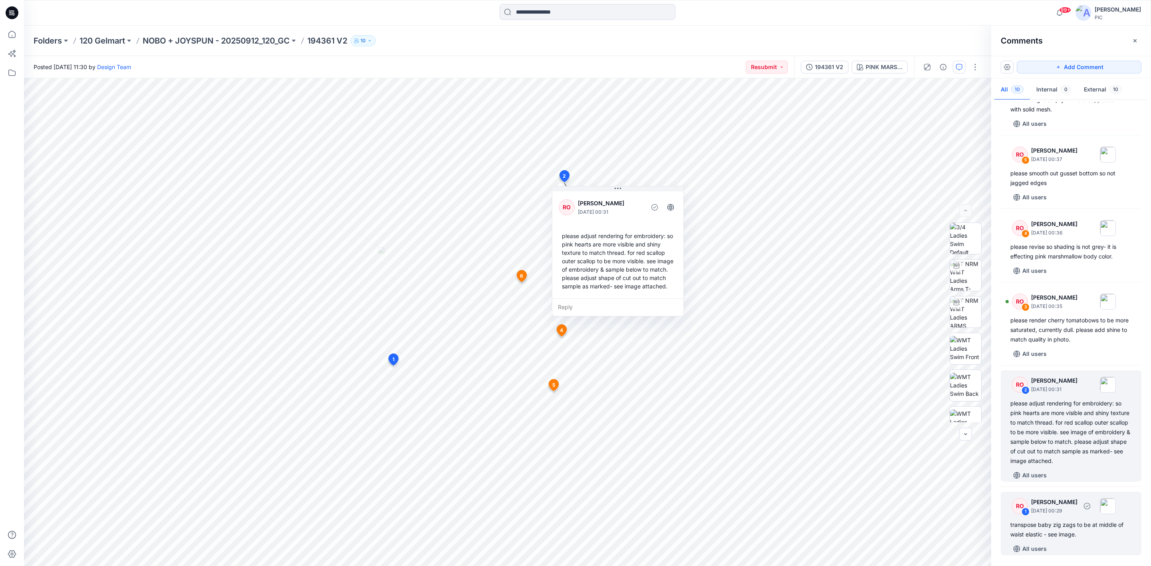
click at [1050, 531] on div "transpose baby zig zags to be at middle of waist elastic - see image." at bounding box center [1070, 529] width 121 height 19
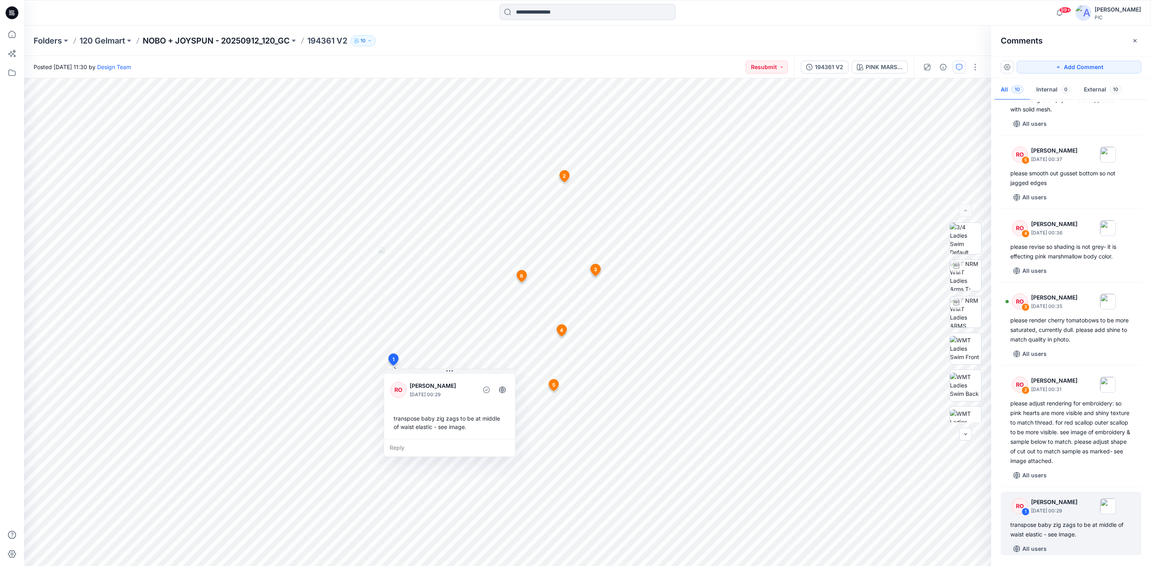
click at [191, 44] on p "NOBO + JOYSPUN - 20250912_120_GC" at bounding box center [216, 40] width 147 height 11
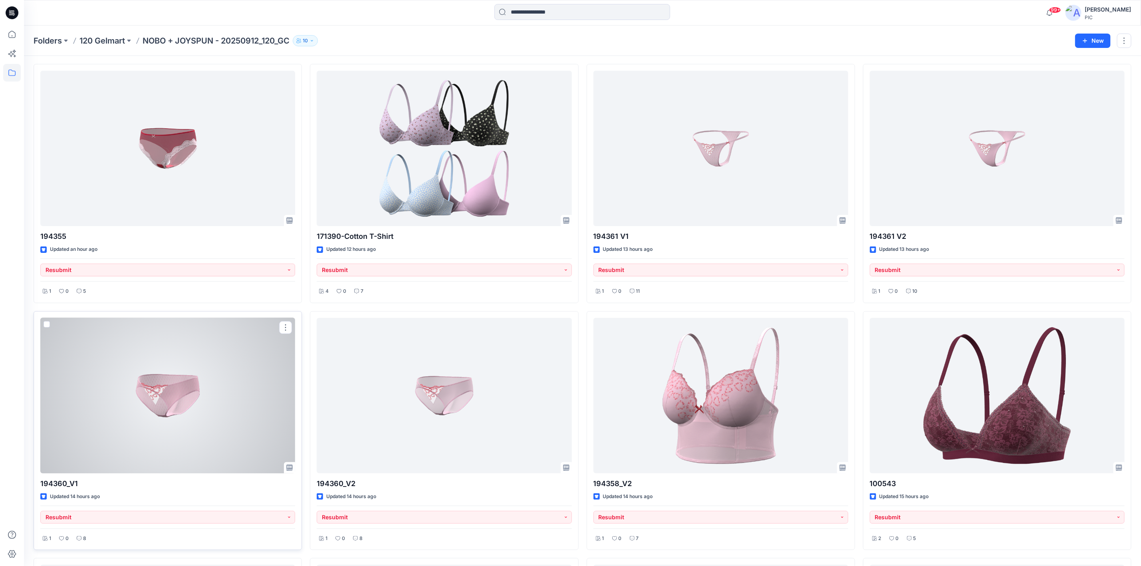
scroll to position [40, 0]
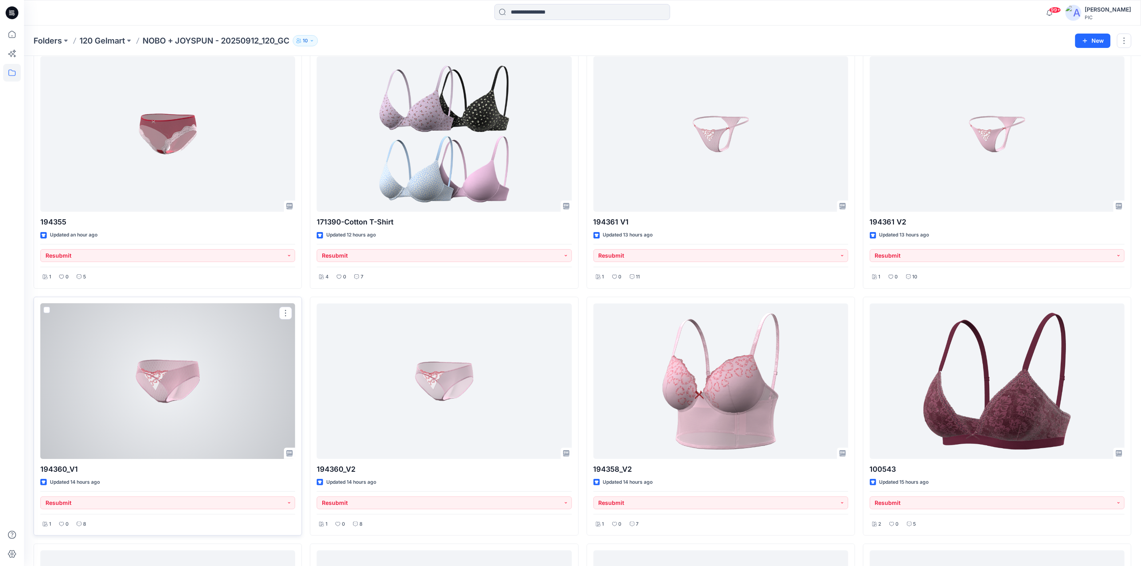
click at [193, 373] on div at bounding box center [167, 381] width 255 height 155
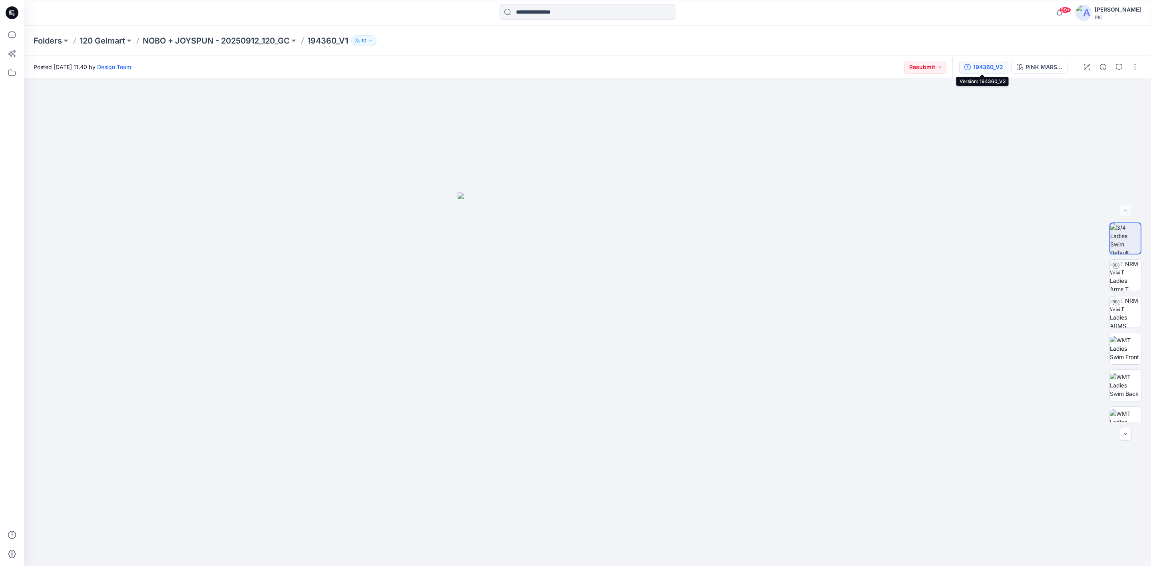
click at [976, 66] on div "194360_V2" at bounding box center [988, 67] width 30 height 9
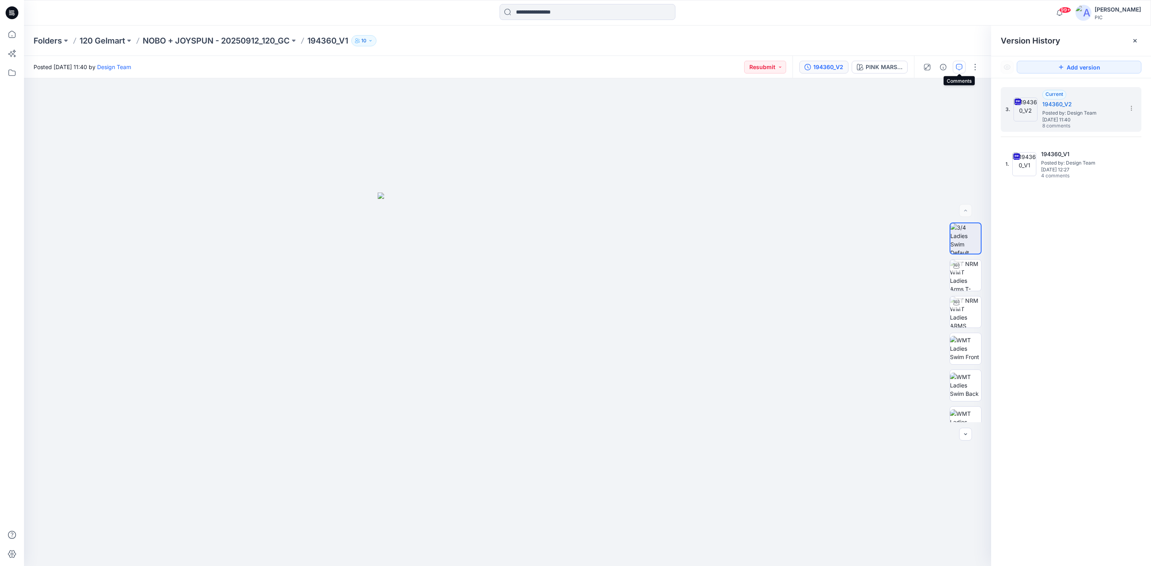
click at [958, 64] on icon "button" at bounding box center [959, 67] width 6 height 6
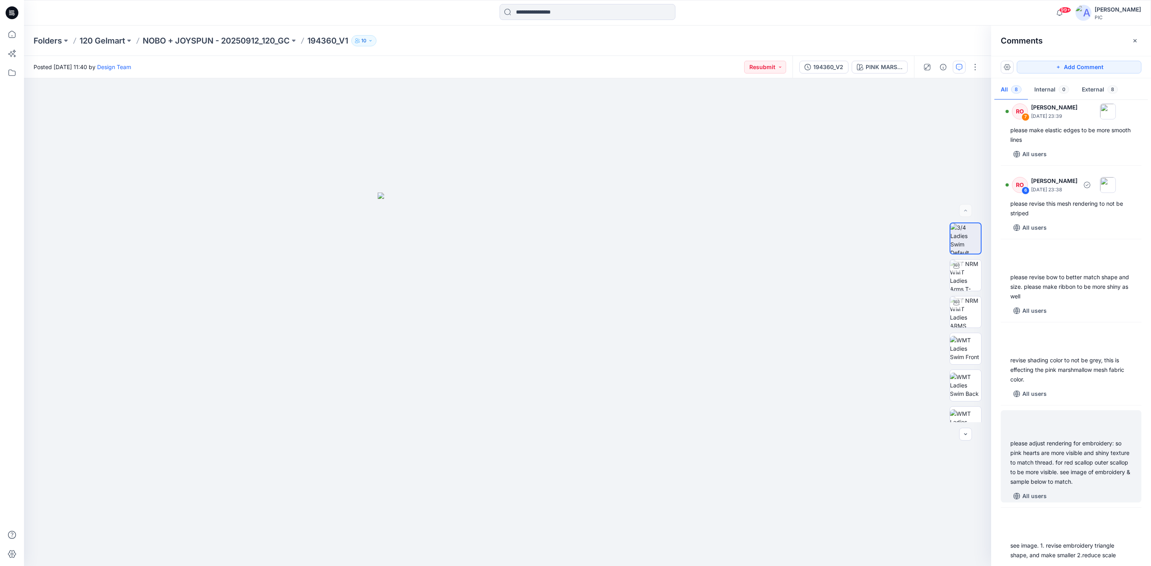
scroll to position [216, 0]
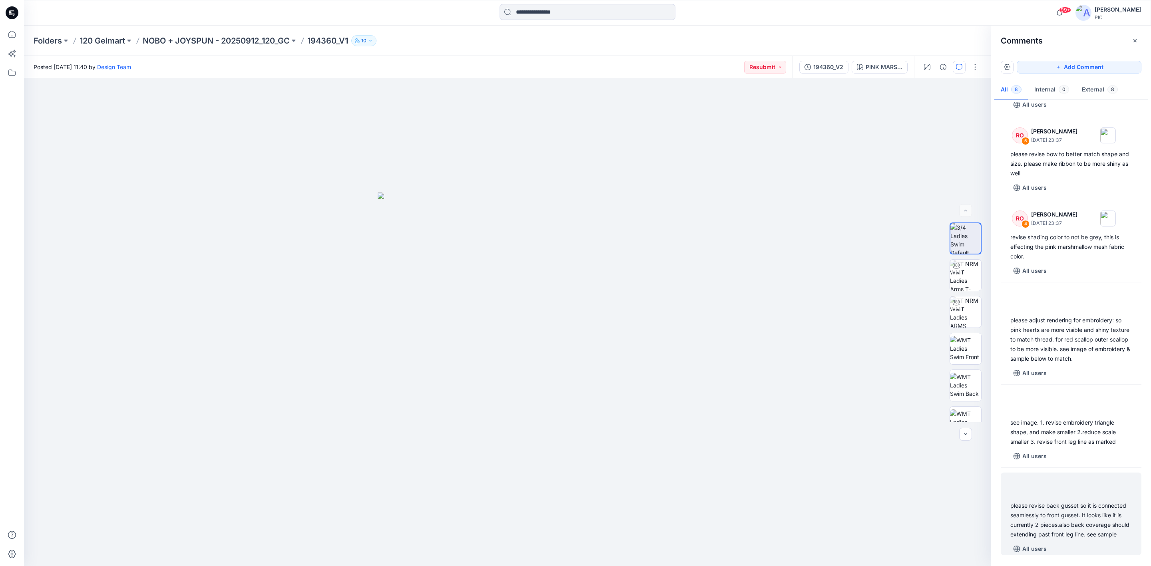
click at [1054, 533] on div "please revise back gusset so it is connected seamlessly to front gusset. It loo…" at bounding box center [1070, 520] width 121 height 38
